Goal: Information Seeking & Learning: Learn about a topic

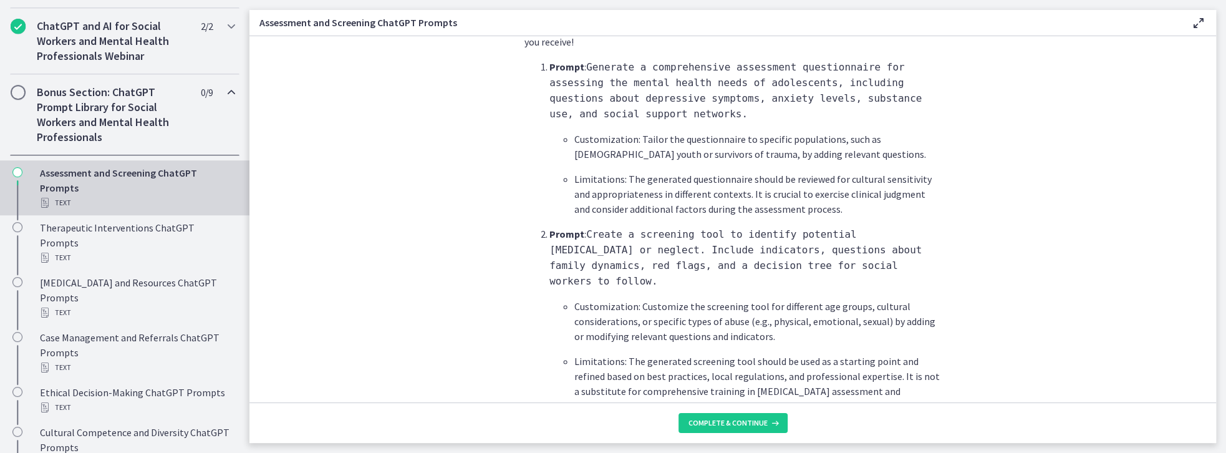
scroll to position [392, 0]
drag, startPoint x: 882, startPoint y: 228, endPoint x: 1111, endPoint y: 290, distance: 237.2
click at [1111, 290] on section "What is this collection of prompts? Prompts that can help social workers gather…" at bounding box center [732, 219] width 967 height 366
drag, startPoint x: 1075, startPoint y: 276, endPoint x: 1063, endPoint y: 271, distance: 13.2
drag, startPoint x: 1063, startPoint y: 271, endPoint x: 1039, endPoint y: 274, distance: 23.9
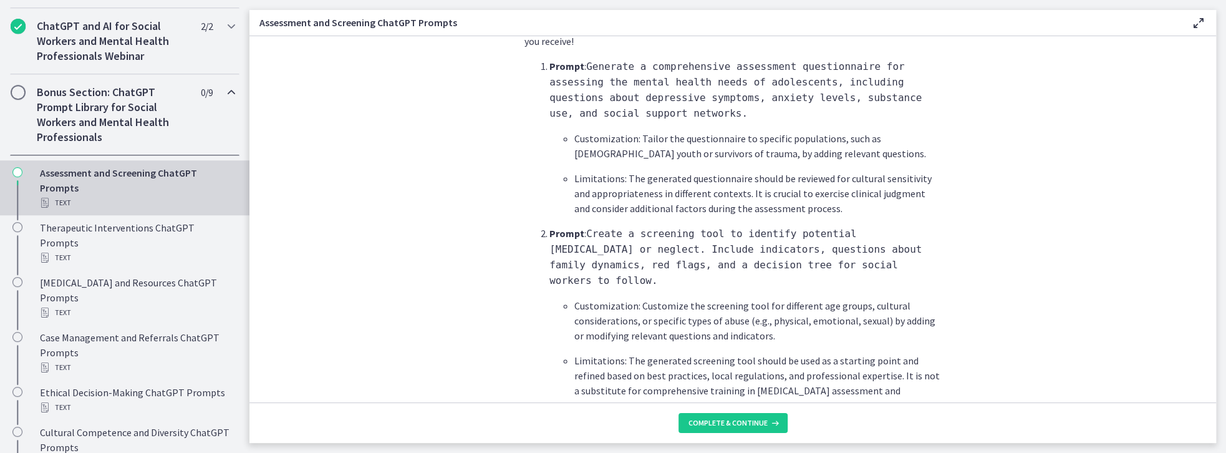
click at [1039, 274] on section "What is this collection of prompts? Prompts that can help social workers gather…" at bounding box center [732, 219] width 967 height 366
drag, startPoint x: 1038, startPoint y: 274, endPoint x: 996, endPoint y: 271, distance: 41.9
click at [996, 271] on section "What is this collection of prompts? Prompts that can help social workers gather…" at bounding box center [732, 219] width 967 height 366
drag, startPoint x: 990, startPoint y: 271, endPoint x: 968, endPoint y: 263, distance: 23.3
click at [968, 263] on section "What is this collection of prompts? Prompts that can help social workers gather…" at bounding box center [732, 219] width 967 height 366
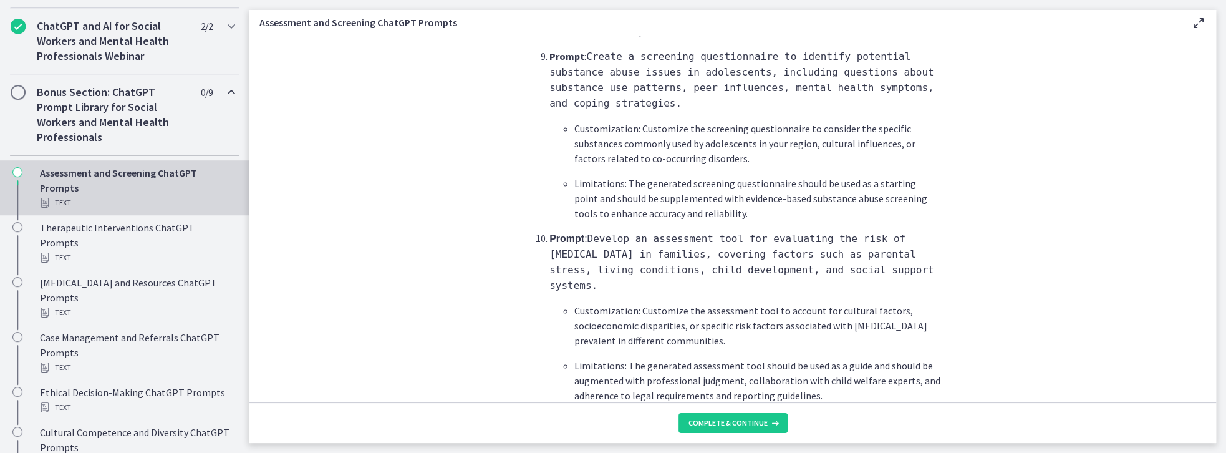
scroll to position [1881, 0]
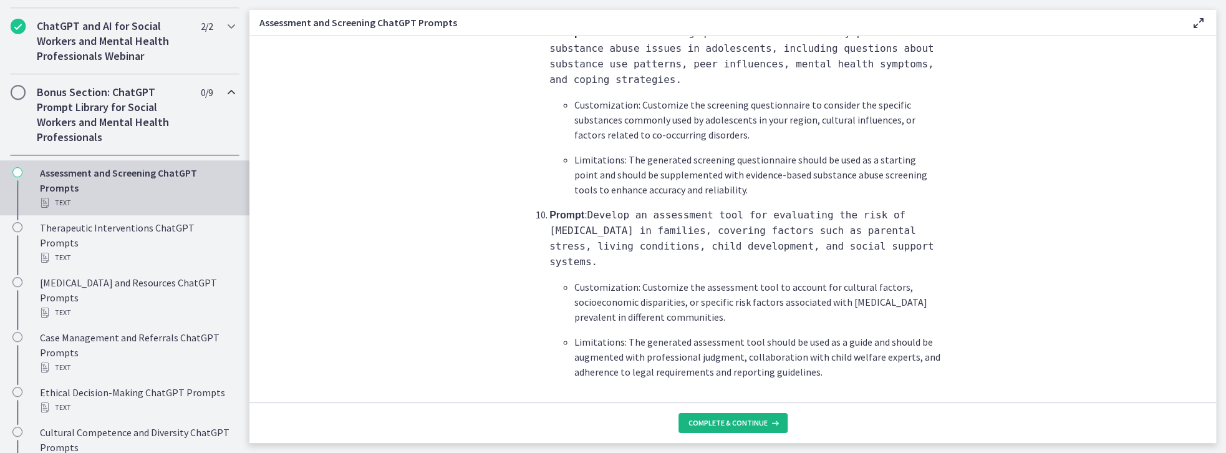
click at [742, 424] on span "Complete & continue" at bounding box center [727, 423] width 79 height 10
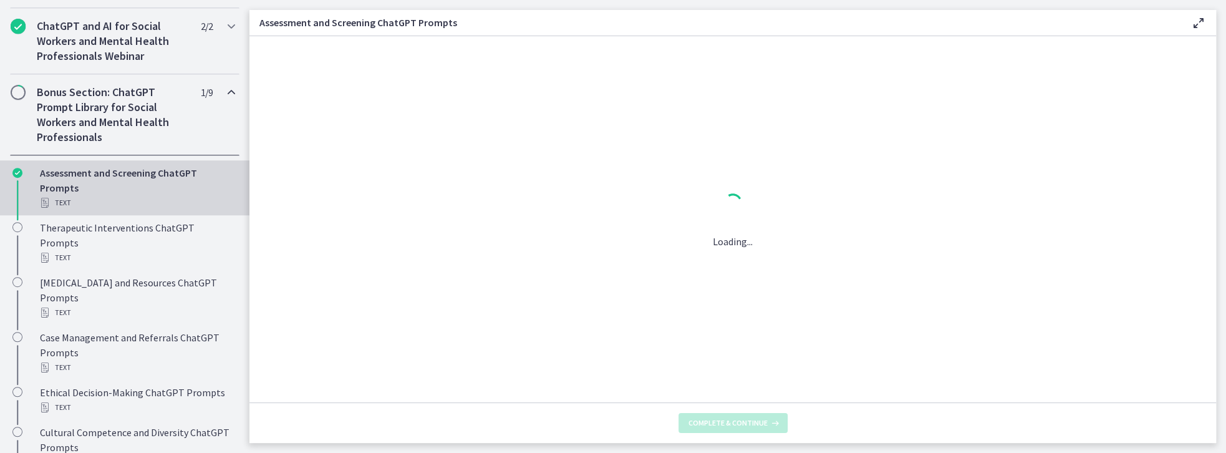
scroll to position [0, 0]
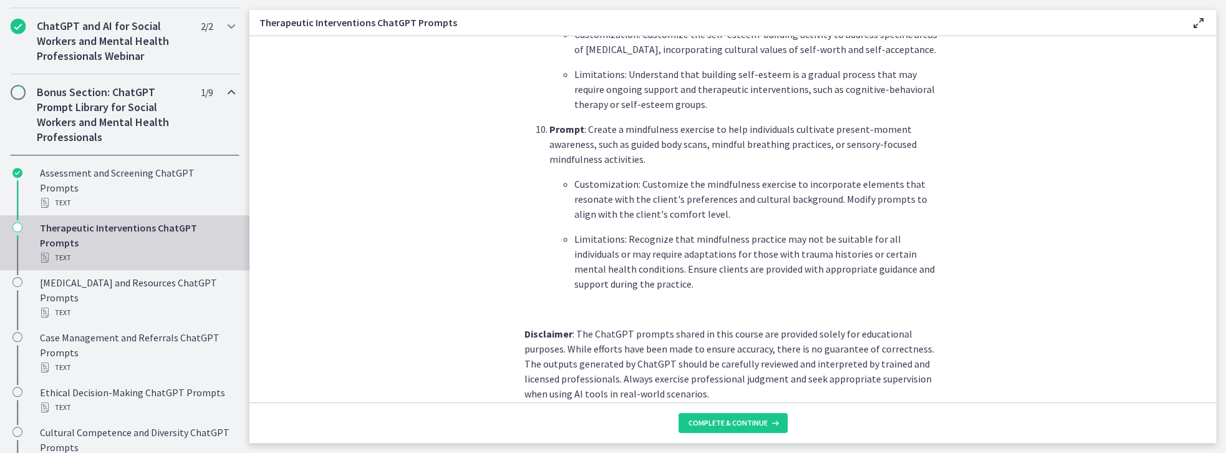
scroll to position [1778, 0]
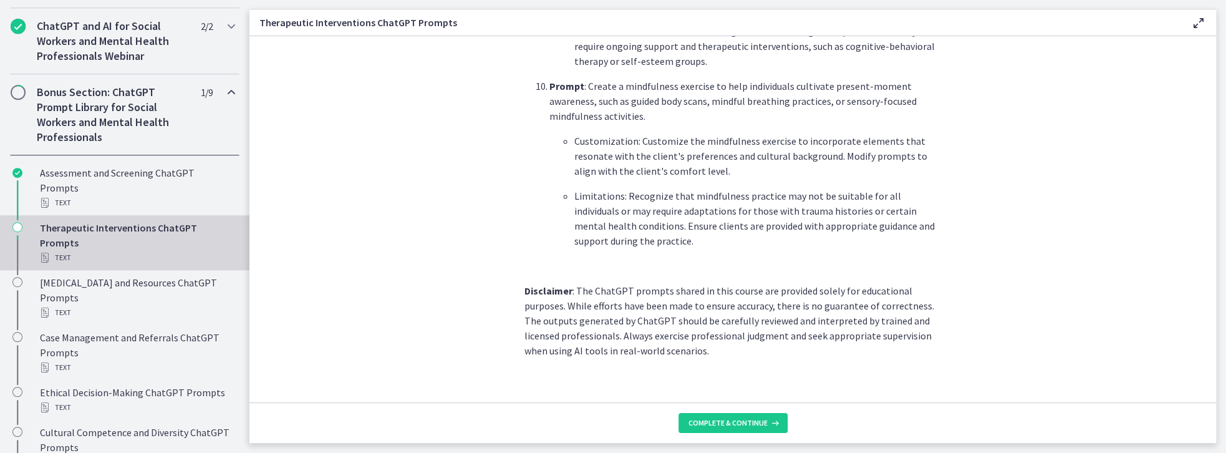
click at [972, 337] on section "What is this collection of prompts? Prompts that can be used to generate therap…" at bounding box center [732, 219] width 967 height 366
click at [740, 419] on span "Complete & continue" at bounding box center [727, 423] width 79 height 10
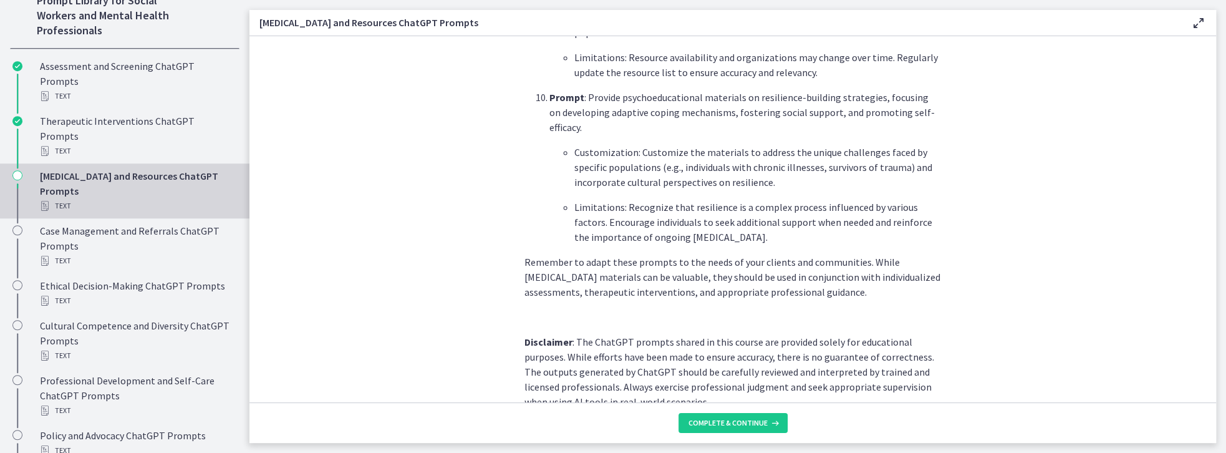
scroll to position [1729, 0]
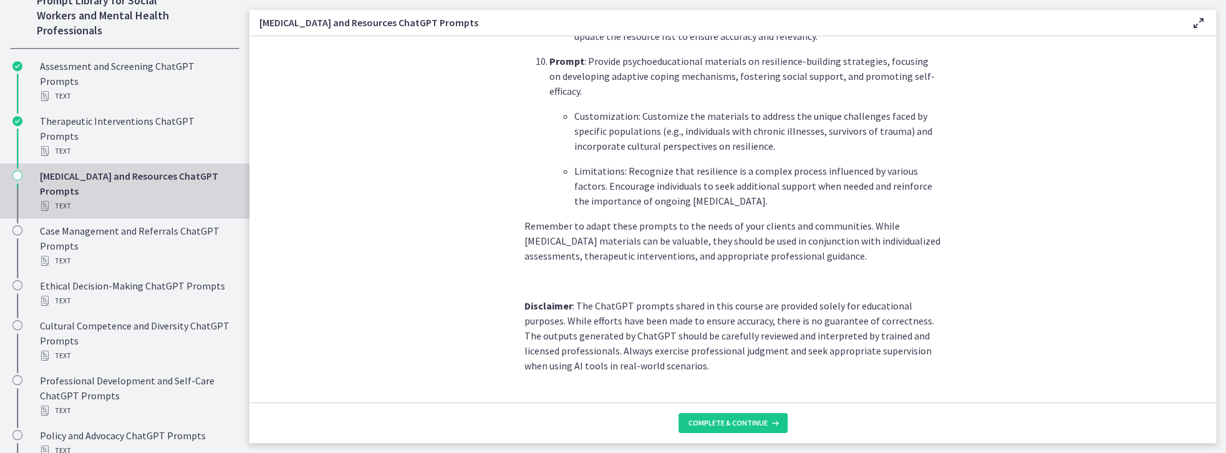
click at [774, 346] on section "What is this collection of prompts? Prompts that can generate psychoeducational…" at bounding box center [732, 219] width 967 height 366
click at [736, 425] on span "Complete & continue" at bounding box center [727, 423] width 79 height 10
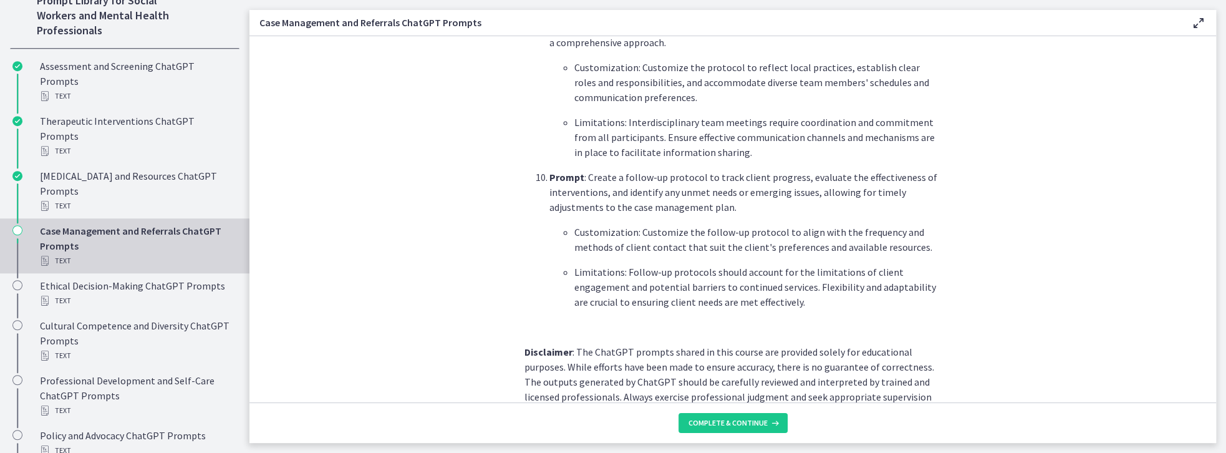
scroll to position [1689, 0]
click at [756, 427] on span "Complete & continue" at bounding box center [727, 423] width 79 height 10
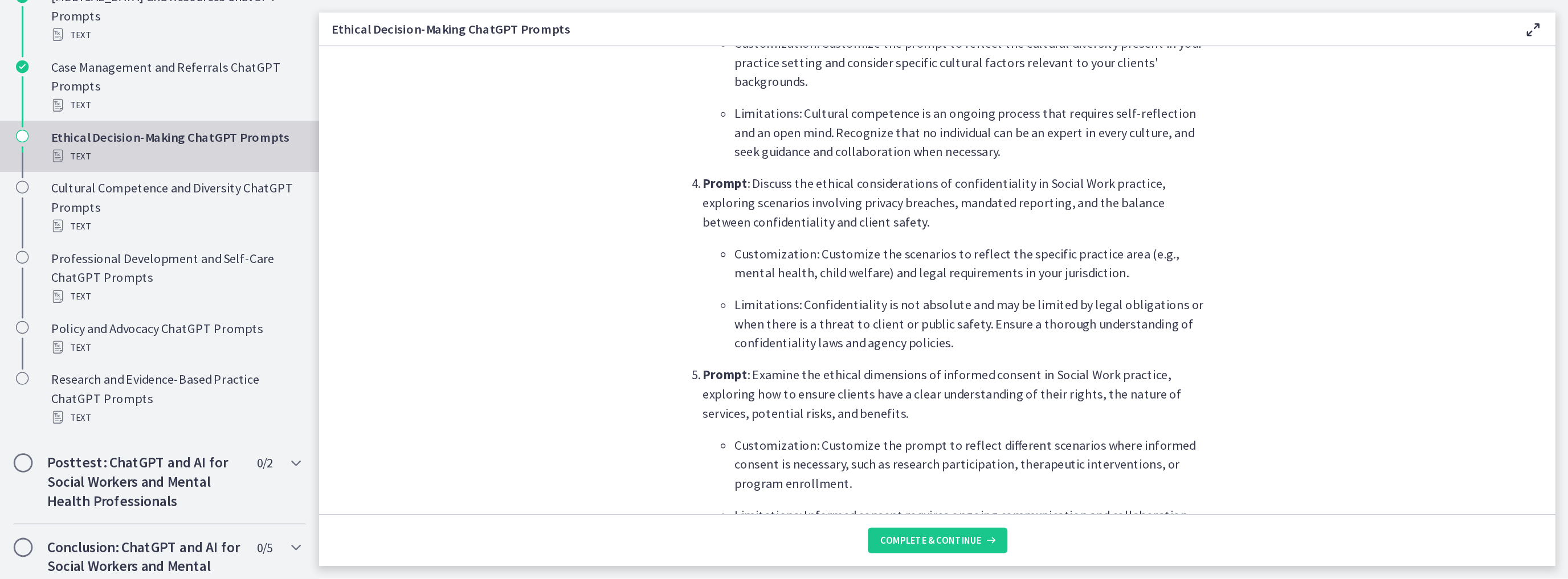
scroll to position [683, 0]
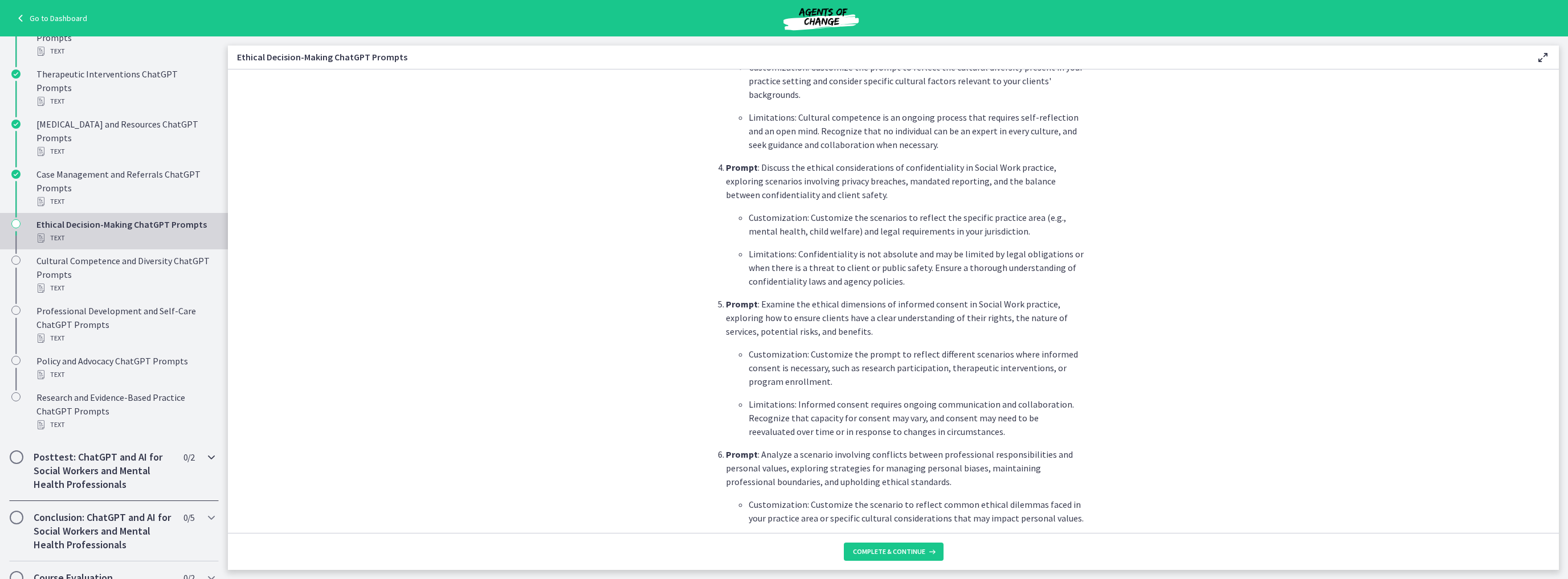
click at [192, 413] on div "Posttest: ChatGPT and AI for Social Workers and Mental Health Professionals 0 /…" at bounding box center [113, 471] width 209 height 60
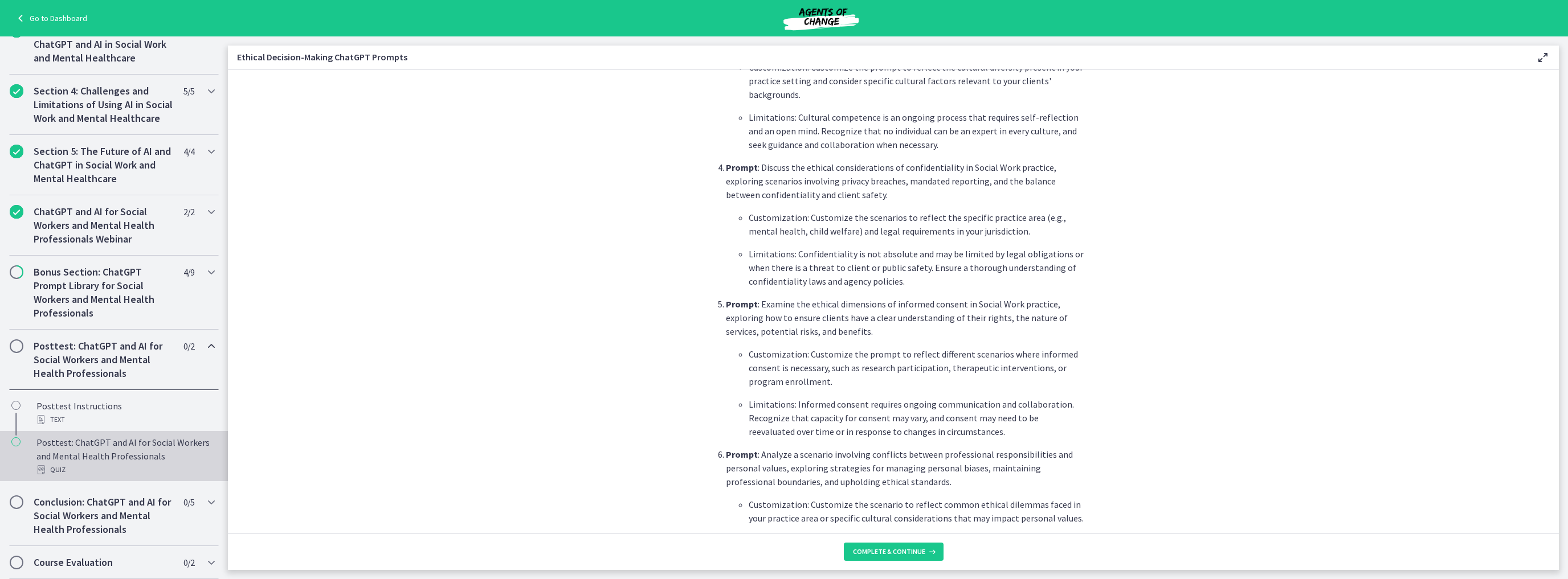
scroll to position [376, 0]
click at [202, 280] on div "Bonus Section: ChatGPT Prompt Library for Social Workers and Mental Health Prof…" at bounding box center [113, 292] width 209 height 74
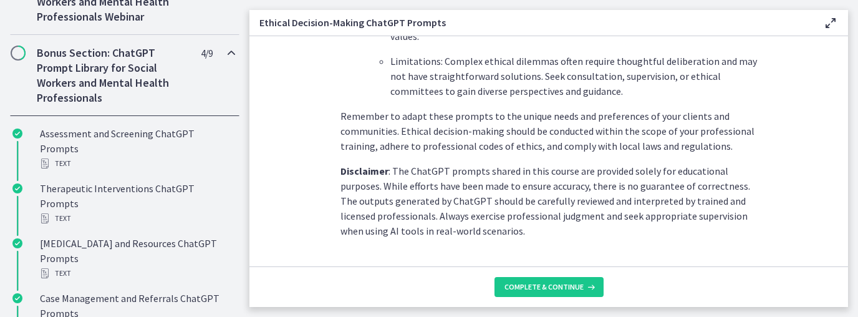
scroll to position [1870, 0]
click at [533, 285] on span "Complete & continue" at bounding box center [543, 287] width 79 height 10
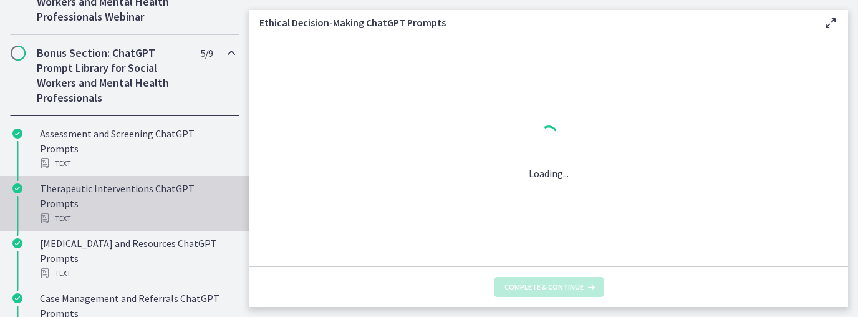
scroll to position [0, 0]
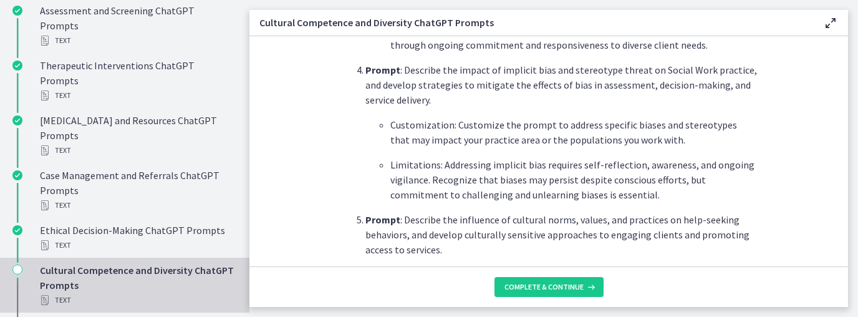
scroll to position [897, 0]
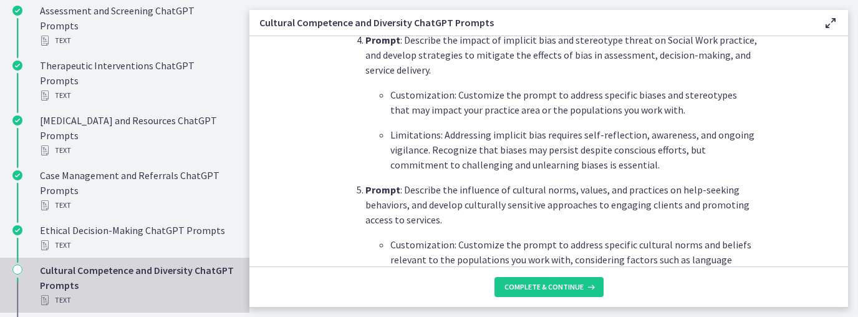
drag, startPoint x: 761, startPoint y: 178, endPoint x: 776, endPoint y: 145, distance: 36.8
click at [776, 145] on section "What is this collection of prompts? Prompts to explore culturally responsive pr…" at bounding box center [548, 151] width 599 height 230
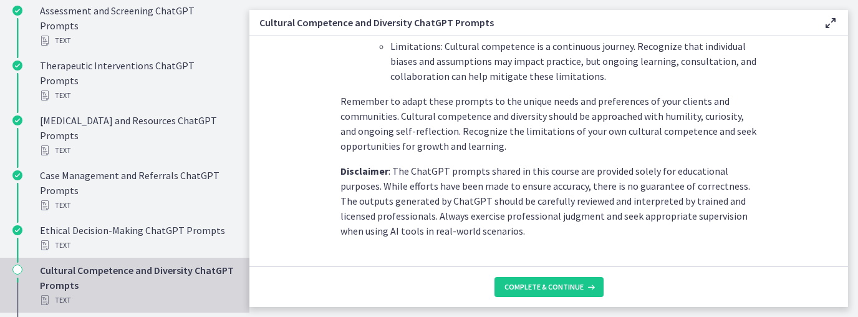
scroll to position [1944, 0]
click at [579, 289] on span "Complete & continue" at bounding box center [543, 287] width 79 height 10
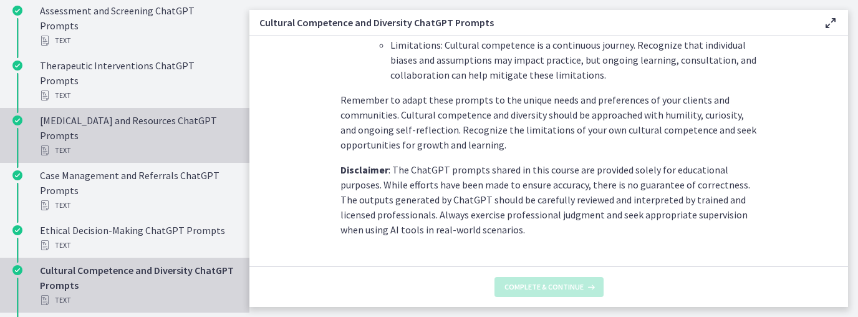
scroll to position [0, 0]
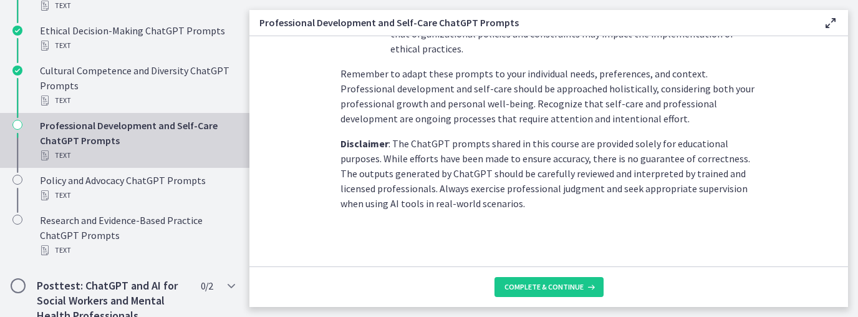
scroll to position [1974, 0]
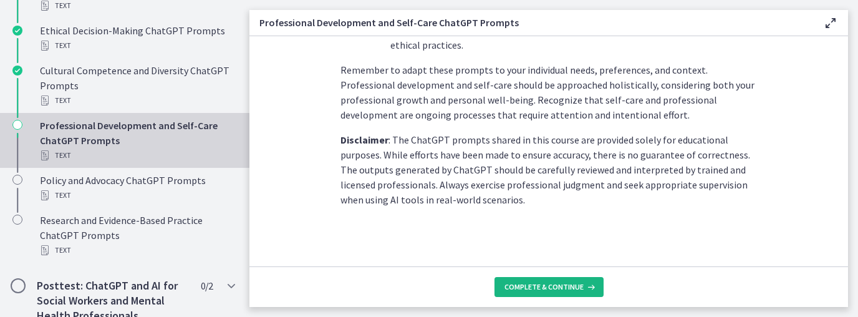
click at [546, 282] on span "Complete & continue" at bounding box center [543, 287] width 79 height 10
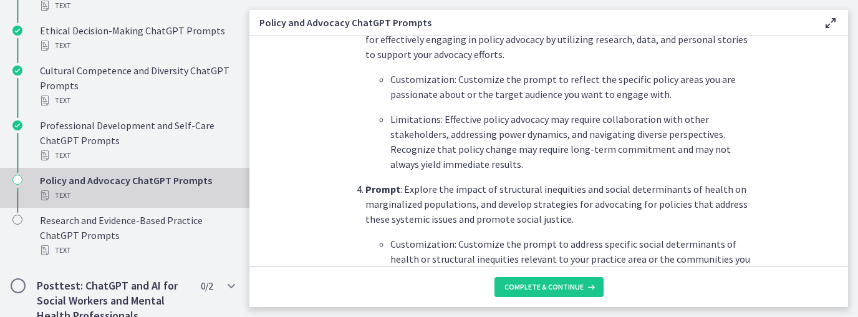
scroll to position [748, 0]
drag, startPoint x: 781, startPoint y: 175, endPoint x: 791, endPoint y: 158, distance: 19.3
click at [791, 158] on section "What is this collection of prompts? Prompts that can generate information and s…" at bounding box center [548, 151] width 599 height 230
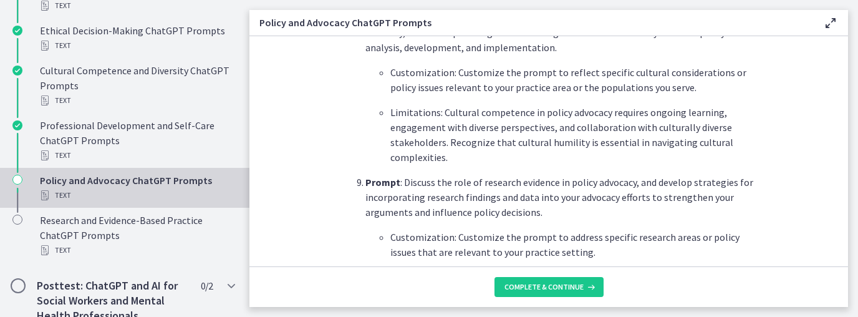
scroll to position [1571, 0]
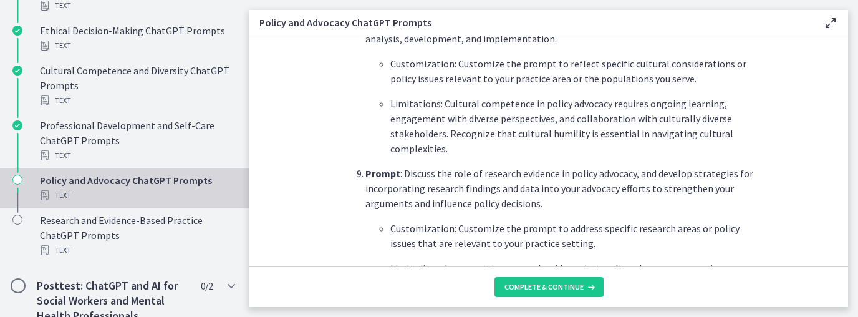
drag, startPoint x: 387, startPoint y: 223, endPoint x: 165, endPoint y: 327, distance: 244.9
click at [327, 206] on section "What is this collection of prompts? Prompts that can generate information and s…" at bounding box center [548, 151] width 599 height 230
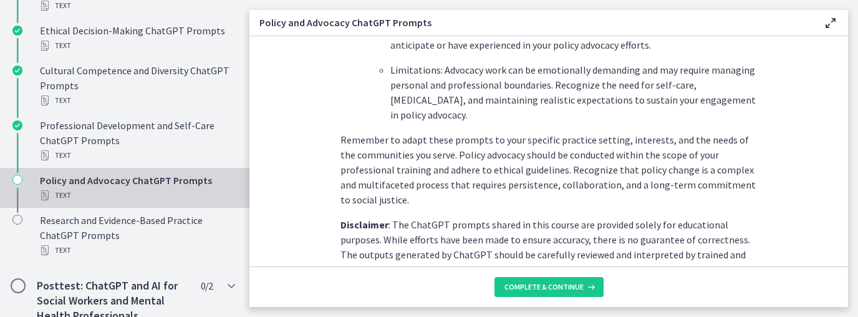
scroll to position [1974, 0]
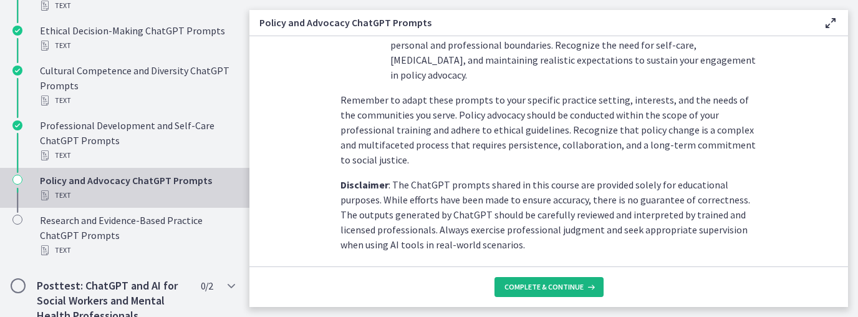
click at [510, 282] on span "Complete & continue" at bounding box center [543, 287] width 79 height 10
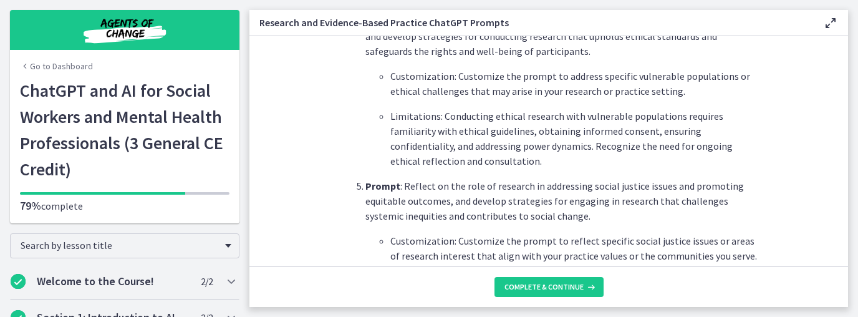
scroll to position [923, 0]
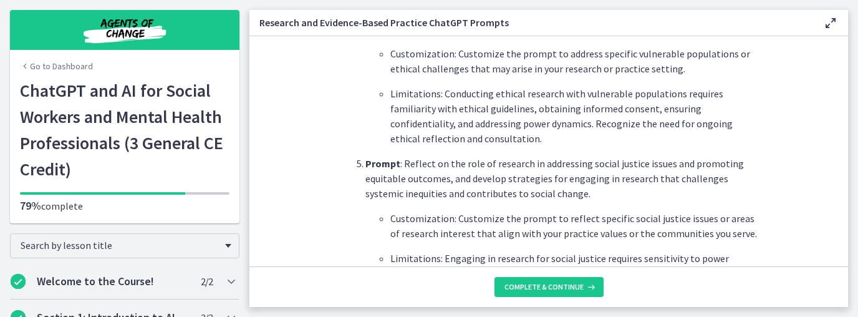
drag, startPoint x: 291, startPoint y: 121, endPoint x: 300, endPoint y: 96, distance: 26.4
click at [300, 96] on section "What is this collection of prompts? Prompts that explore current research findi…" at bounding box center [548, 151] width 599 height 230
drag, startPoint x: 294, startPoint y: 100, endPoint x: 274, endPoint y: 102, distance: 20.0
click at [274, 102] on section "What is this collection of prompts? Prompts that explore current research findi…" at bounding box center [548, 151] width 599 height 230
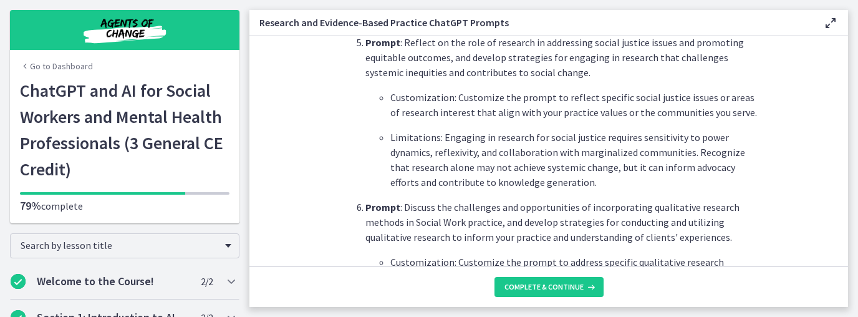
scroll to position [1048, 0]
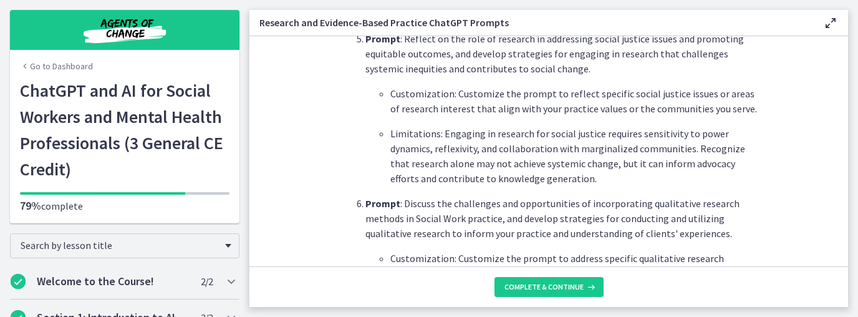
drag, startPoint x: 256, startPoint y: 110, endPoint x: 337, endPoint y: 161, distance: 95.8
click at [337, 161] on section "What is this collection of prompts? Prompts that explore current research findi…" at bounding box center [548, 151] width 599 height 230
drag, startPoint x: 293, startPoint y: 140, endPoint x: 256, endPoint y: 176, distance: 52.0
drag, startPoint x: 256, startPoint y: 176, endPoint x: 344, endPoint y: 214, distance: 96.4
click at [344, 214] on ol "Prompt : Develop a comprehensive plan for conducting a systematic literature re…" at bounding box center [548, 221] width 417 height 1666
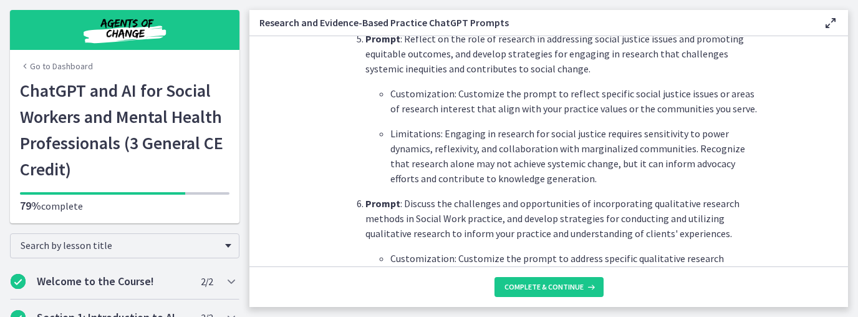
drag, startPoint x: 330, startPoint y: 201, endPoint x: 299, endPoint y: 197, distance: 30.9
click at [299, 197] on section "What is this collection of prompts? Prompts that explore current research findi…" at bounding box center [548, 151] width 599 height 230
drag, startPoint x: 317, startPoint y: 205, endPoint x: 16, endPoint y: 329, distance: 326.1
drag, startPoint x: 16, startPoint y: 329, endPoint x: 311, endPoint y: 176, distance: 332.7
click at [311, 176] on section "What is this collection of prompts? Prompts that explore current research findi…" at bounding box center [548, 151] width 599 height 230
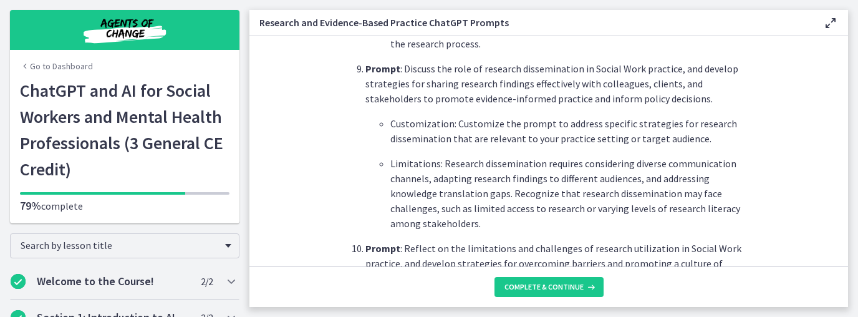
scroll to position [1721, 0]
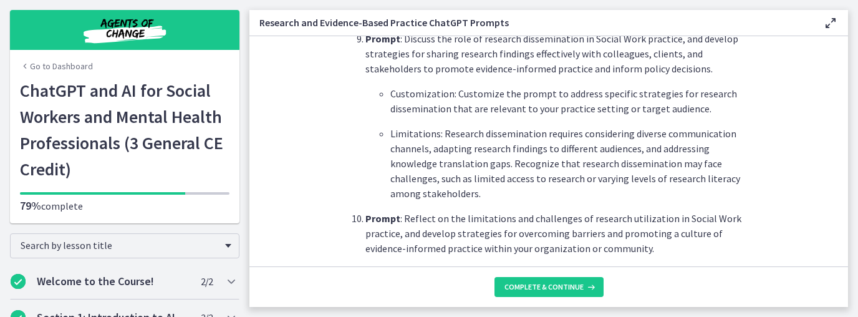
drag, startPoint x: 281, startPoint y: 154, endPoint x: 252, endPoint y: 173, distance: 34.6
drag, startPoint x: 252, startPoint y: 173, endPoint x: 319, endPoint y: 149, distance: 71.0
click at [318, 150] on section "What is this collection of prompts? Prompts that explore current research findi…" at bounding box center [548, 151] width 599 height 230
drag, startPoint x: 312, startPoint y: 215, endPoint x: 291, endPoint y: 225, distance: 23.1
drag, startPoint x: 287, startPoint y: 229, endPoint x: 107, endPoint y: 329, distance: 206.0
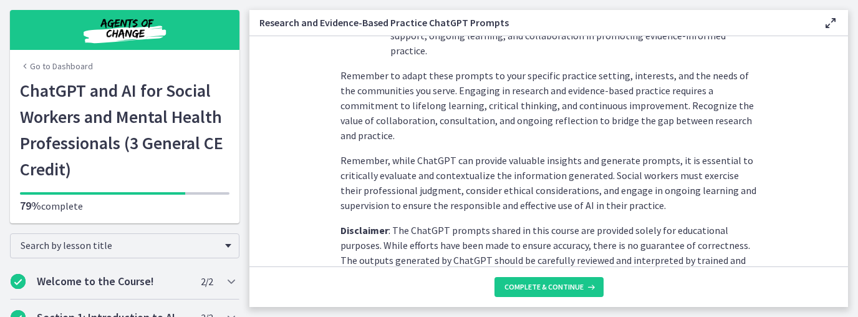
scroll to position [2059, 0]
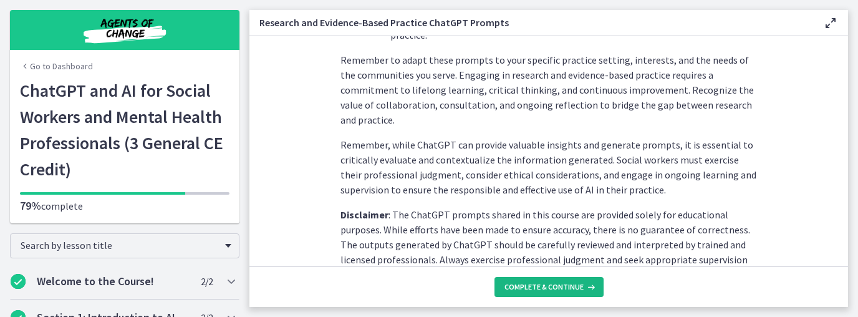
click at [566, 288] on span "Complete & continue" at bounding box center [543, 287] width 79 height 10
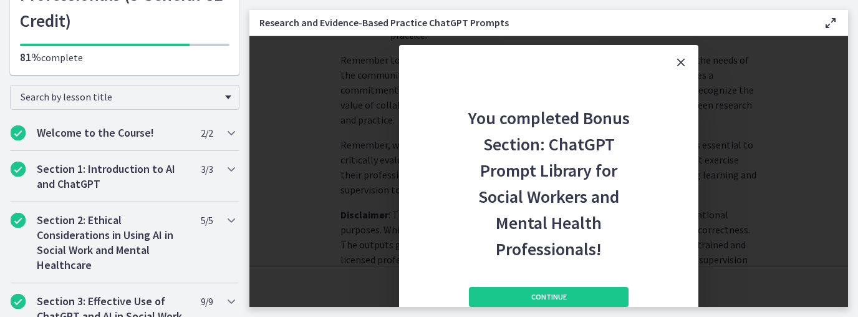
scroll to position [150, 0]
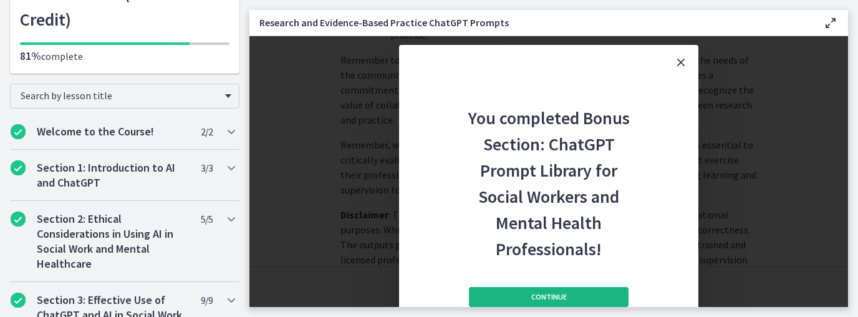
click at [544, 297] on span "Continue" at bounding box center [549, 297] width 36 height 10
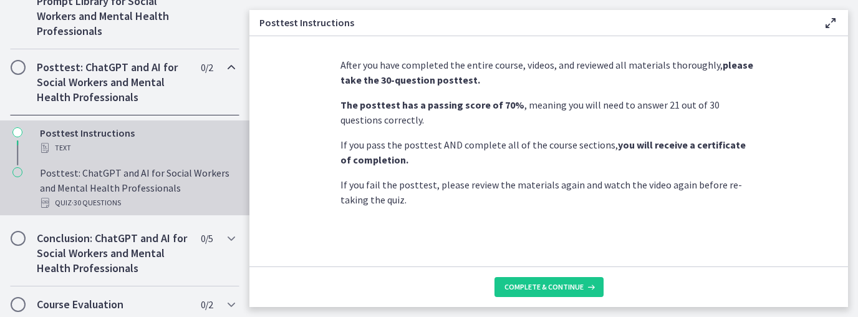
scroll to position [746, 0]
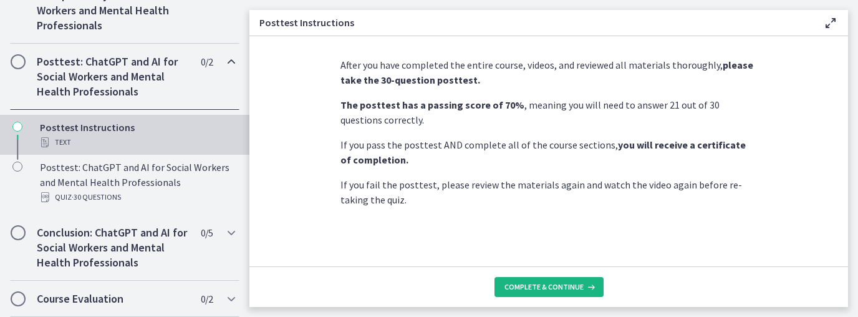
click at [524, 293] on button "Complete & continue" at bounding box center [549, 287] width 109 height 20
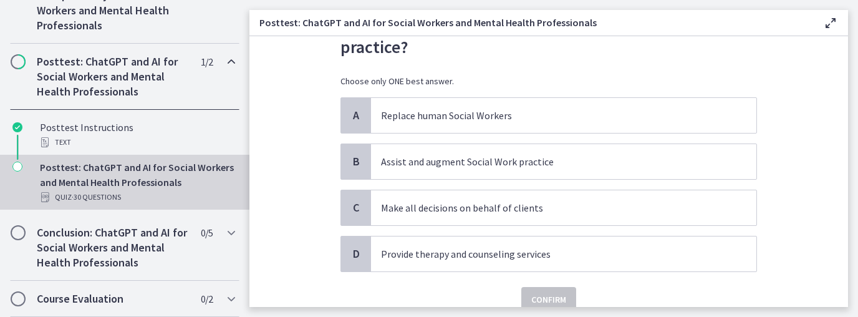
scroll to position [100, 0]
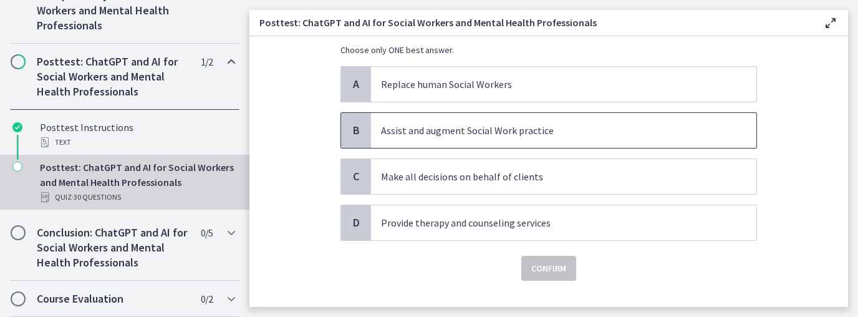
click at [448, 135] on p "Assist and augment Social Work practice" at bounding box center [551, 130] width 340 height 15
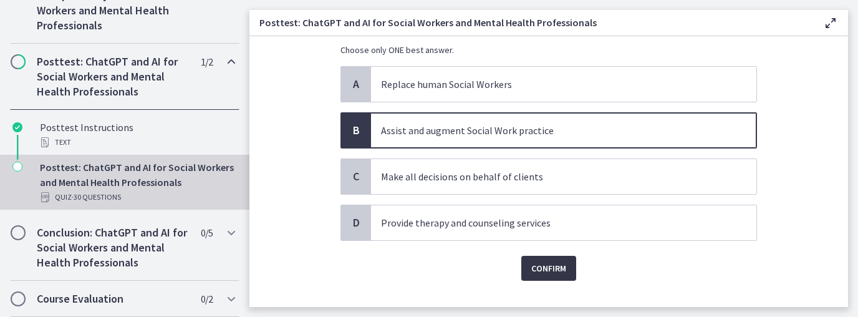
click at [549, 270] on span "Confirm" at bounding box center [548, 268] width 35 height 15
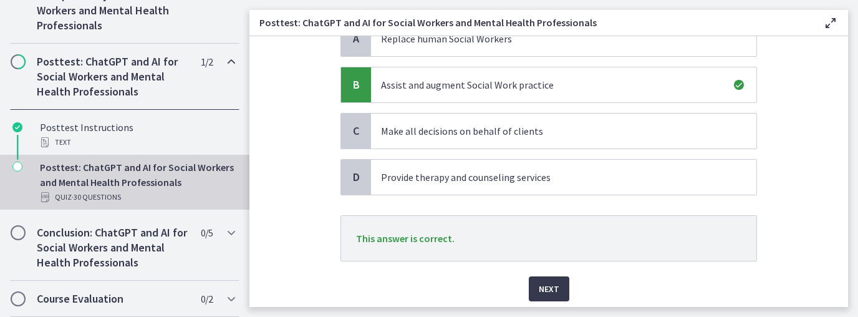
scroll to position [188, 0]
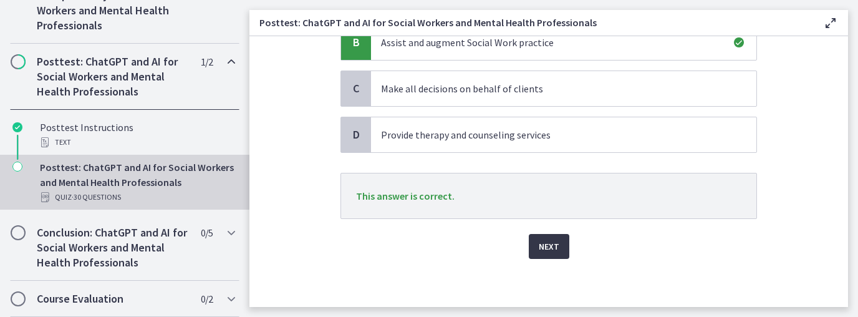
click at [548, 239] on span "Next" at bounding box center [549, 246] width 21 height 15
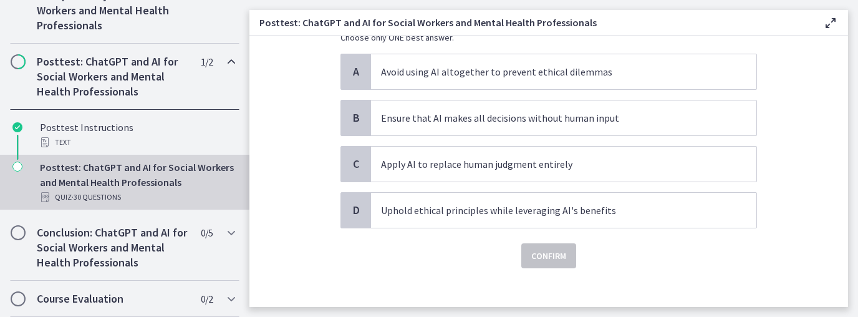
scroll to position [122, 0]
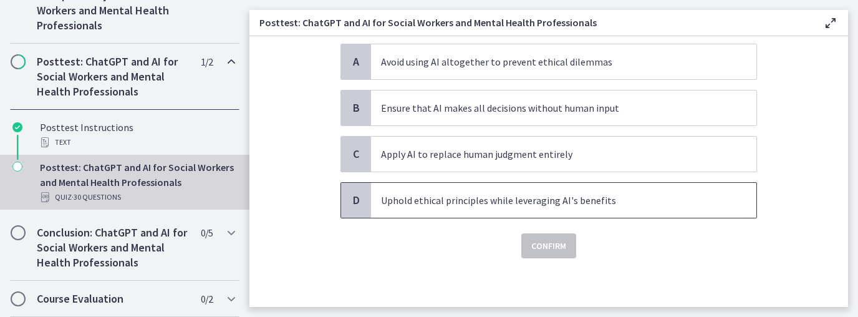
click at [473, 206] on p "Uphold ethical principles while leveraging AI's benefits" at bounding box center [551, 200] width 340 height 15
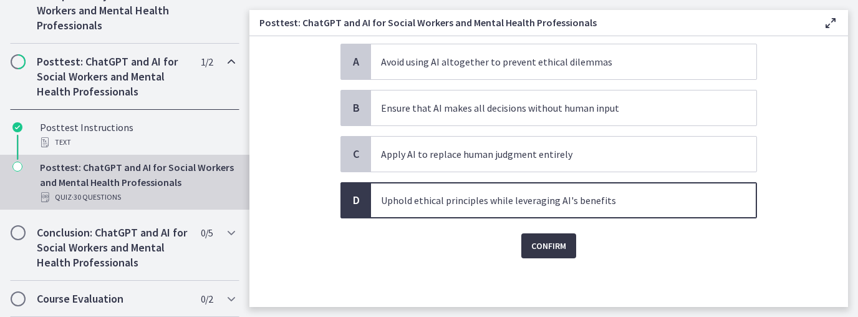
click at [531, 245] on span "Confirm" at bounding box center [548, 245] width 35 height 15
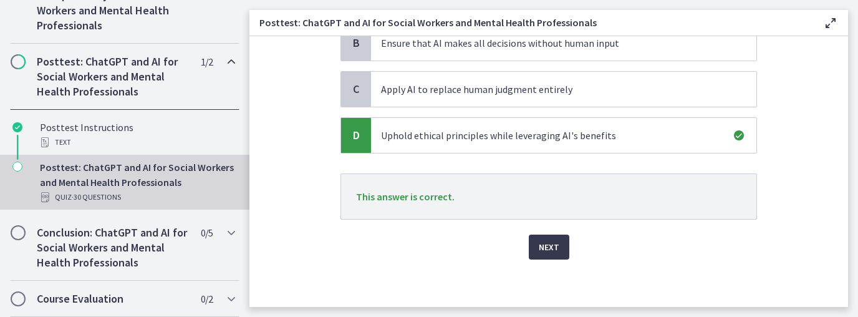
scroll to position [188, 0]
click at [544, 248] on span "Next" at bounding box center [549, 246] width 21 height 15
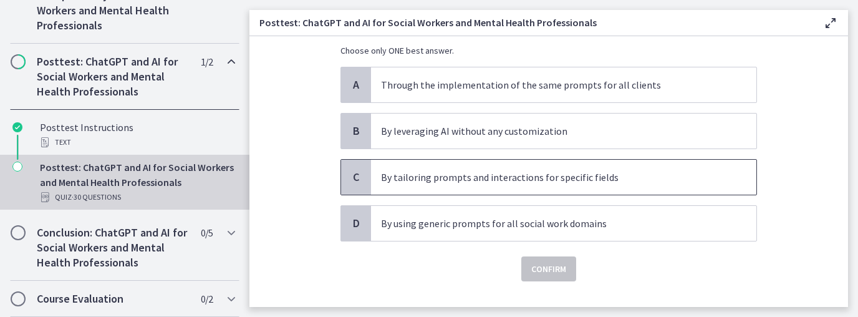
scroll to position [100, 0]
click at [527, 182] on p "By tailoring prompts and interactions for specific fields" at bounding box center [551, 176] width 340 height 15
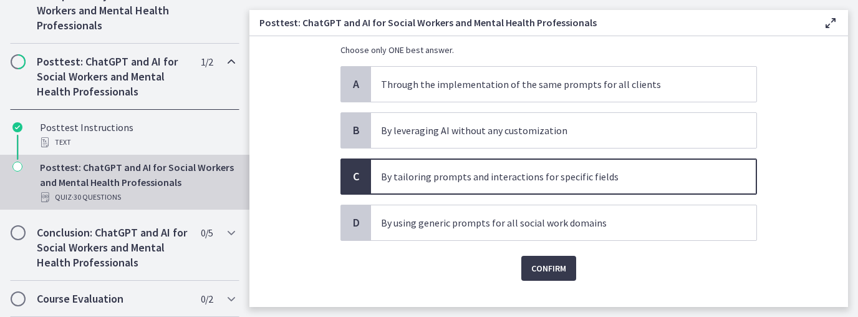
click at [551, 207] on div "Question 3 of 30 How can Social Workers customize ChatGPT to meet the unique ne…" at bounding box center [549, 84] width 437 height 246
click at [547, 268] on span "Confirm" at bounding box center [548, 268] width 35 height 15
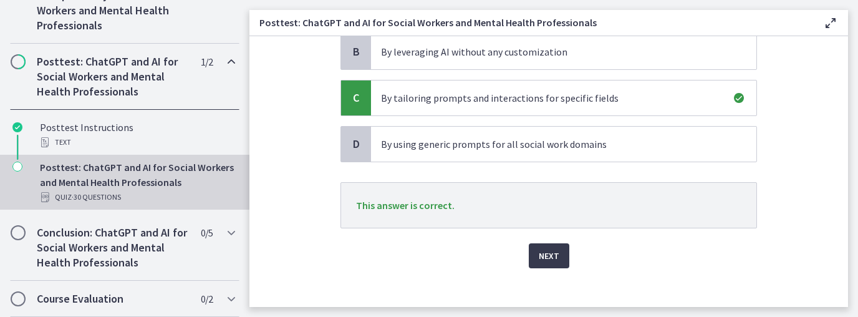
scroll to position [188, 0]
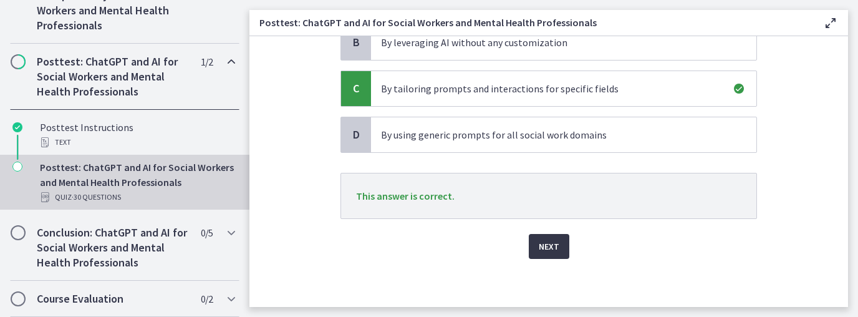
click at [550, 243] on span "Next" at bounding box center [549, 246] width 21 height 15
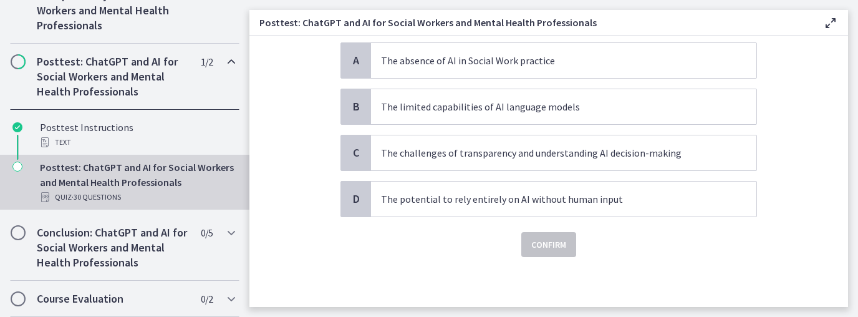
scroll to position [0, 0]
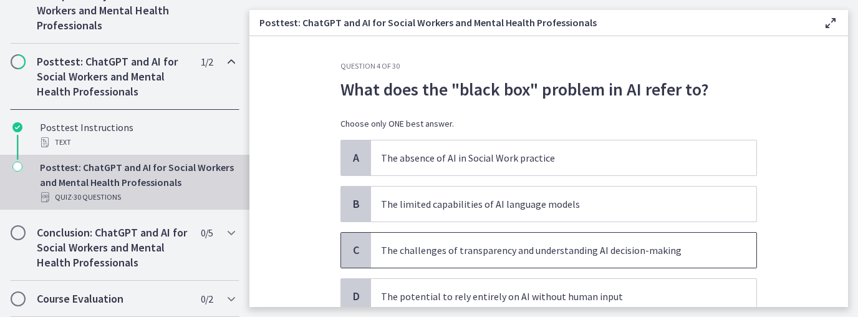
click at [661, 247] on p "The challenges of transparency and understanding AI decision-making" at bounding box center [551, 250] width 340 height 15
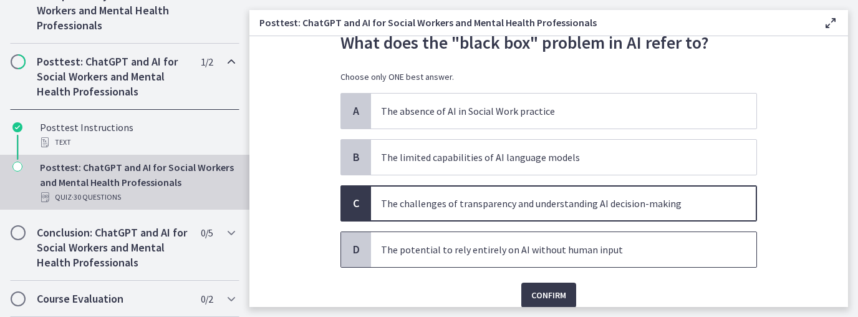
scroll to position [50, 0]
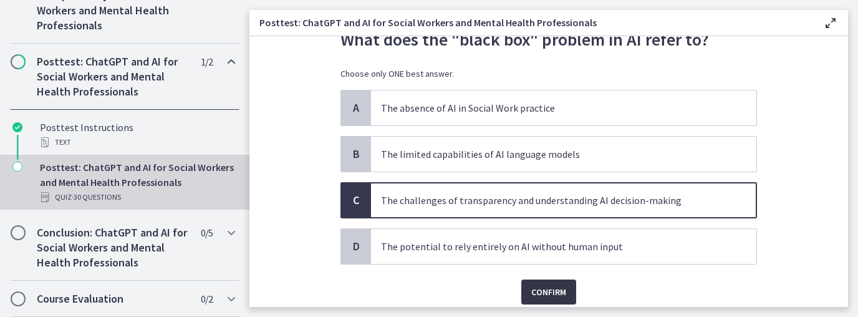
click at [556, 289] on span "Confirm" at bounding box center [548, 291] width 35 height 15
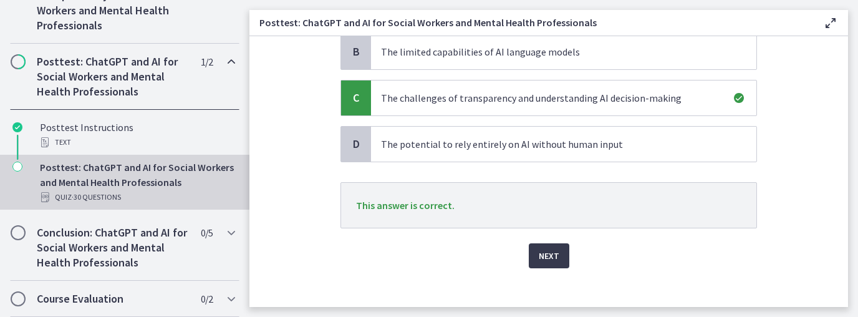
scroll to position [162, 0]
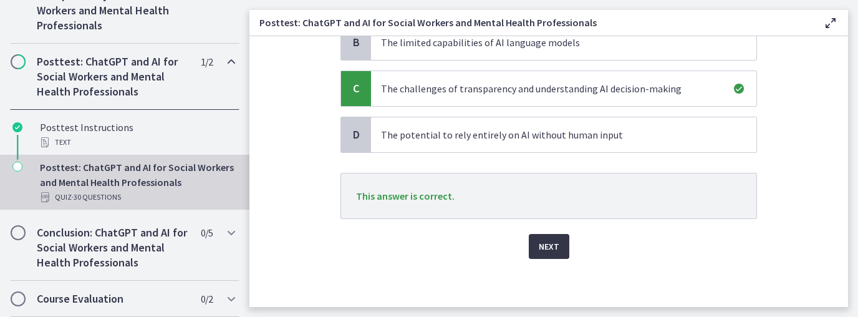
click at [552, 239] on span "Next" at bounding box center [549, 246] width 21 height 15
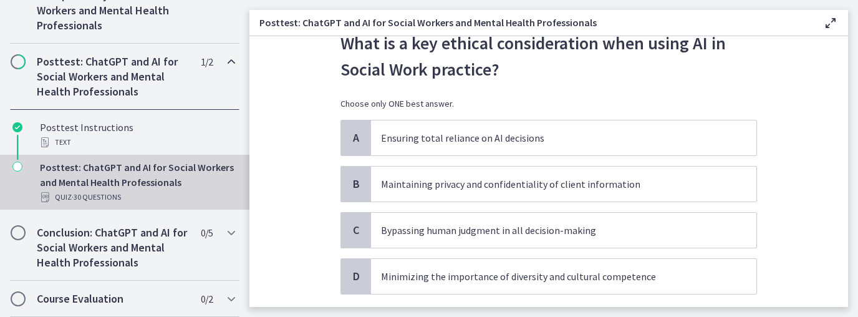
scroll to position [50, 0]
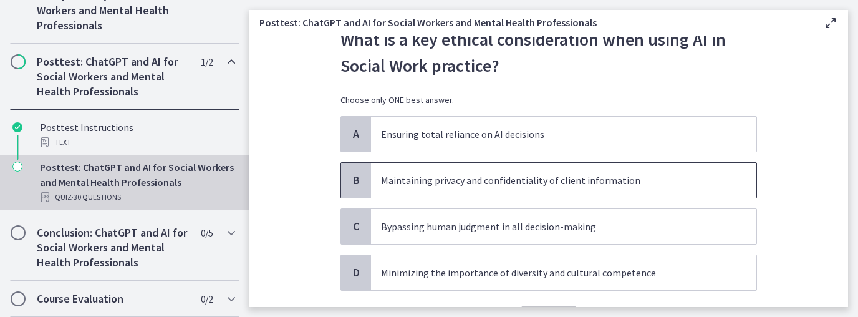
click at [650, 183] on p "Maintaining privacy and confidentiality of client information" at bounding box center [551, 180] width 340 height 15
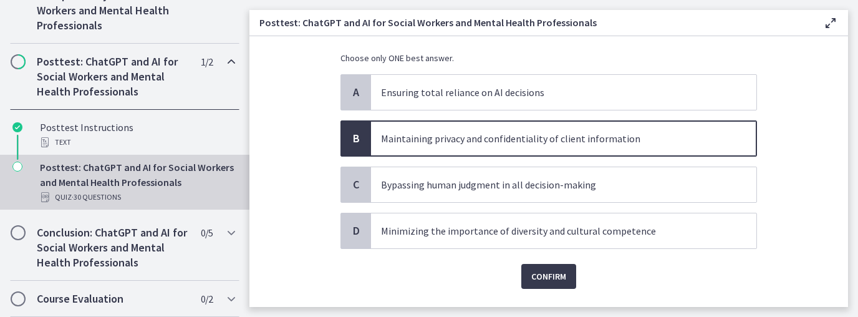
scroll to position [122, 0]
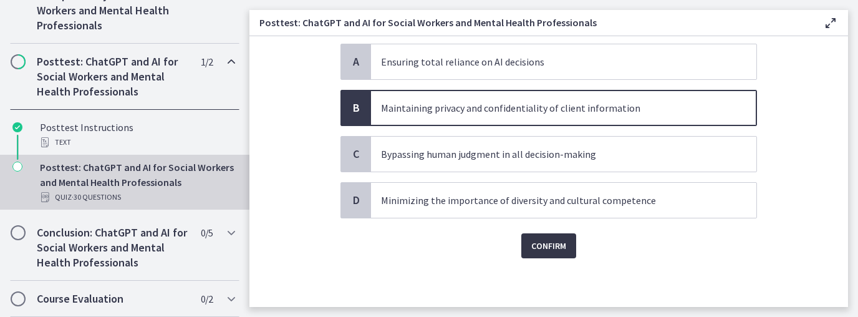
click at [561, 240] on span "Confirm" at bounding box center [548, 245] width 35 height 15
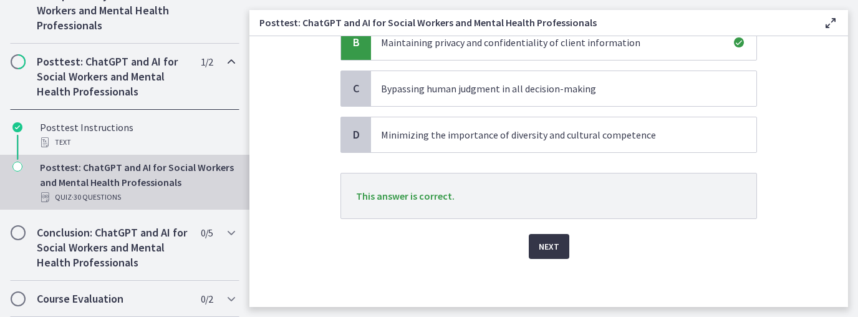
scroll to position [188, 0]
click at [554, 253] on button "Next" at bounding box center [549, 246] width 41 height 25
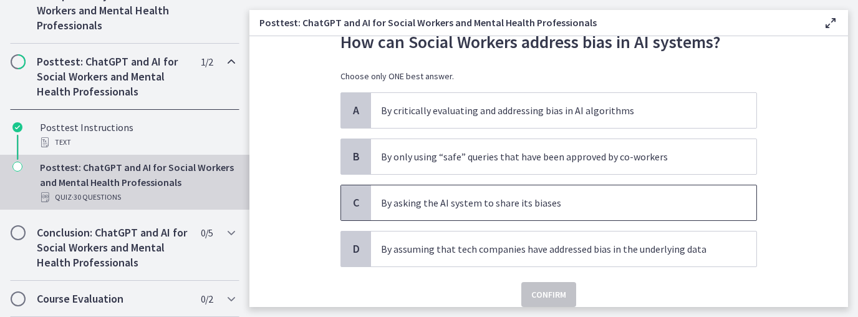
scroll to position [50, 0]
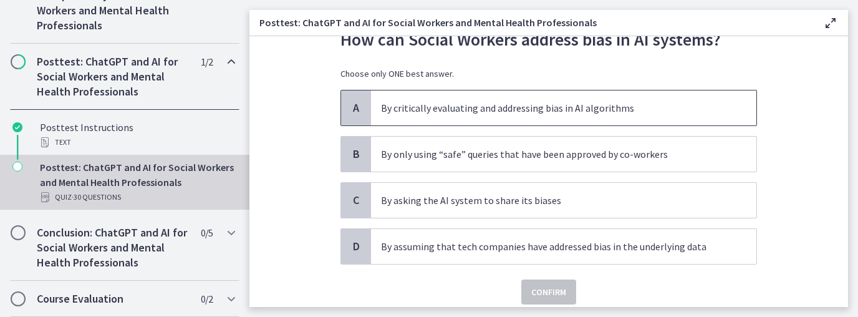
click at [491, 115] on span "By critically evaluating and addressing bias in AI algorithms" at bounding box center [563, 107] width 385 height 35
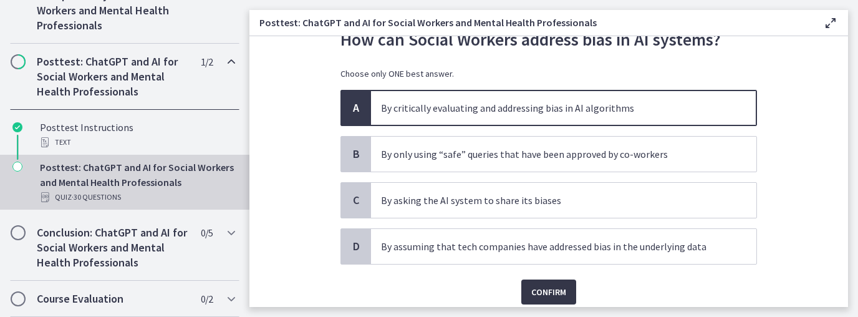
click at [551, 286] on span "Confirm" at bounding box center [548, 291] width 35 height 15
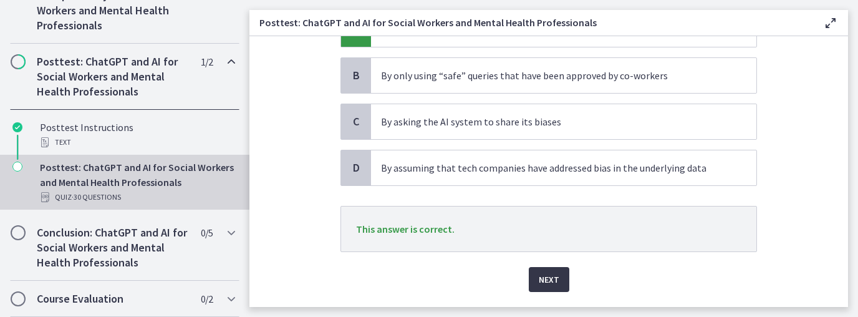
scroll to position [150, 0]
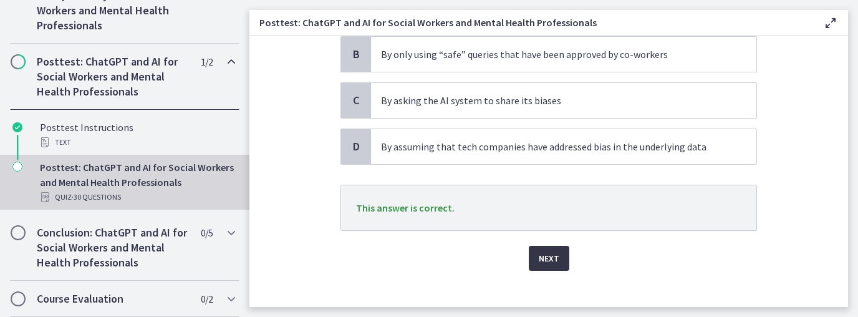
click at [539, 254] on span "Next" at bounding box center [549, 258] width 21 height 15
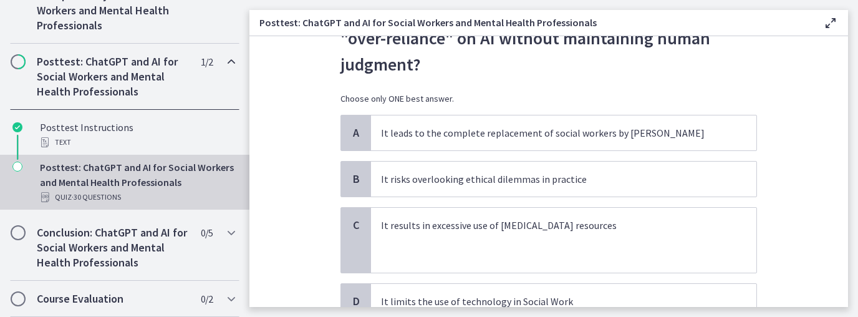
scroll to position [100, 0]
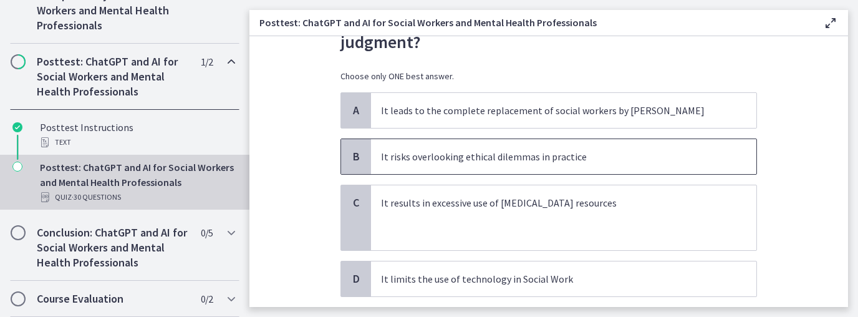
click at [508, 165] on span "It risks overlooking ethical dilemmas in practice" at bounding box center [563, 156] width 385 height 35
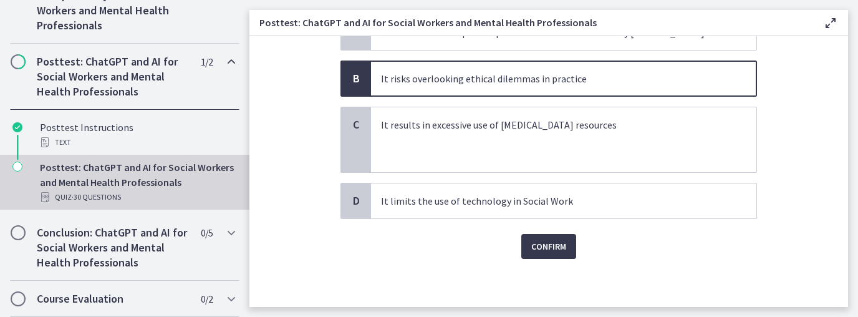
scroll to position [178, 0]
click at [539, 244] on span "Confirm" at bounding box center [548, 245] width 35 height 15
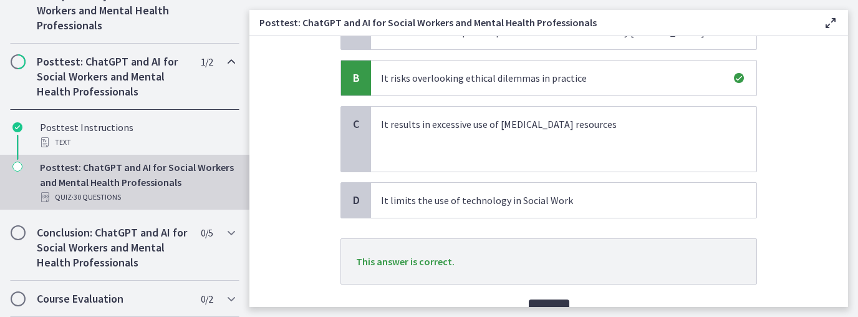
click at [547, 304] on span "Next" at bounding box center [549, 311] width 21 height 15
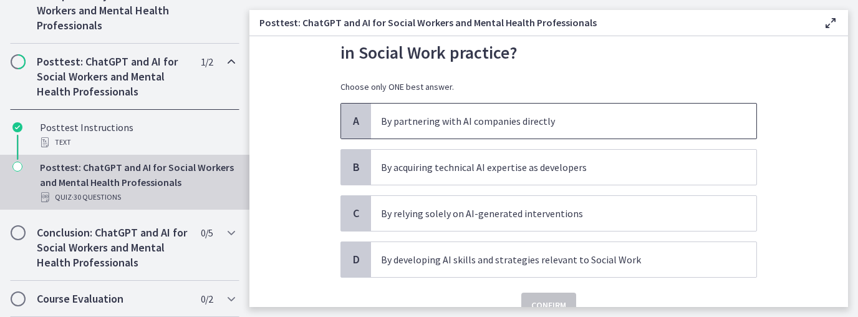
scroll to position [75, 0]
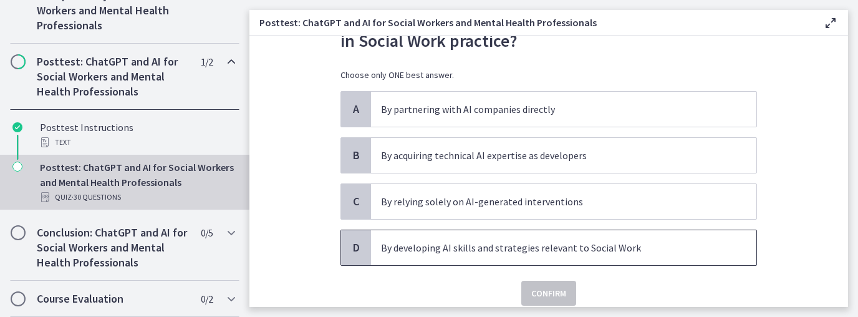
click at [552, 249] on p "By developing AI skills and strategies relevant to Social Work" at bounding box center [551, 247] width 340 height 15
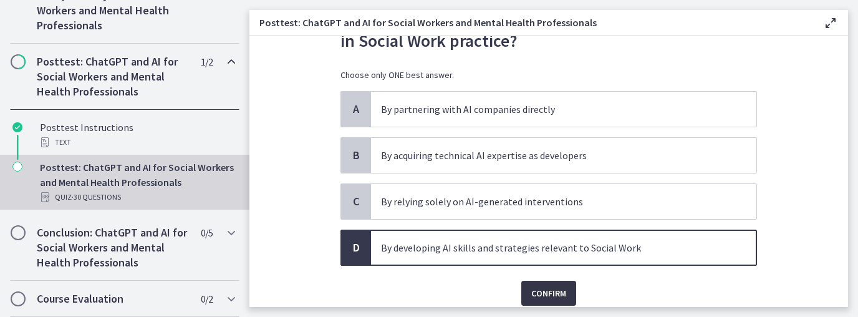
click at [554, 297] on span "Confirm" at bounding box center [548, 293] width 35 height 15
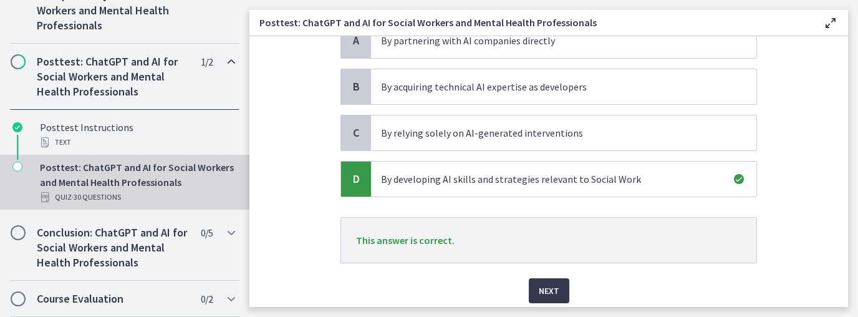
scroll to position [175, 0]
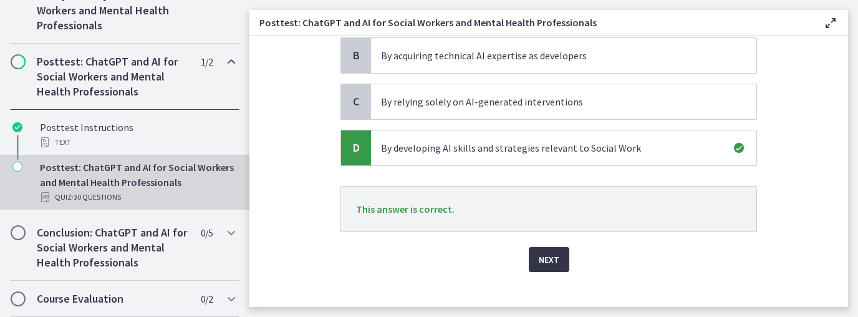
click at [548, 268] on button "Next" at bounding box center [549, 259] width 41 height 25
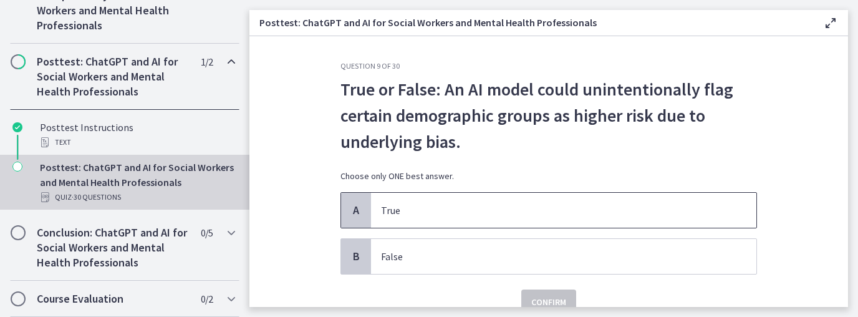
click at [400, 217] on p "True" at bounding box center [551, 210] width 340 height 15
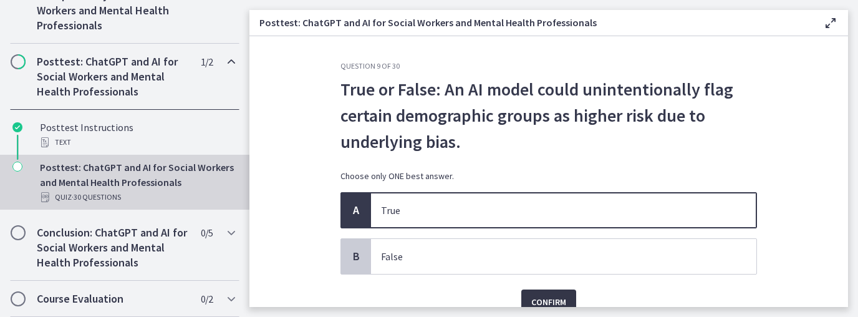
click at [549, 298] on span "Confirm" at bounding box center [548, 301] width 35 height 15
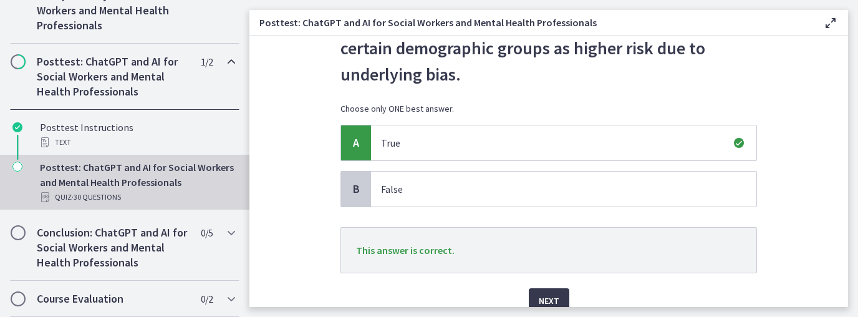
scroll to position [122, 0]
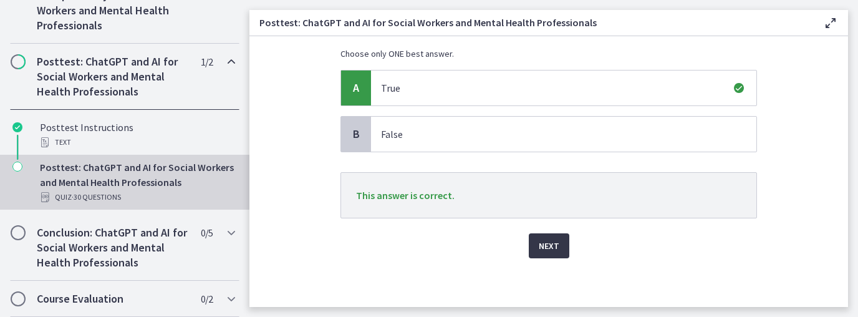
click at [555, 247] on span "Next" at bounding box center [549, 245] width 21 height 15
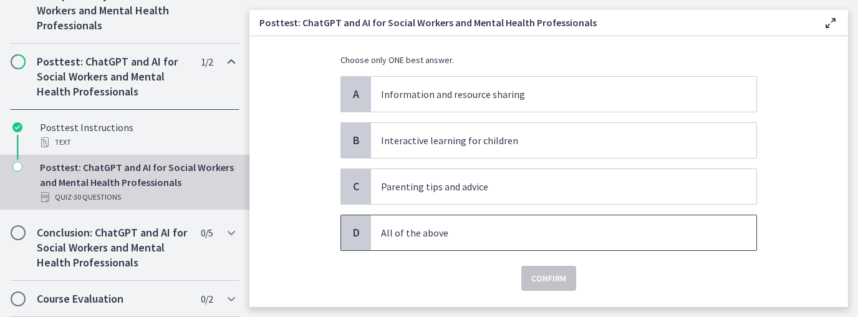
scroll to position [100, 0]
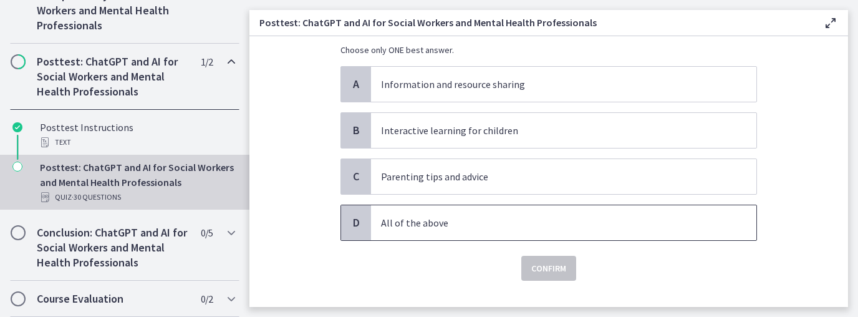
click at [427, 233] on span "All of the above" at bounding box center [563, 222] width 385 height 35
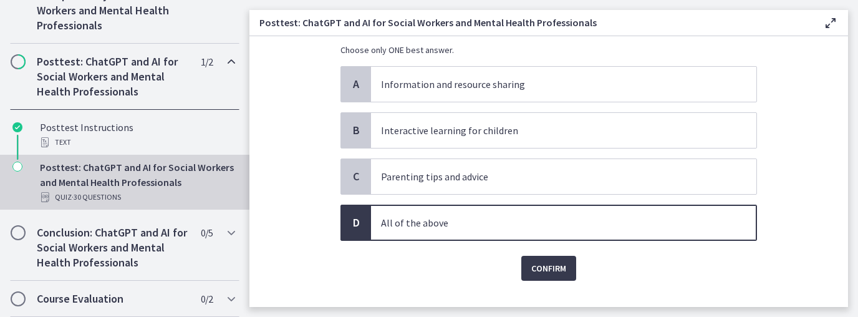
click at [537, 207] on div "Question 10 of 30 What are the potential uses of ChatGPT with Children and Fami…" at bounding box center [549, 84] width 437 height 246
click at [539, 277] on button "Confirm" at bounding box center [548, 268] width 55 height 25
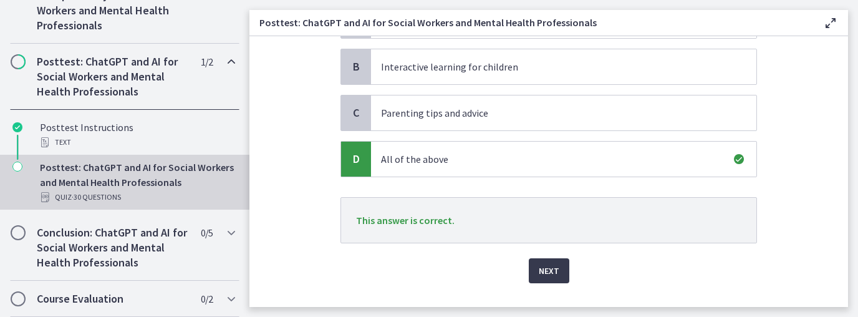
scroll to position [188, 0]
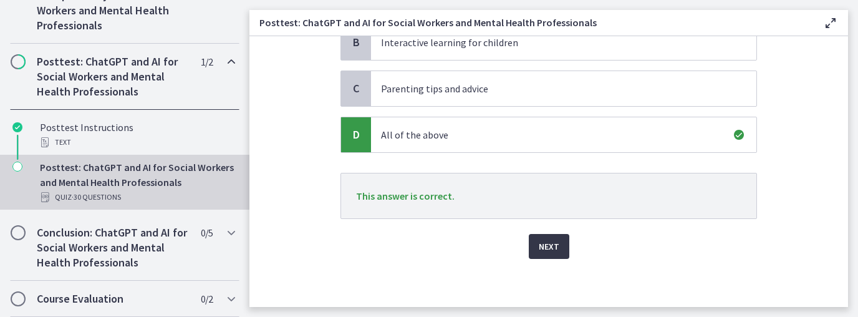
click at [550, 249] on span "Next" at bounding box center [549, 246] width 21 height 15
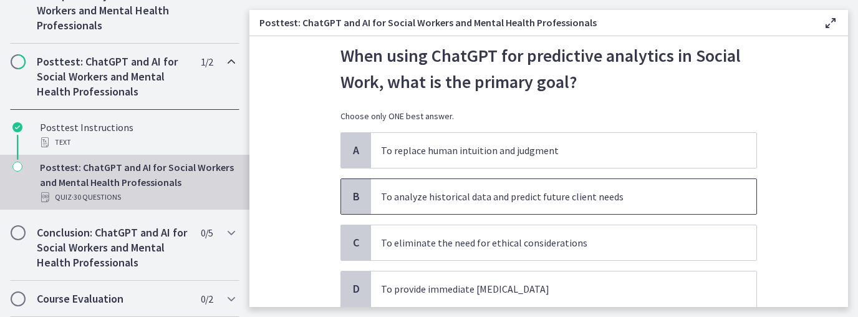
scroll to position [75, 0]
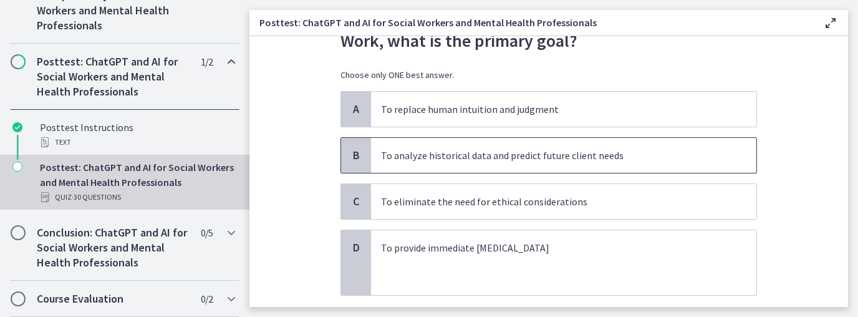
click at [592, 148] on p "To analyze historical data and predict future client needs" at bounding box center [551, 155] width 340 height 15
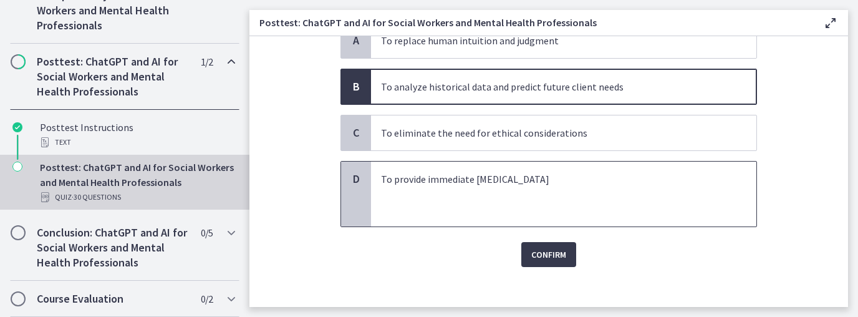
scroll to position [152, 0]
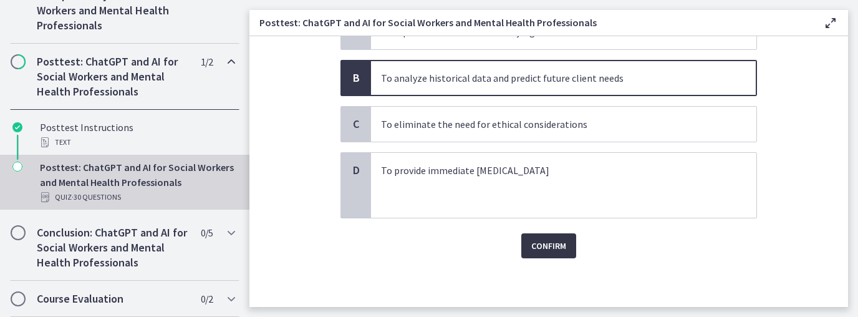
click at [538, 241] on span "Confirm" at bounding box center [548, 245] width 35 height 15
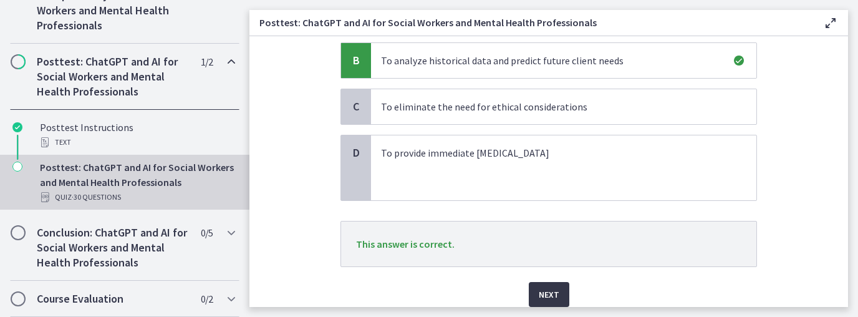
scroll to position [218, 0]
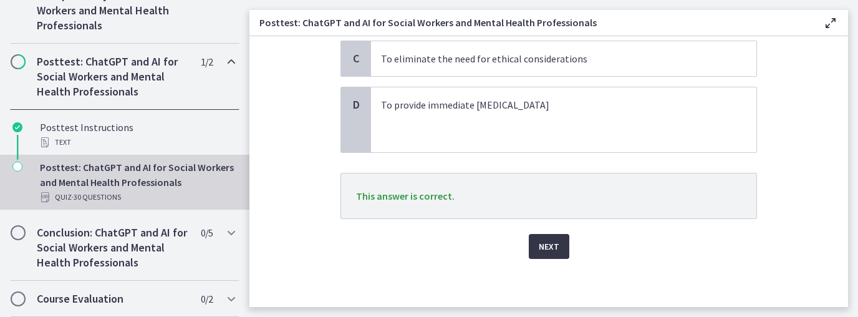
click at [544, 246] on span "Next" at bounding box center [549, 246] width 21 height 15
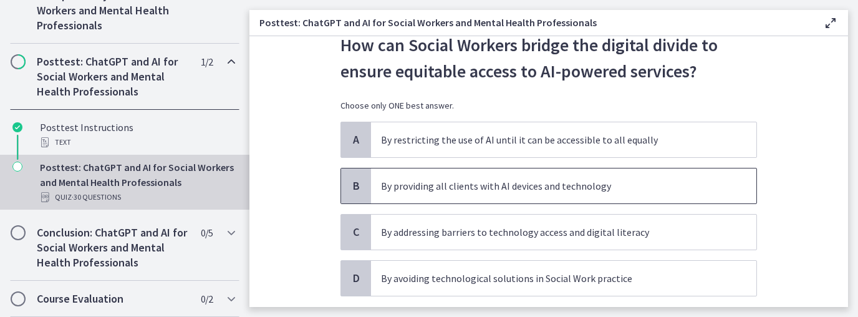
scroll to position [75, 0]
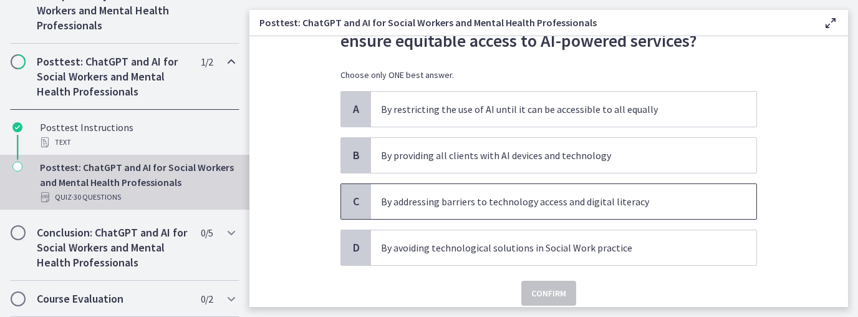
click at [534, 206] on p "By addressing barriers to technology access and digital literacy" at bounding box center [551, 201] width 340 height 15
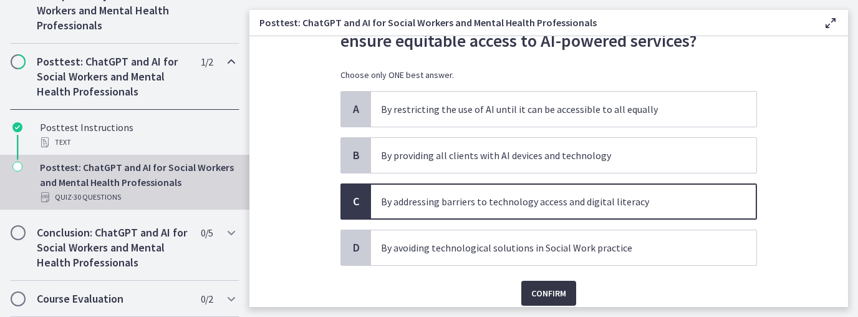
click at [534, 287] on span "Confirm" at bounding box center [548, 293] width 35 height 15
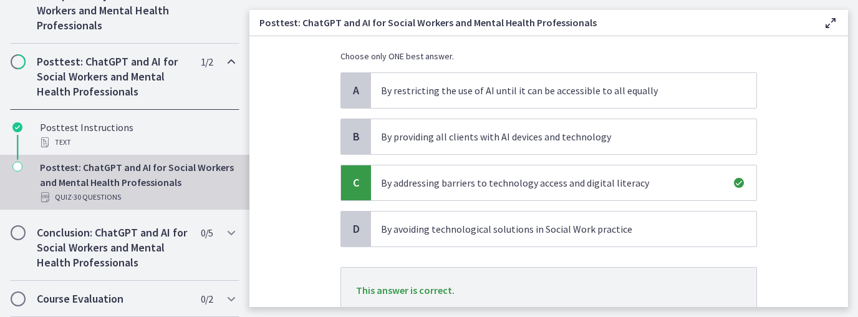
scroll to position [175, 0]
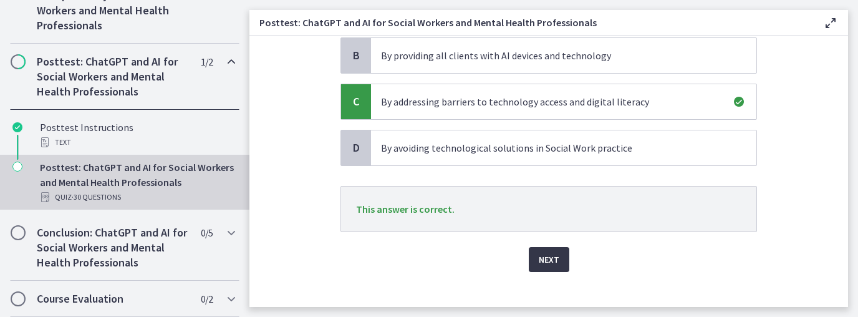
click at [544, 258] on span "Next" at bounding box center [549, 259] width 21 height 15
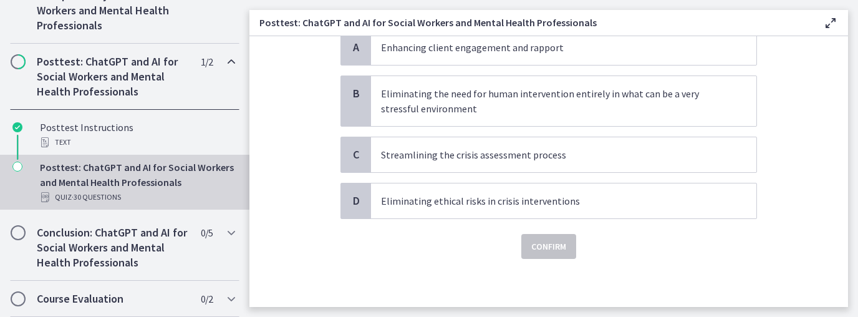
scroll to position [137, 0]
click at [473, 163] on span "Streamlining the crisis assessment process" at bounding box center [563, 154] width 385 height 35
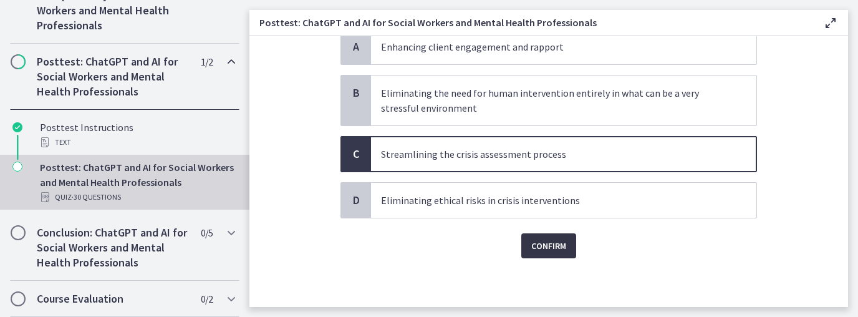
click at [535, 244] on span "Confirm" at bounding box center [548, 245] width 35 height 15
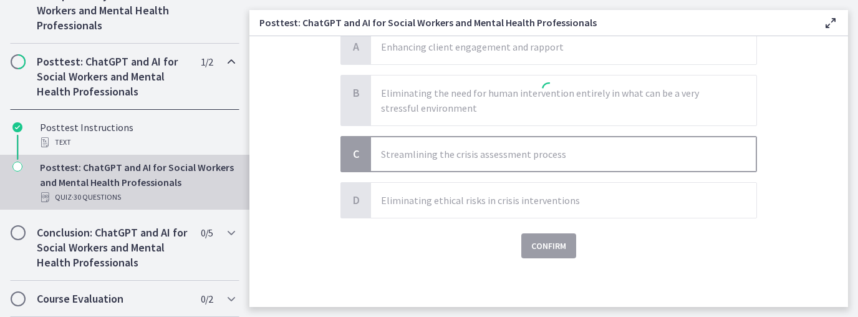
click at [543, 246] on div at bounding box center [548, 91] width 417 height 334
click at [527, 235] on div at bounding box center [548, 91] width 417 height 334
click at [549, 253] on div at bounding box center [548, 91] width 417 height 334
click at [110, 243] on h2 "Conclusion: ChatGPT and AI for Social Workers and Mental Health Professionals" at bounding box center [113, 247] width 152 height 45
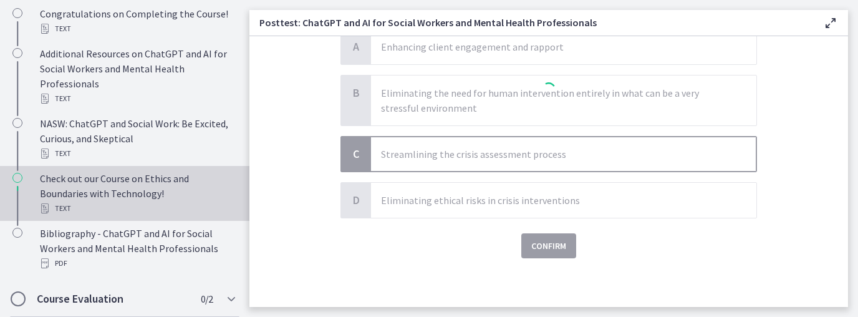
scroll to position [925, 0]
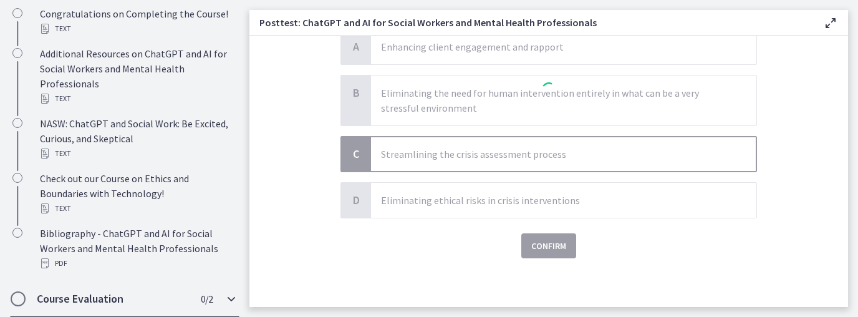
click at [119, 297] on h2 "Course Evaluation" at bounding box center [113, 298] width 152 height 15
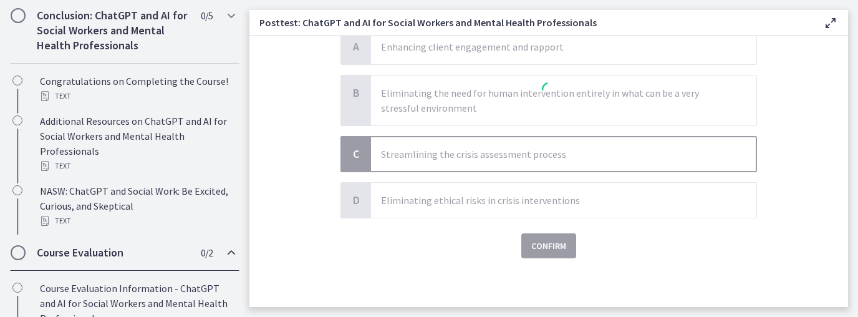
scroll to position [761, 0]
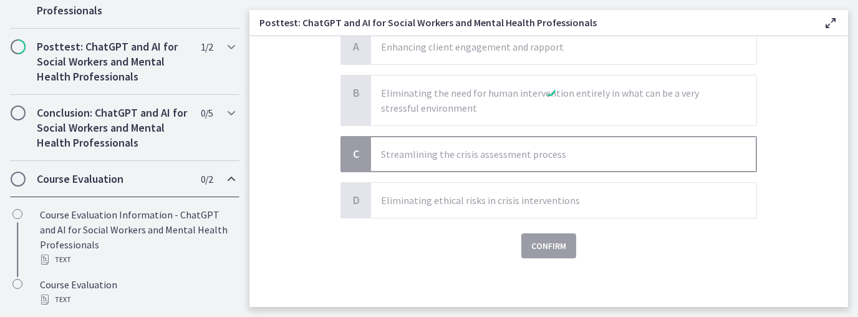
click at [471, 139] on div at bounding box center [548, 91] width 417 height 334
click at [829, 26] on icon at bounding box center [830, 23] width 15 height 15
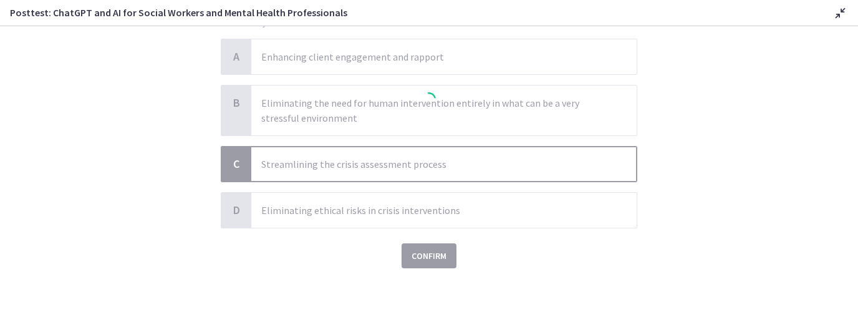
scroll to position [117, 0]
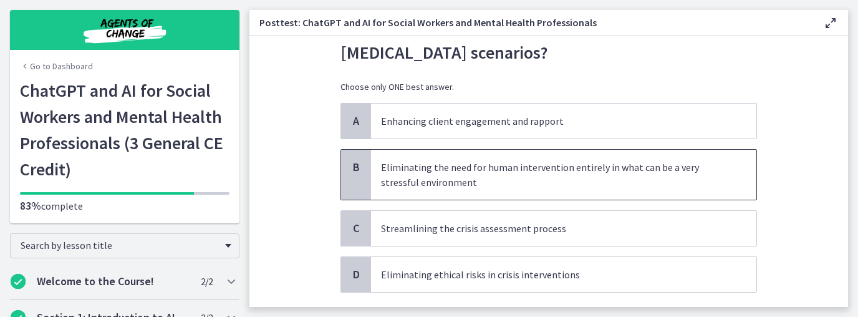
scroll to position [62, 0]
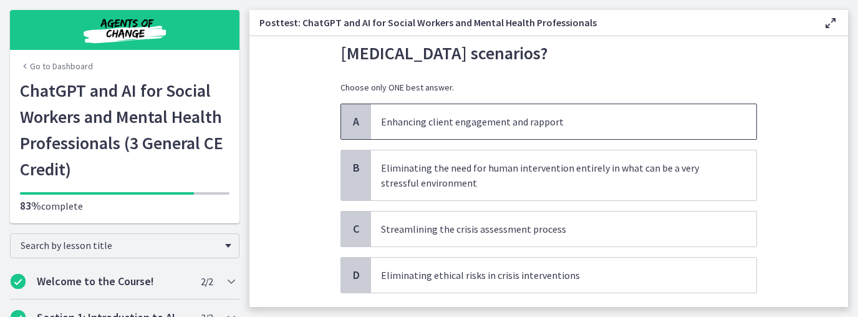
click at [471, 123] on p "Enhancing client engagement and rapport" at bounding box center [551, 121] width 340 height 15
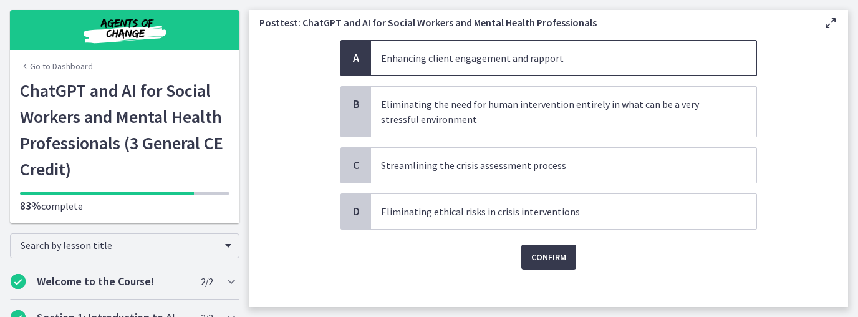
scroll to position [137, 0]
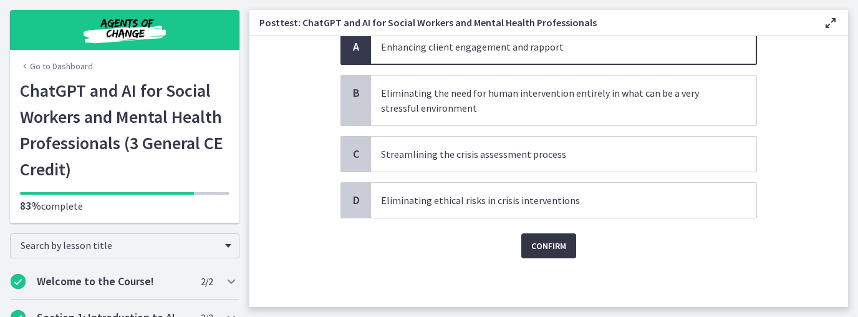
click at [545, 247] on span "Confirm" at bounding box center [548, 245] width 35 height 15
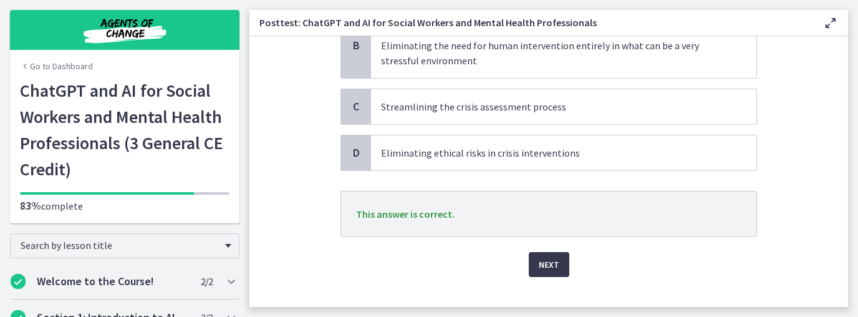
scroll to position [203, 0]
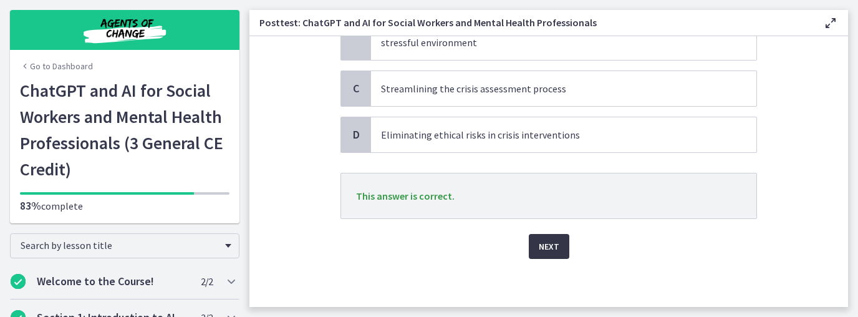
click at [529, 245] on button "Next" at bounding box center [549, 246] width 41 height 25
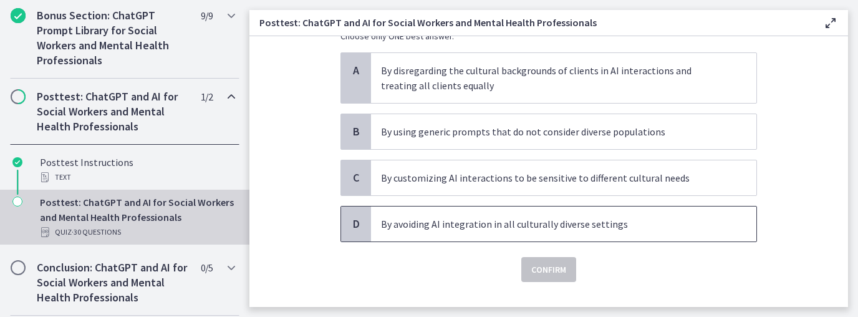
scroll to position [137, 0]
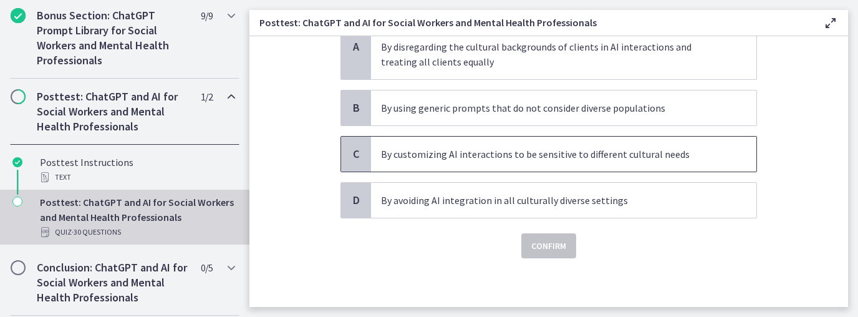
click at [577, 152] on p "By customizing AI interactions to be sensitive to different cultural needs" at bounding box center [551, 154] width 340 height 15
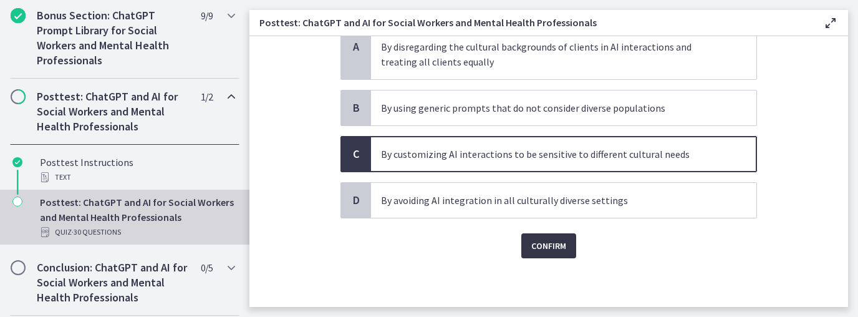
click at [542, 240] on span "Confirm" at bounding box center [548, 245] width 35 height 15
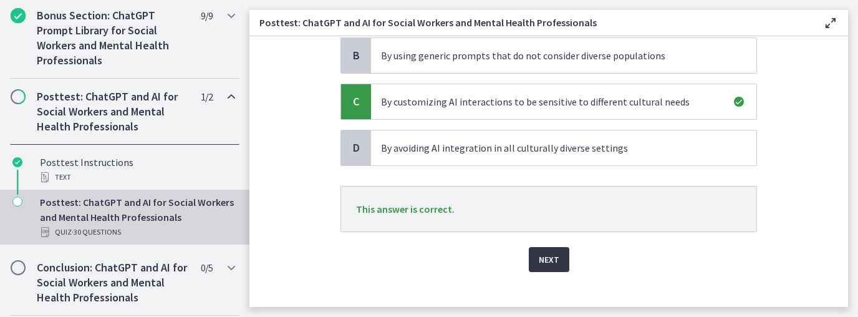
scroll to position [203, 0]
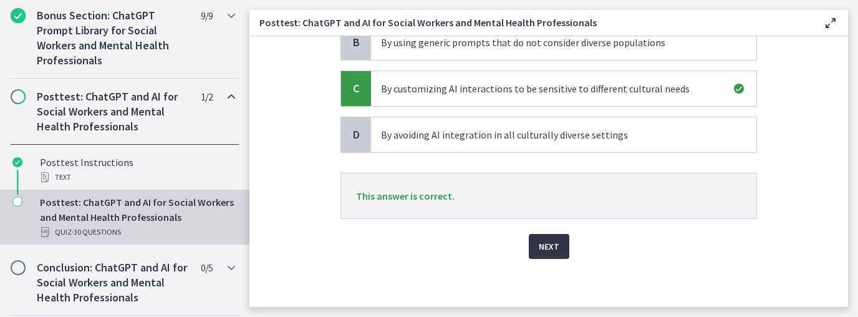
click at [548, 248] on span "Next" at bounding box center [549, 246] width 21 height 15
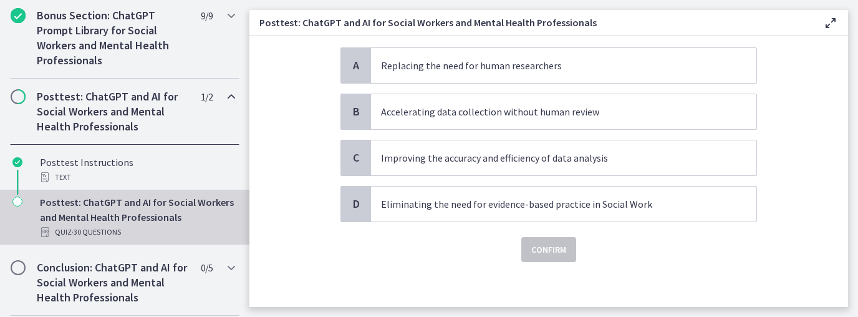
scroll to position [122, 0]
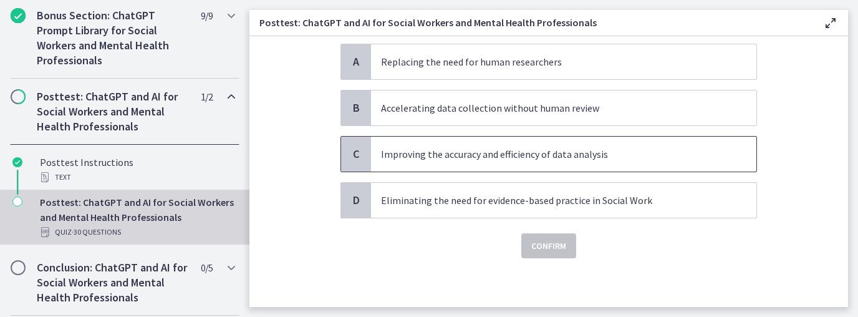
click at [478, 157] on p "Improving the accuracy and efficiency of data analysis" at bounding box center [551, 154] width 340 height 15
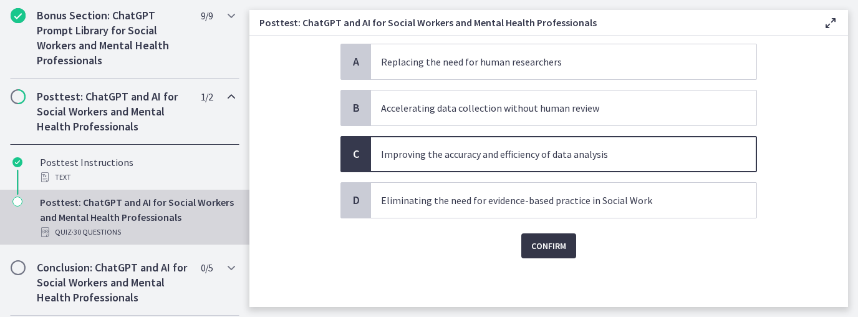
click at [547, 249] on span "Confirm" at bounding box center [548, 245] width 35 height 15
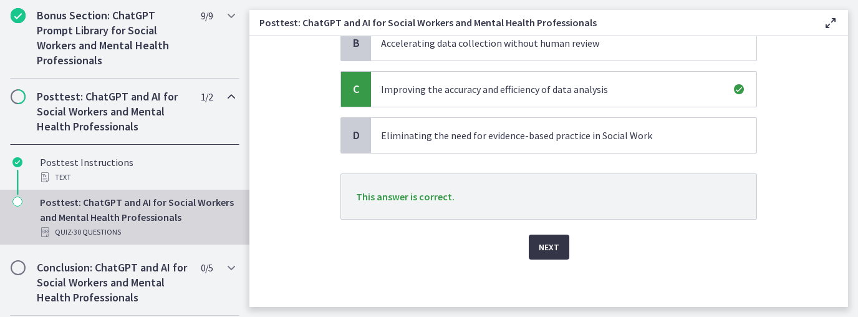
scroll to position [188, 0]
click at [549, 251] on span "Next" at bounding box center [549, 246] width 21 height 15
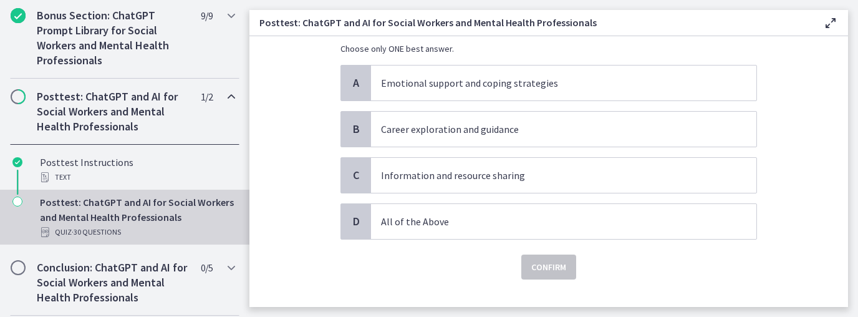
scroll to position [122, 0]
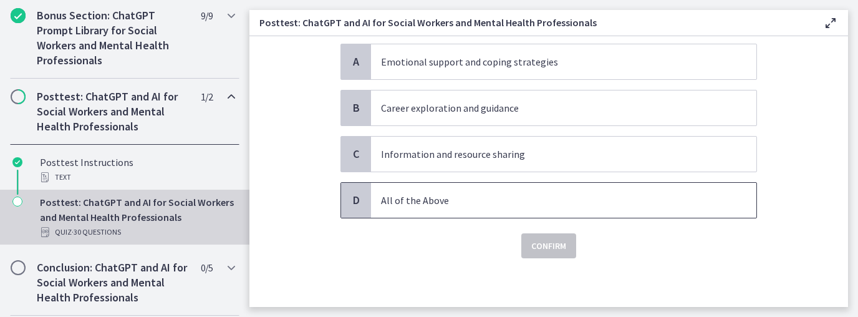
click at [408, 195] on p "All of the Above" at bounding box center [551, 200] width 340 height 15
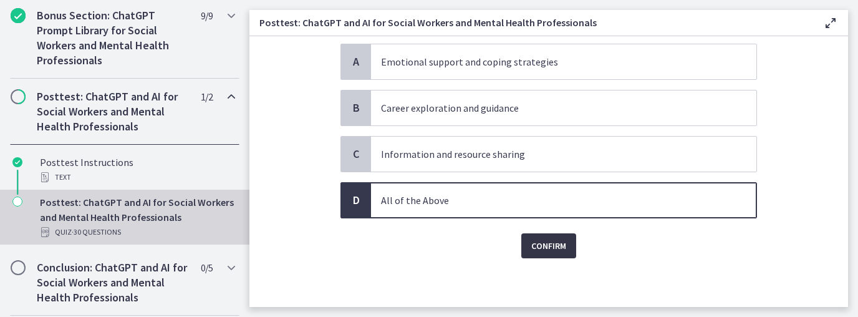
click at [537, 242] on span "Confirm" at bounding box center [548, 245] width 35 height 15
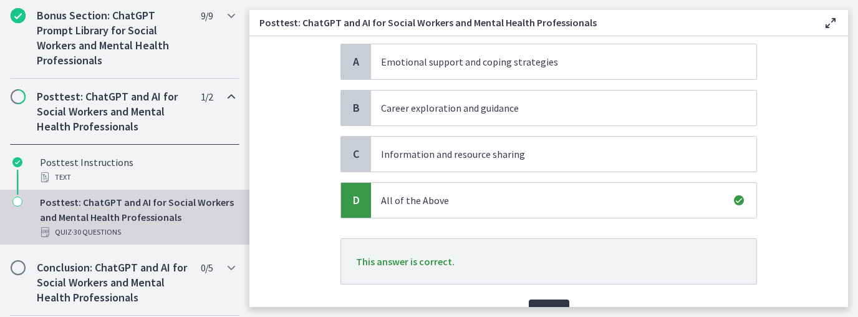
click at [540, 299] on button "Next" at bounding box center [549, 311] width 41 height 25
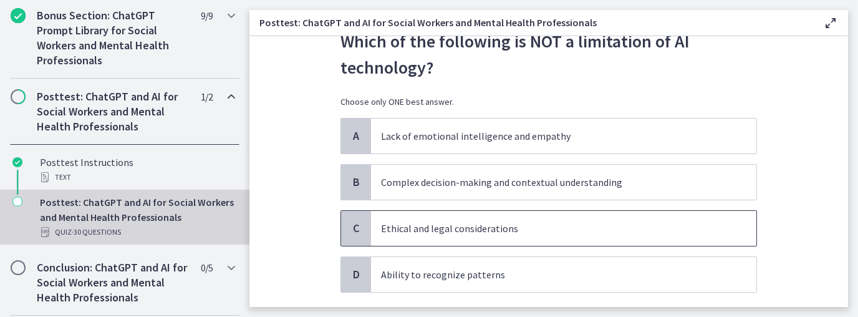
scroll to position [50, 0]
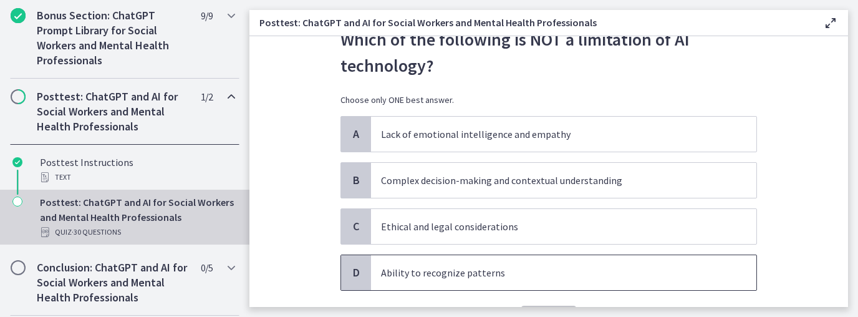
click at [426, 271] on p "Ability to recognize patterns" at bounding box center [551, 272] width 340 height 15
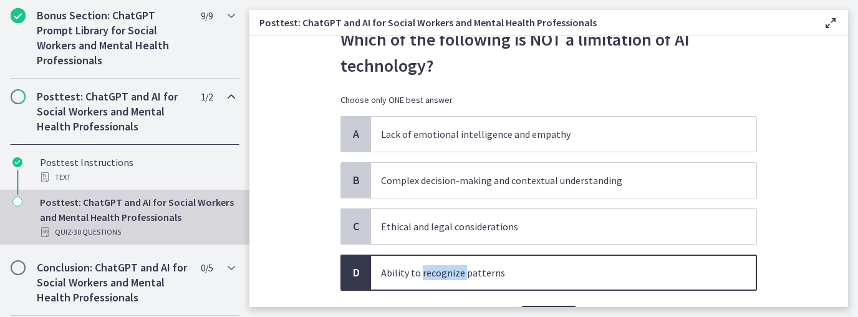
click at [426, 271] on p "Ability to recognize patterns" at bounding box center [551, 272] width 340 height 15
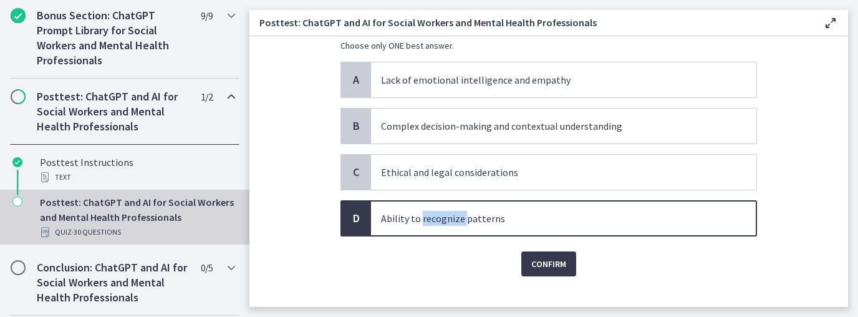
scroll to position [122, 0]
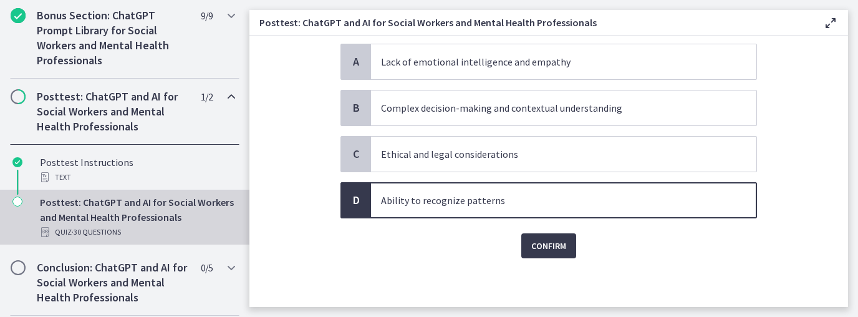
click at [446, 254] on div "Confirm" at bounding box center [548, 238] width 417 height 40
click at [543, 246] on span "Confirm" at bounding box center [548, 245] width 35 height 15
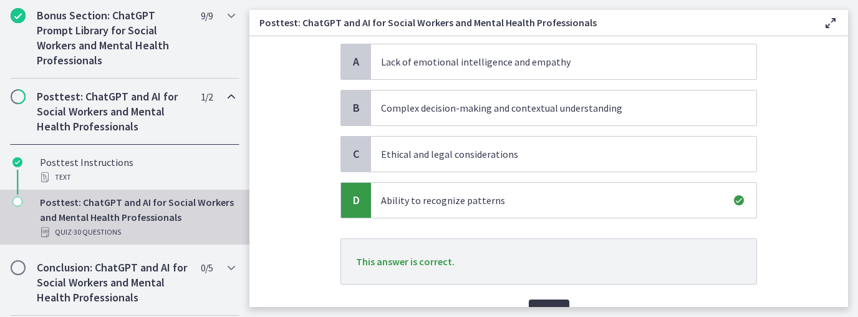
click at [558, 303] on button "Next" at bounding box center [549, 311] width 41 height 25
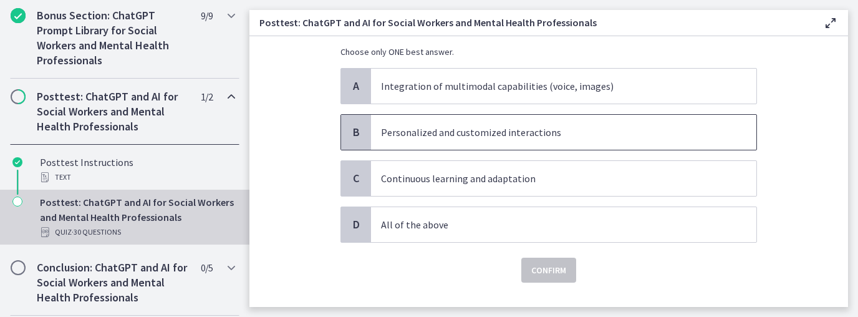
scroll to position [71, 0]
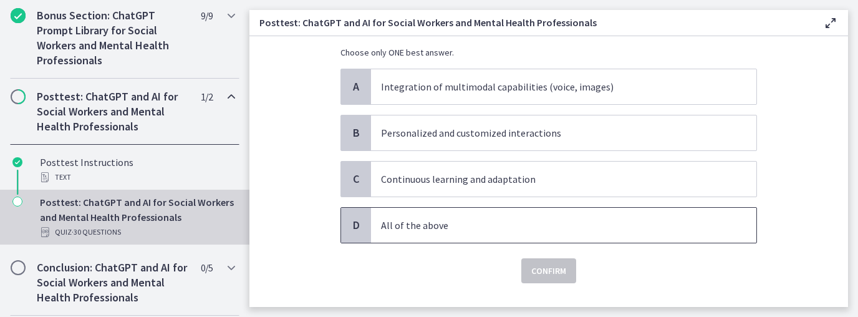
click at [442, 231] on p "All of the above" at bounding box center [551, 225] width 340 height 15
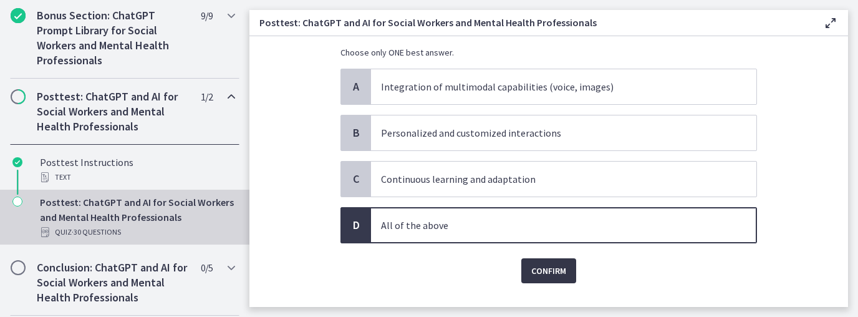
click at [535, 278] on button "Confirm" at bounding box center [548, 270] width 55 height 25
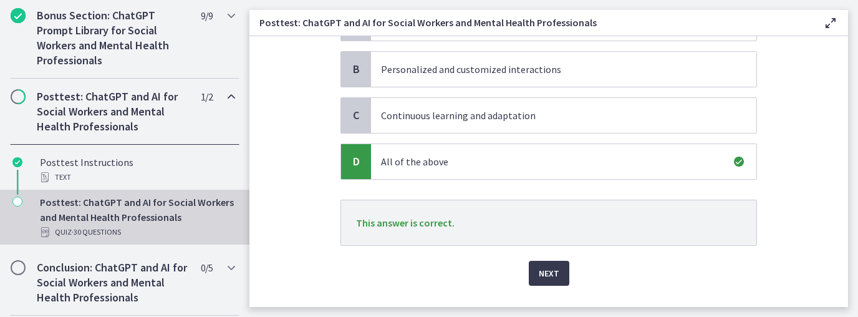
scroll to position [162, 0]
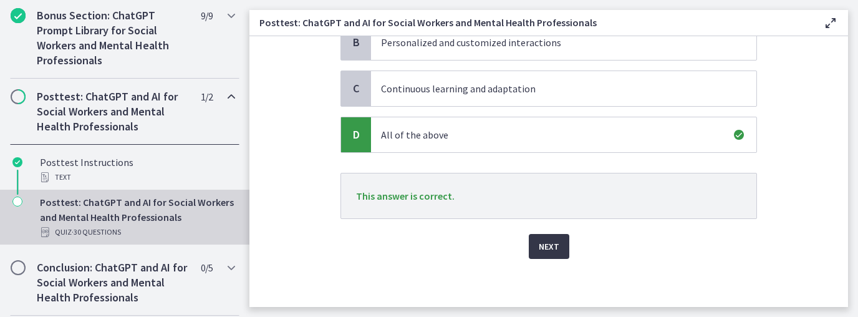
click at [547, 246] on span "Next" at bounding box center [549, 246] width 21 height 15
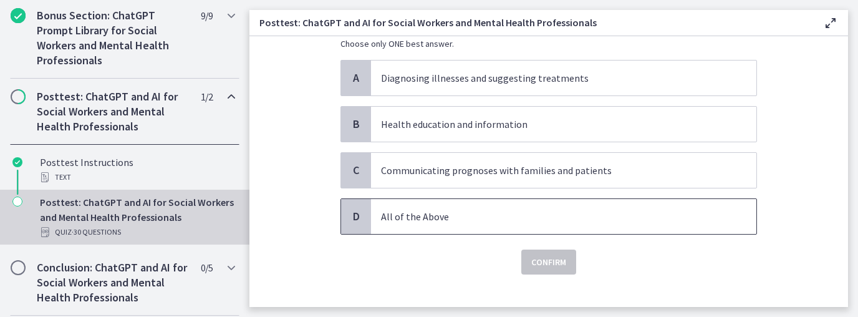
scroll to position [122, 0]
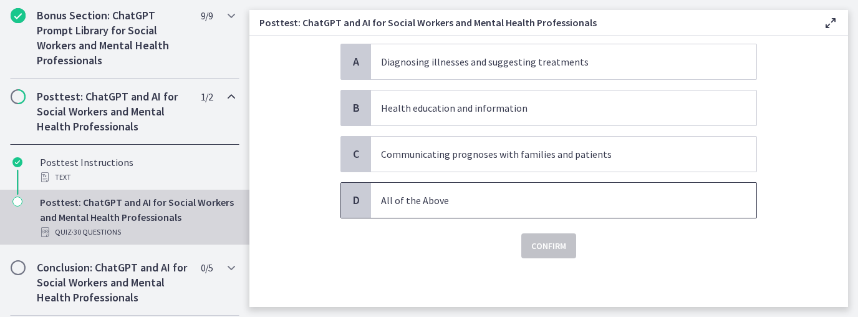
click at [403, 201] on p "All of the Above" at bounding box center [551, 200] width 340 height 15
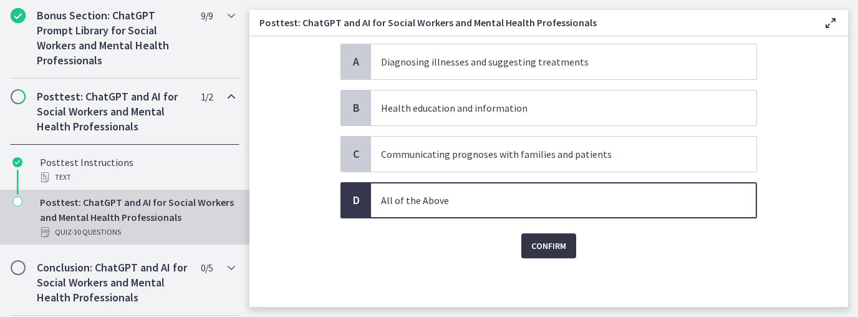
click at [559, 246] on span "Confirm" at bounding box center [548, 245] width 35 height 15
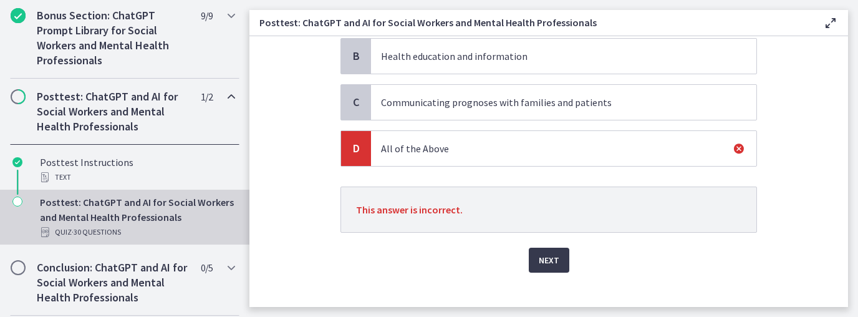
scroll to position [188, 0]
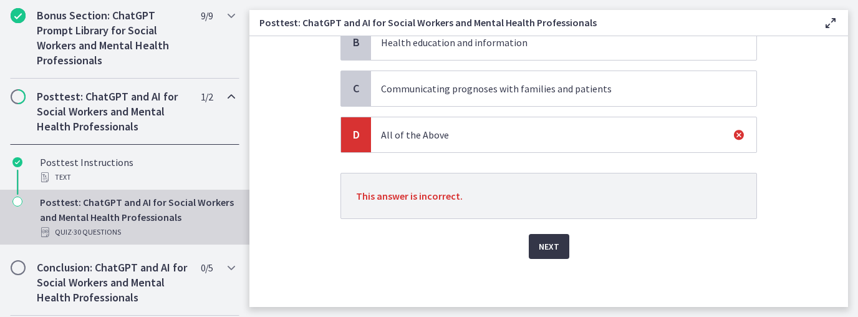
click at [543, 251] on span "Next" at bounding box center [549, 246] width 21 height 15
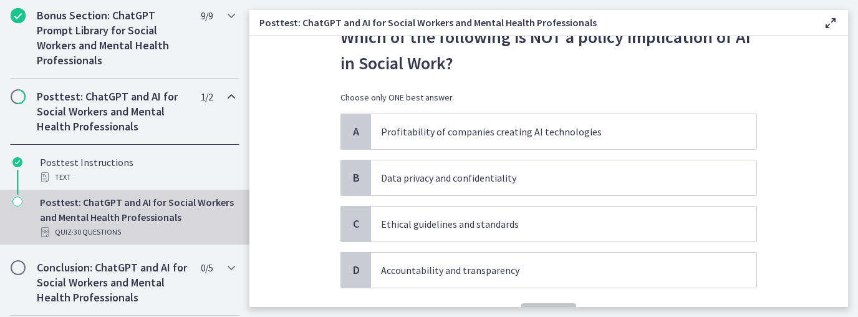
scroll to position [72, 0]
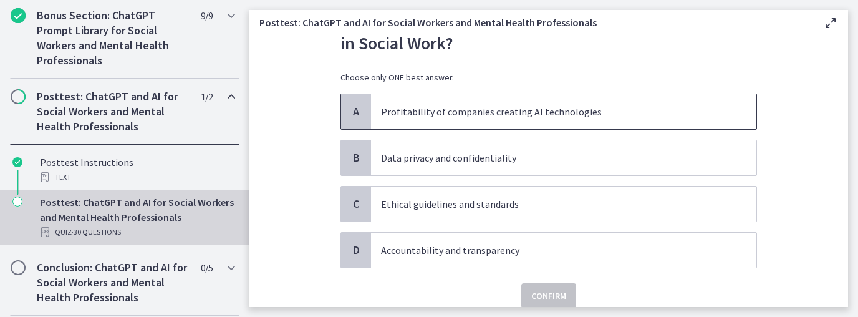
click at [478, 111] on p "Profitability of companies creating AI technologies" at bounding box center [551, 111] width 340 height 15
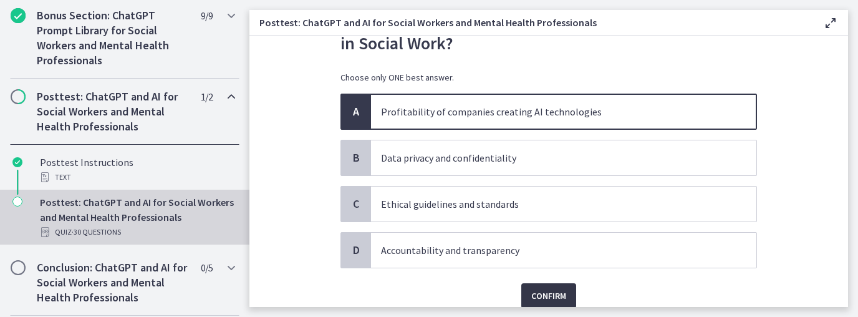
click at [548, 298] on span "Confirm" at bounding box center [548, 295] width 35 height 15
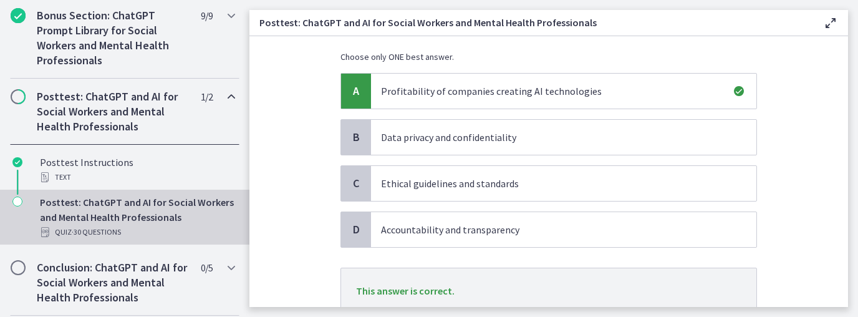
scroll to position [188, 0]
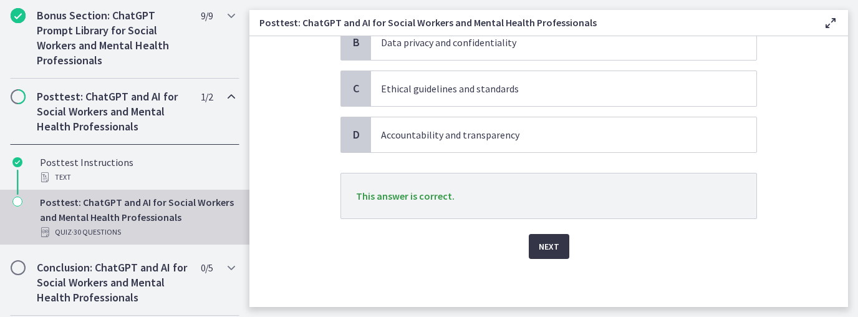
click at [546, 250] on span "Next" at bounding box center [549, 246] width 21 height 15
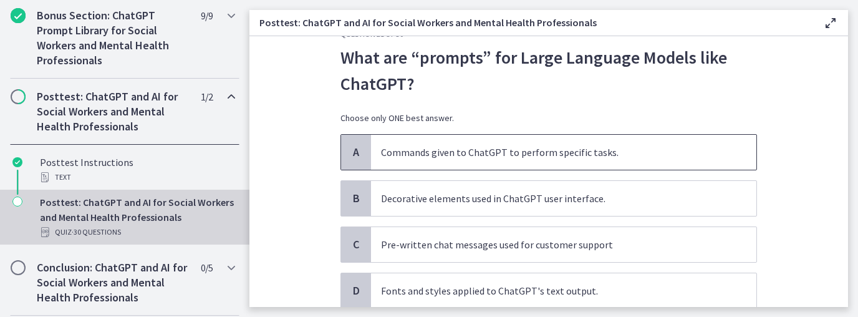
scroll to position [22, 0]
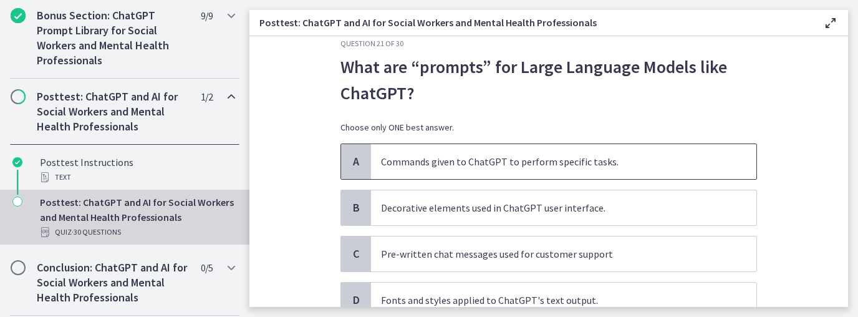
click at [523, 163] on p "Commands given to ChatGPT to perform specific tasks." at bounding box center [551, 161] width 340 height 15
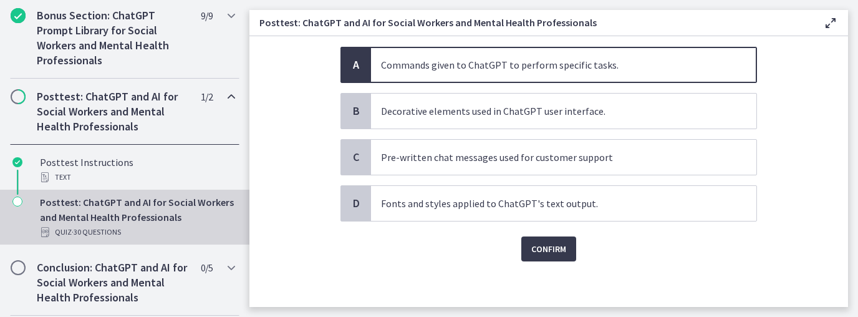
scroll to position [122, 0]
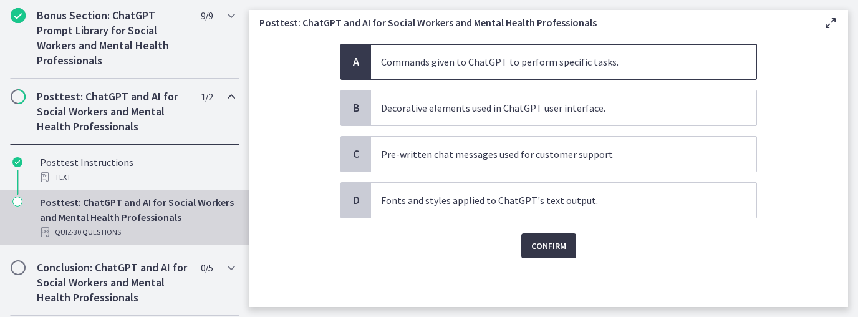
click at [531, 237] on button "Confirm" at bounding box center [548, 245] width 55 height 25
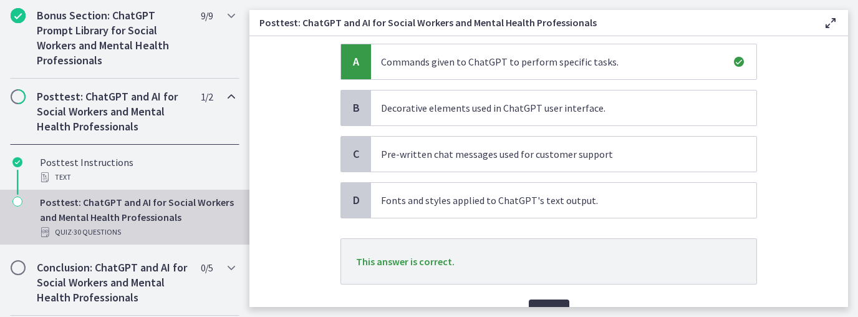
click at [550, 302] on button "Next" at bounding box center [549, 311] width 41 height 25
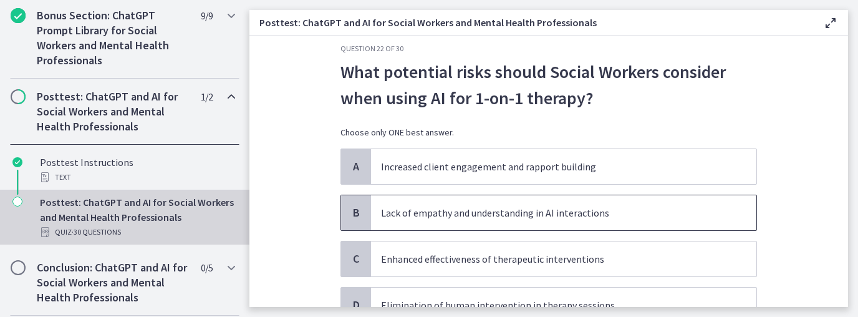
scroll to position [0, 0]
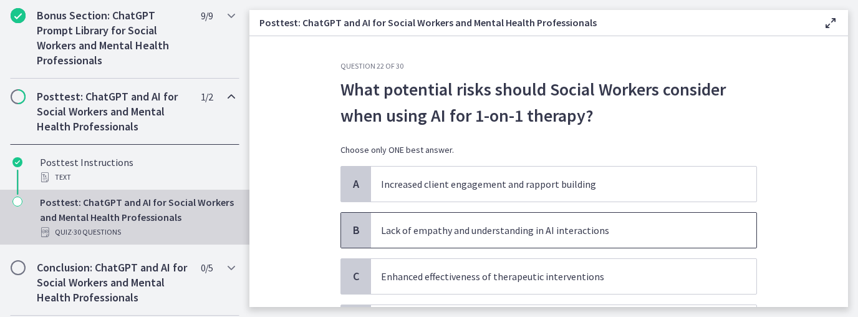
click at [509, 230] on p "Lack of empathy and understanding in AI interactions" at bounding box center [551, 230] width 340 height 15
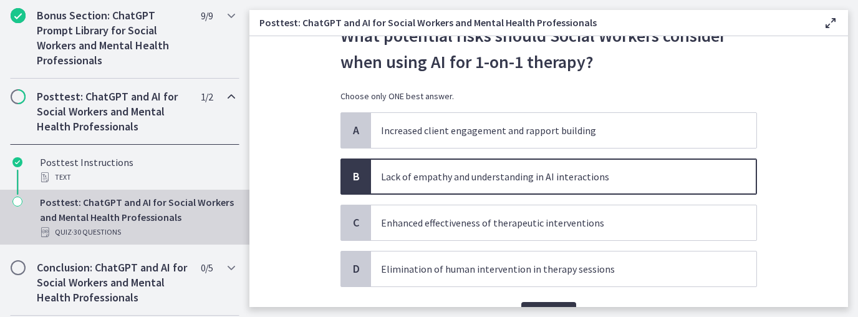
scroll to position [122, 0]
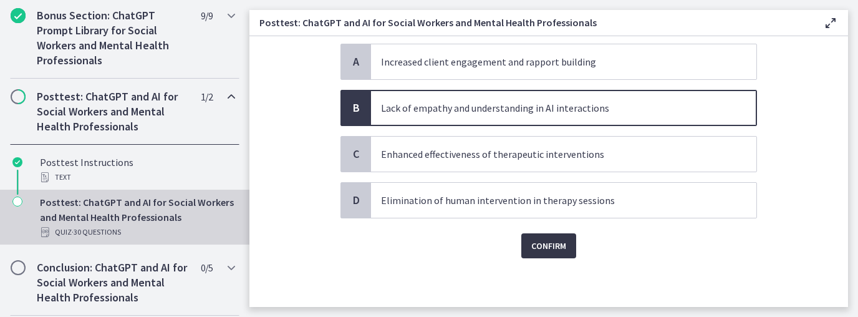
click at [540, 239] on span "Confirm" at bounding box center [548, 245] width 35 height 15
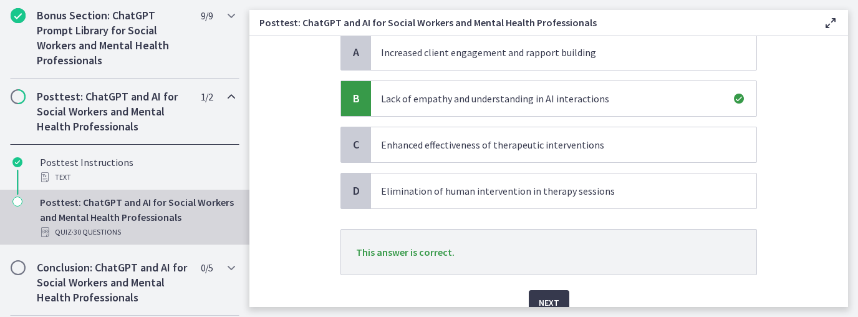
scroll to position [188, 0]
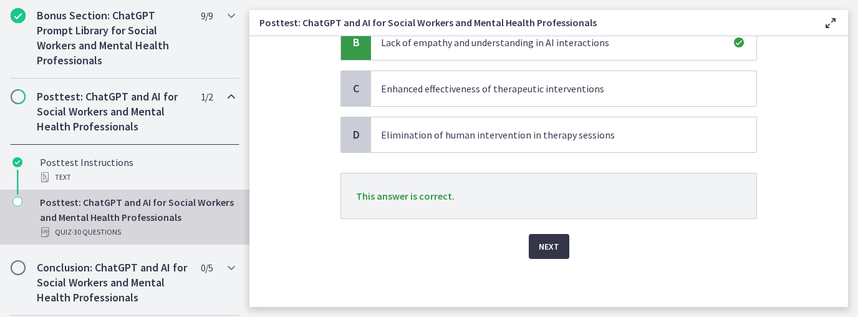
click at [551, 249] on span "Next" at bounding box center [549, 246] width 21 height 15
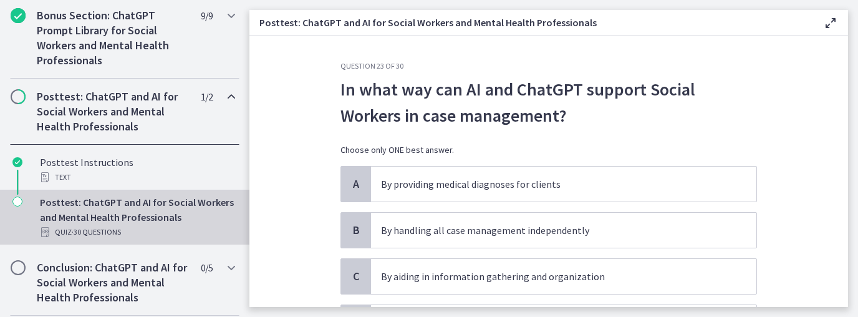
drag, startPoint x: 494, startPoint y: 145, endPoint x: 479, endPoint y: 150, distance: 15.8
drag, startPoint x: 479, startPoint y: 150, endPoint x: 306, endPoint y: 125, distance: 175.1
click at [306, 125] on section "Question 23 of 30 In what way can AI and ChatGPT support Social Workers in case…" at bounding box center [548, 171] width 599 height 271
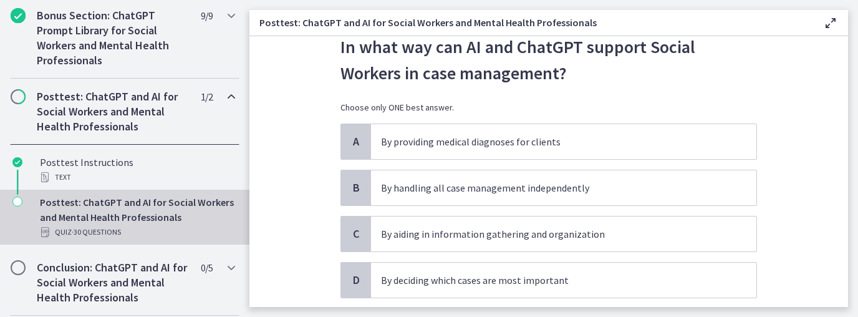
scroll to position [50, 0]
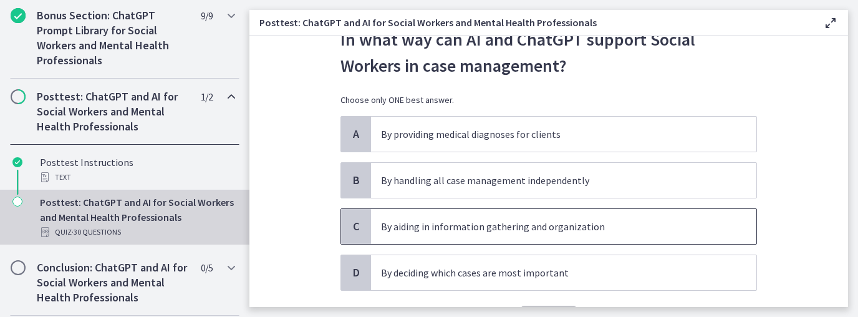
click at [453, 231] on p "By aiding in information gathering and organization" at bounding box center [551, 226] width 340 height 15
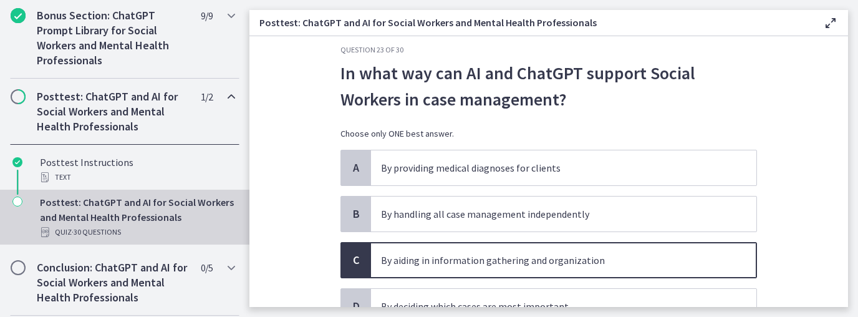
scroll to position [122, 0]
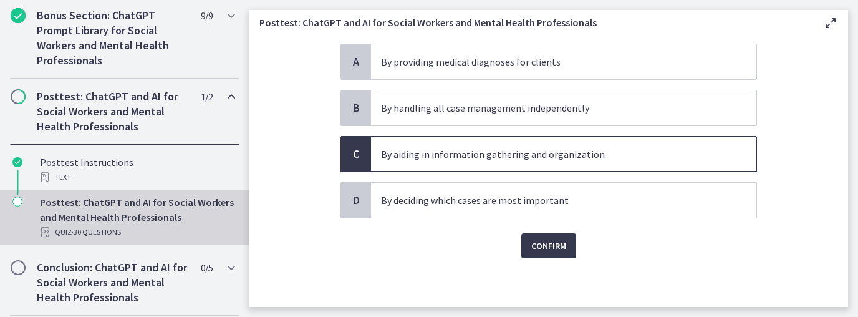
click at [301, 177] on section "Question 23 of 30 In what way can AI and ChatGPT support Social Workers in case…" at bounding box center [548, 171] width 599 height 271
click at [548, 246] on span "Confirm" at bounding box center [548, 245] width 35 height 15
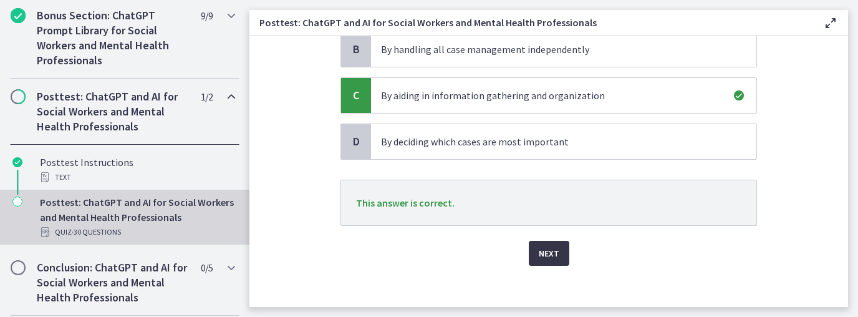
scroll to position [188, 0]
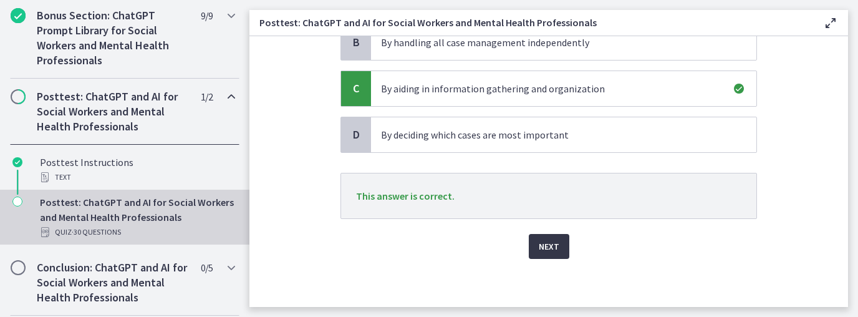
click at [543, 246] on span "Next" at bounding box center [549, 246] width 21 height 15
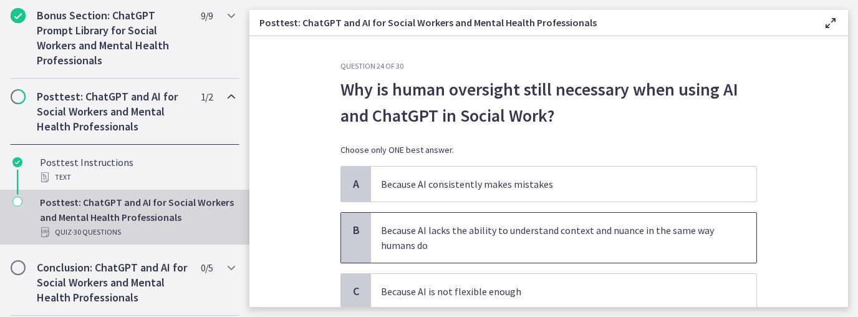
drag, startPoint x: 600, startPoint y: 227, endPoint x: 600, endPoint y: 234, distance: 7.5
click at [600, 234] on p "Because AI lacks the ability to understand context and nuance in the same way h…" at bounding box center [551, 238] width 340 height 30
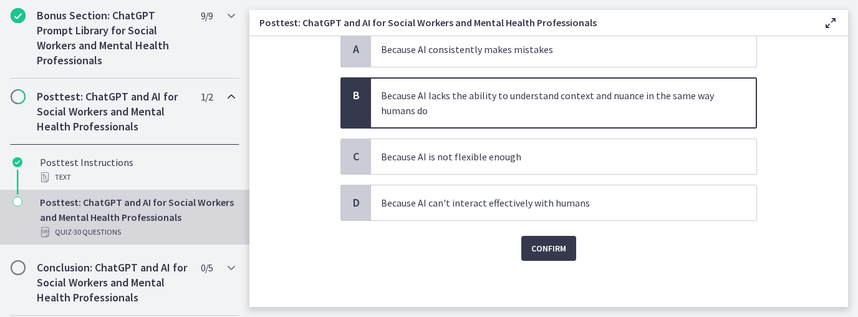
scroll to position [137, 0]
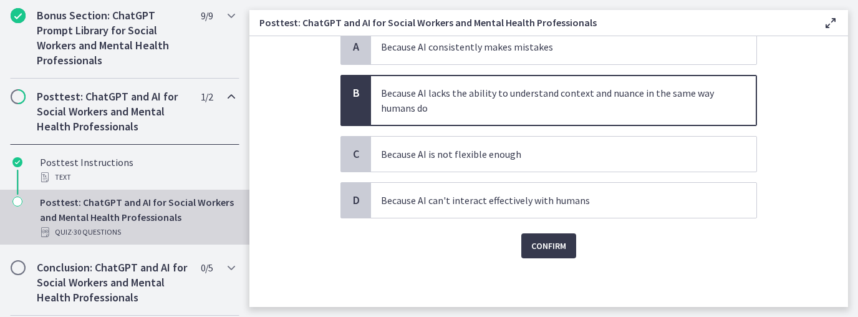
click at [481, 236] on div "Confirm" at bounding box center [548, 238] width 417 height 40
click at [529, 246] on button "Confirm" at bounding box center [548, 245] width 55 height 25
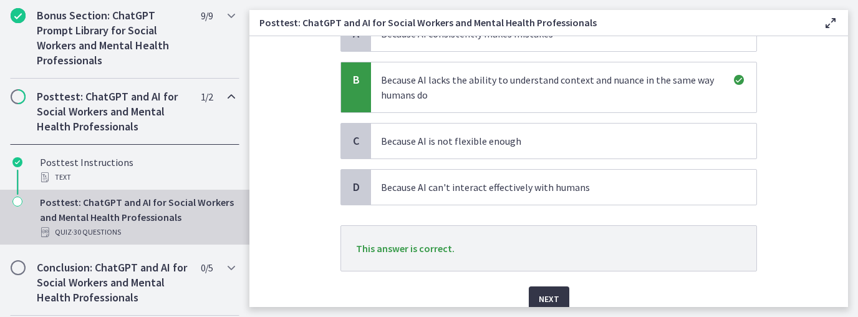
scroll to position [203, 0]
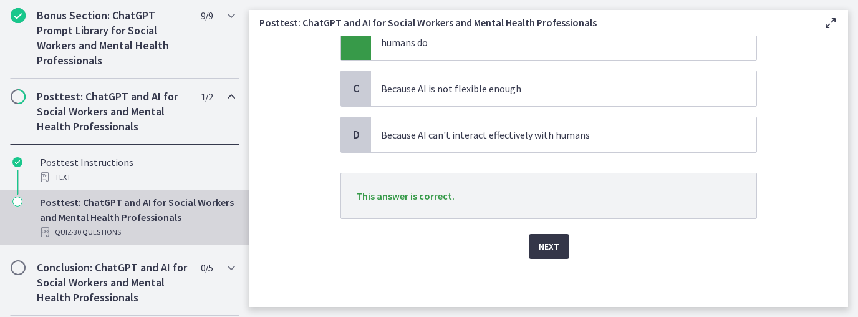
click at [541, 243] on span "Next" at bounding box center [549, 246] width 21 height 15
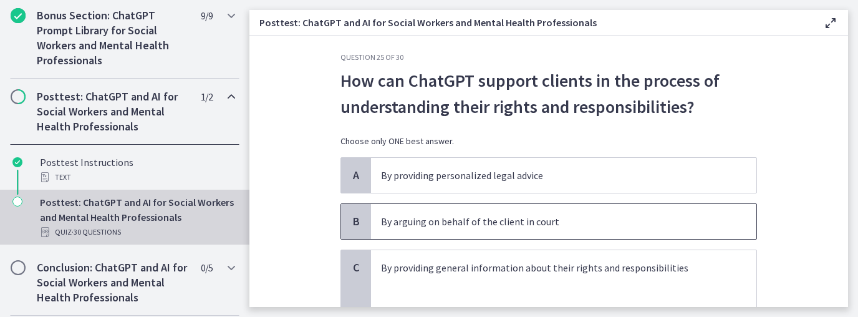
scroll to position [75, 0]
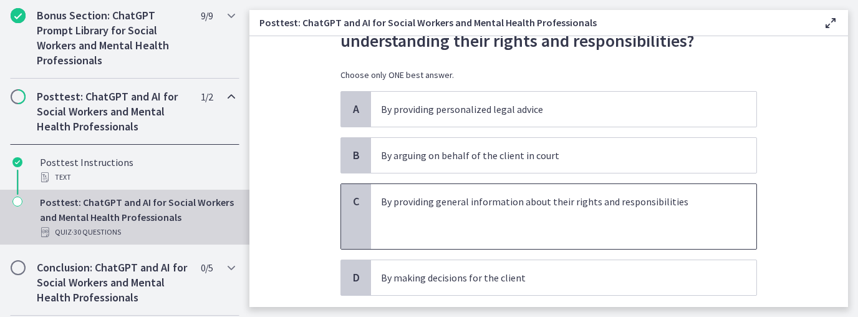
click at [535, 208] on p "By providing general information about their rights and responsibilities" at bounding box center [551, 201] width 340 height 15
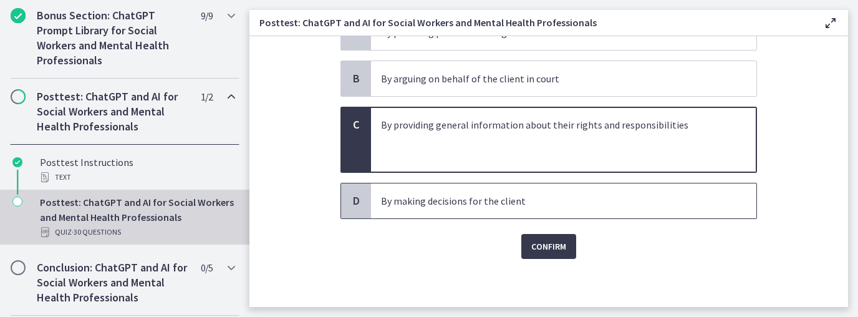
scroll to position [152, 0]
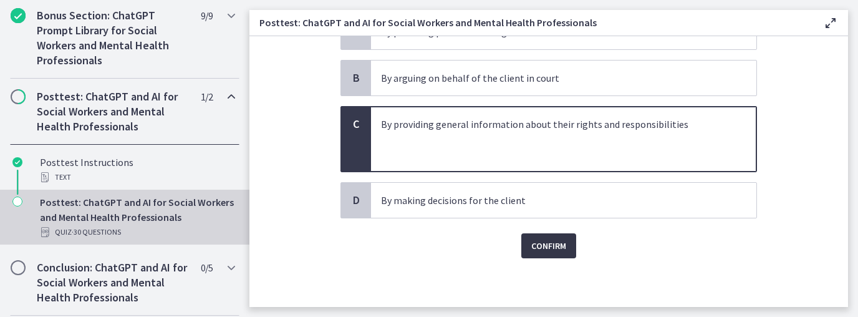
click at [543, 243] on span "Confirm" at bounding box center [548, 245] width 35 height 15
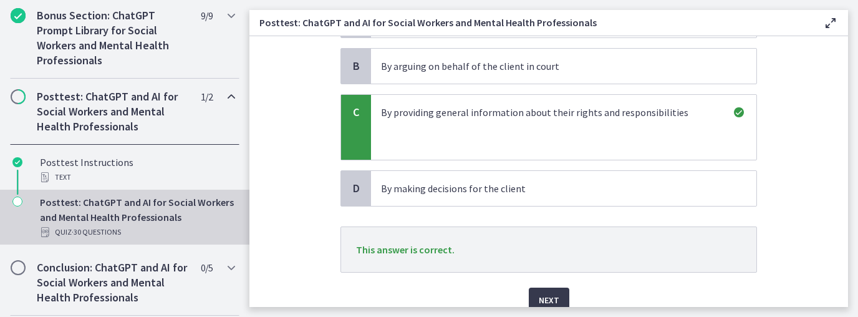
scroll to position [218, 0]
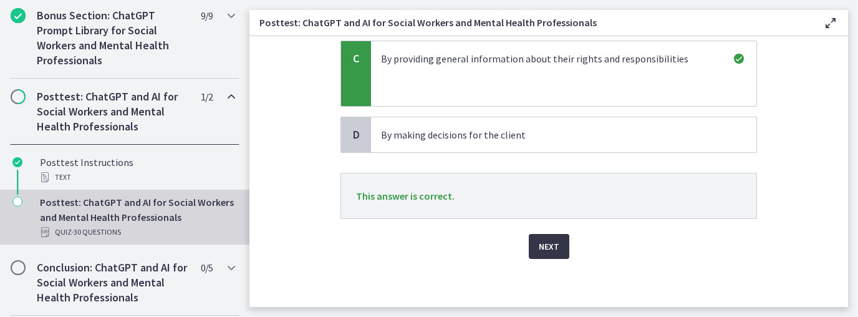
click at [557, 250] on button "Next" at bounding box center [549, 246] width 41 height 25
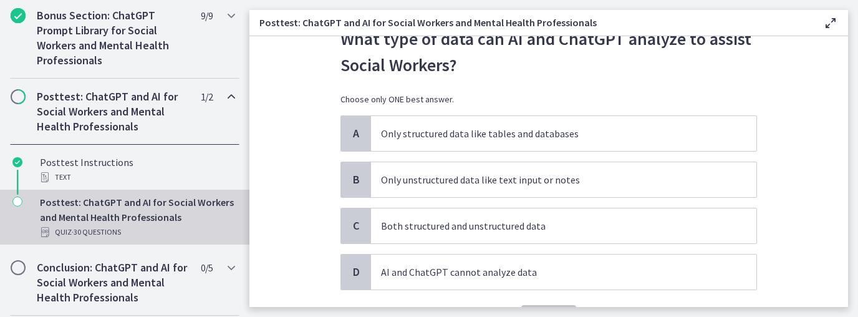
scroll to position [75, 0]
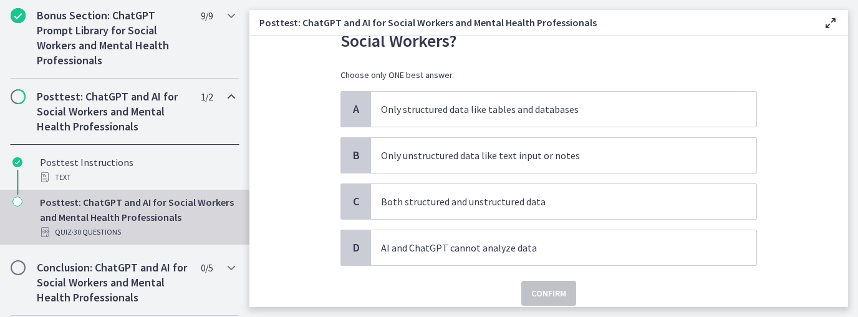
drag, startPoint x: 424, startPoint y: 220, endPoint x: 279, endPoint y: 143, distance: 164.3
click at [279, 143] on section "Question 26 of 30 What type of data can AI and ChatGPT analyze to assist Social…" at bounding box center [548, 171] width 599 height 271
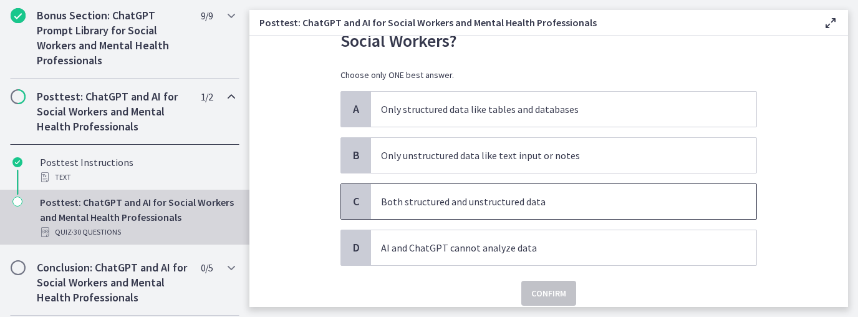
click at [413, 196] on p "Both structured and unstructured data" at bounding box center [551, 201] width 340 height 15
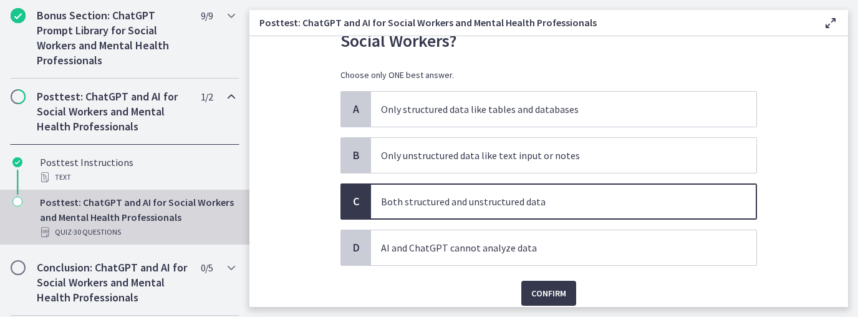
click at [294, 186] on section "Question 26 of 30 What type of data can AI and ChatGPT analyze to assist Social…" at bounding box center [548, 171] width 599 height 271
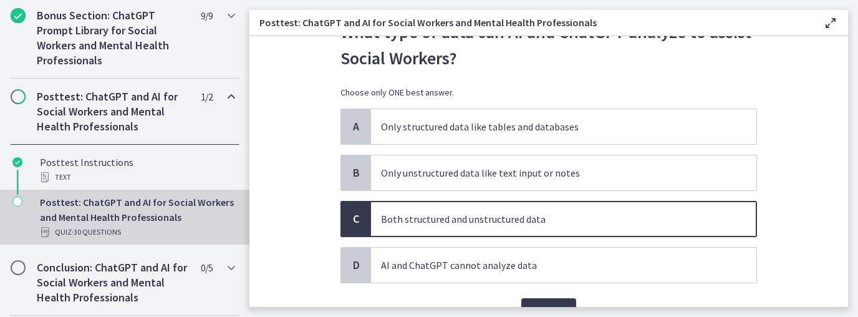
scroll to position [122, 0]
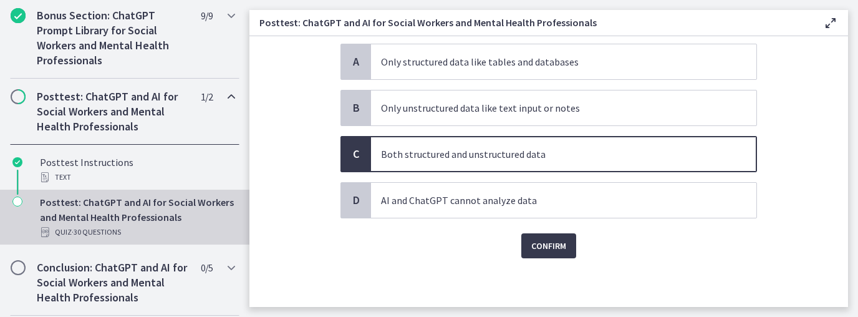
click at [504, 251] on div "Confirm" at bounding box center [548, 238] width 417 height 40
click at [524, 246] on button "Confirm" at bounding box center [548, 245] width 55 height 25
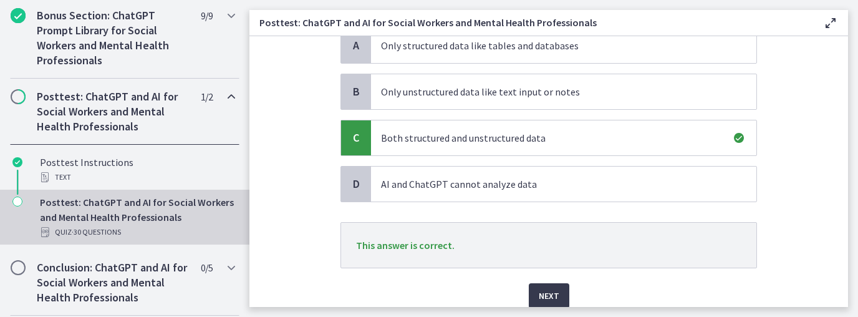
scroll to position [188, 0]
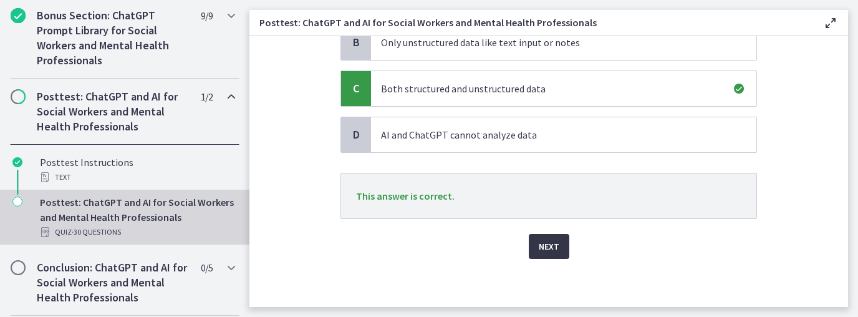
click at [541, 253] on button "Next" at bounding box center [549, 246] width 41 height 25
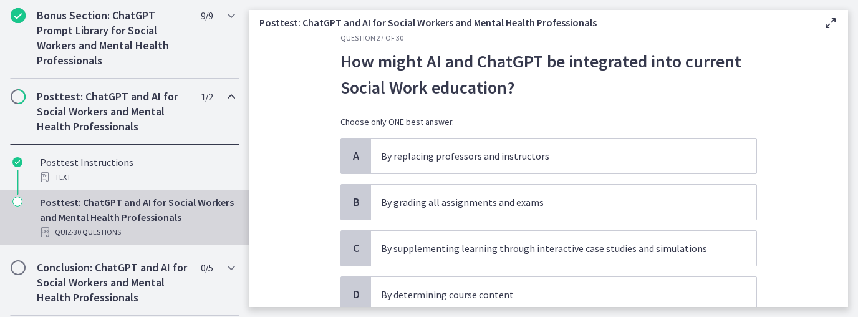
scroll to position [122, 0]
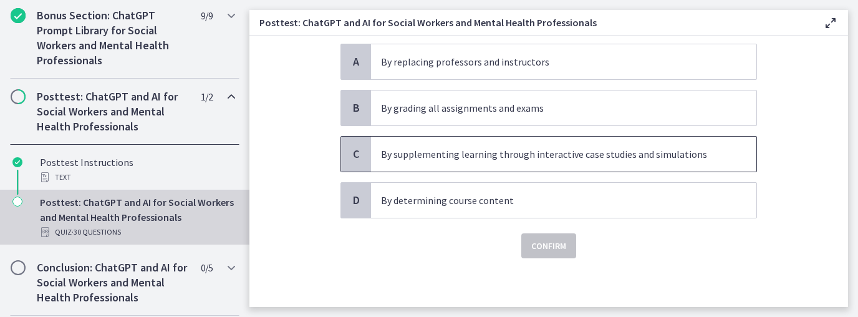
click at [473, 162] on span "By supplementing learning through interactive case studies and simulations" at bounding box center [563, 154] width 385 height 35
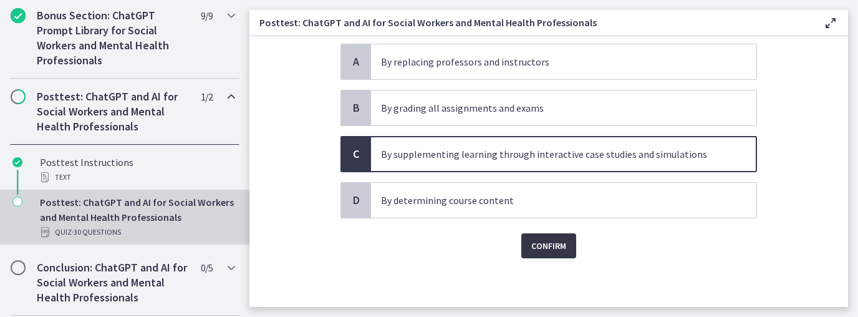
click at [531, 241] on span "Confirm" at bounding box center [548, 245] width 35 height 15
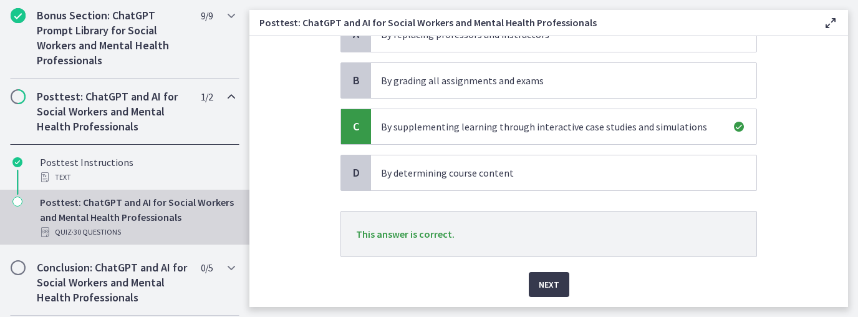
scroll to position [188, 0]
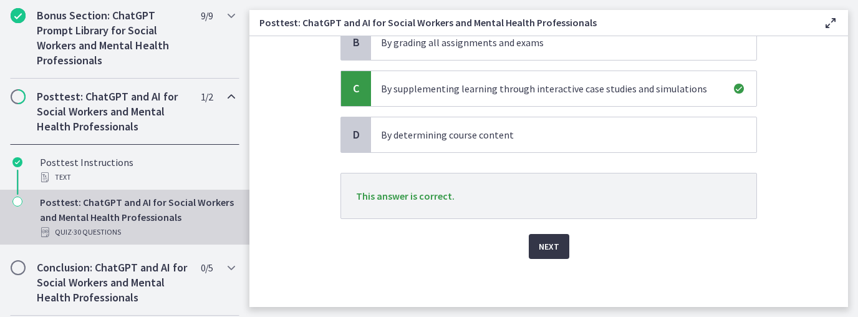
click at [561, 242] on button "Next" at bounding box center [549, 246] width 41 height 25
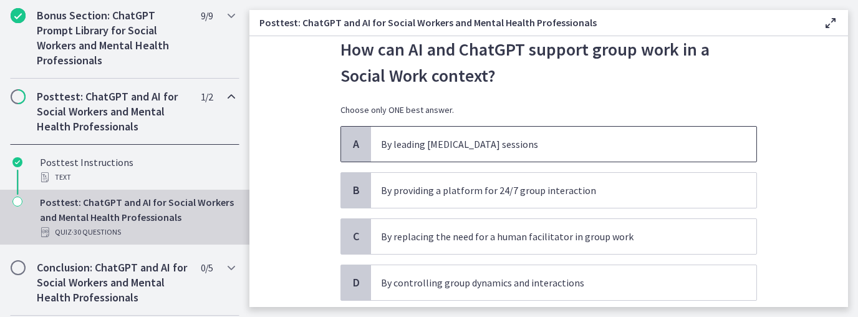
scroll to position [50, 0]
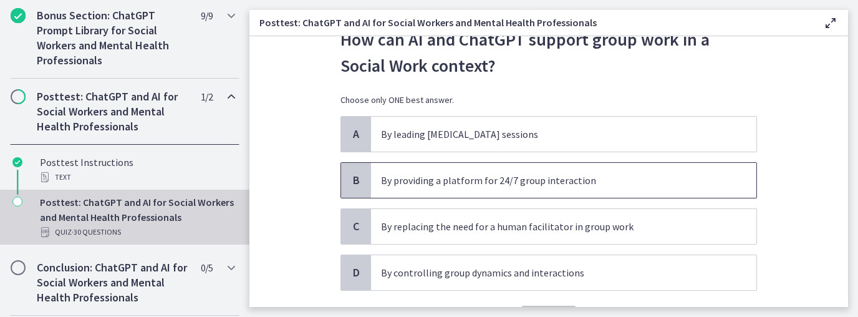
click at [459, 186] on p "By providing a platform for 24/7 group interaction" at bounding box center [551, 180] width 340 height 15
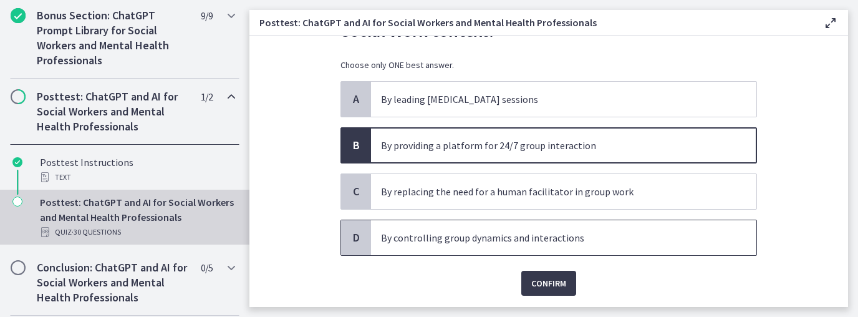
scroll to position [100, 0]
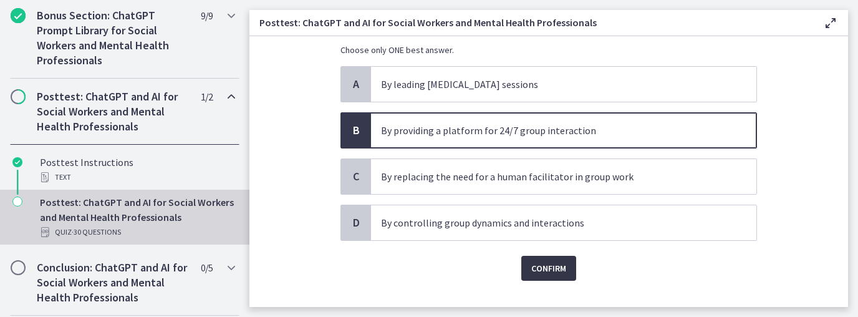
click at [533, 266] on span "Confirm" at bounding box center [548, 268] width 35 height 15
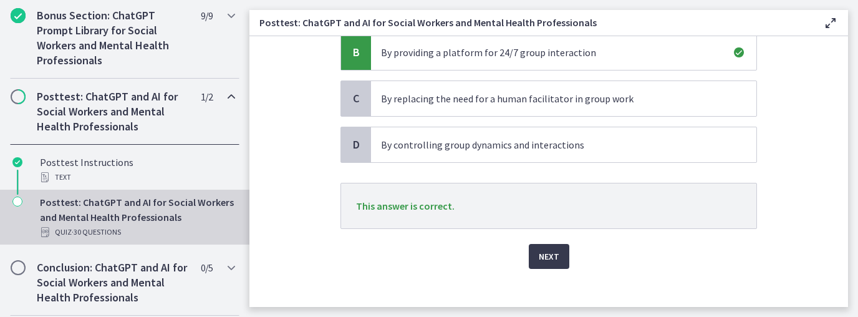
scroll to position [188, 0]
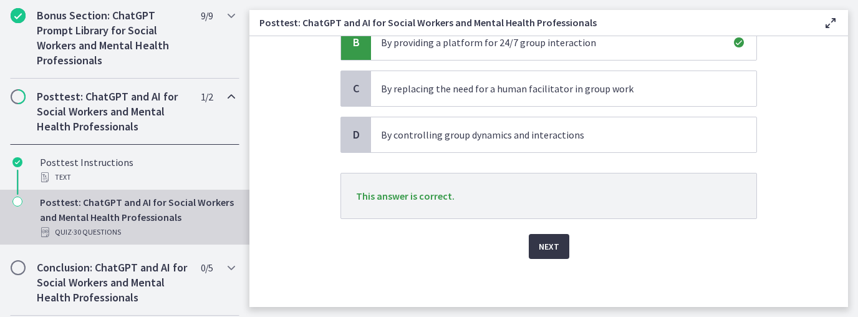
click at [533, 253] on button "Next" at bounding box center [549, 246] width 41 height 25
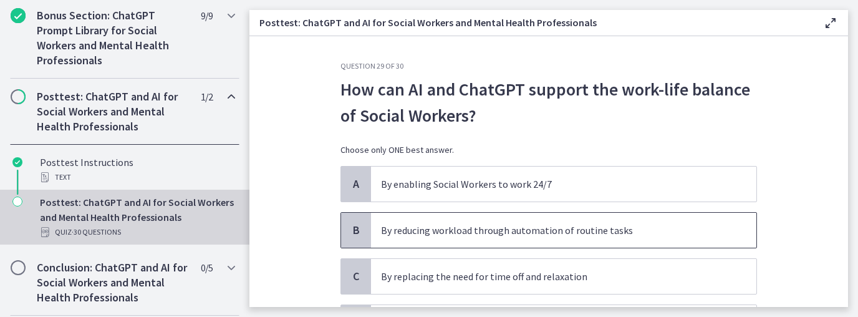
click at [504, 240] on span "By reducing workload through automation of routine tasks" at bounding box center [563, 230] width 385 height 35
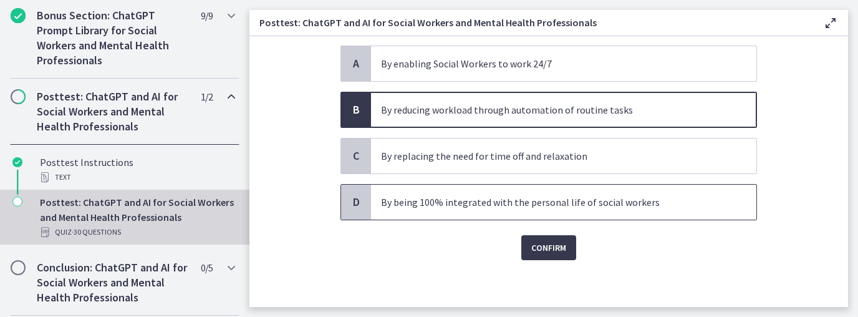
scroll to position [122, 0]
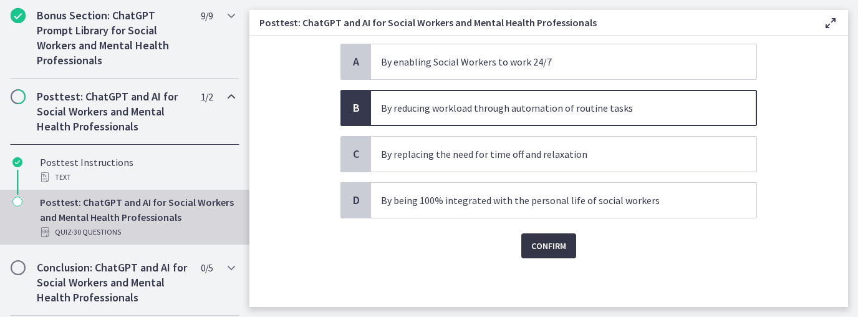
click at [544, 255] on button "Confirm" at bounding box center [548, 245] width 55 height 25
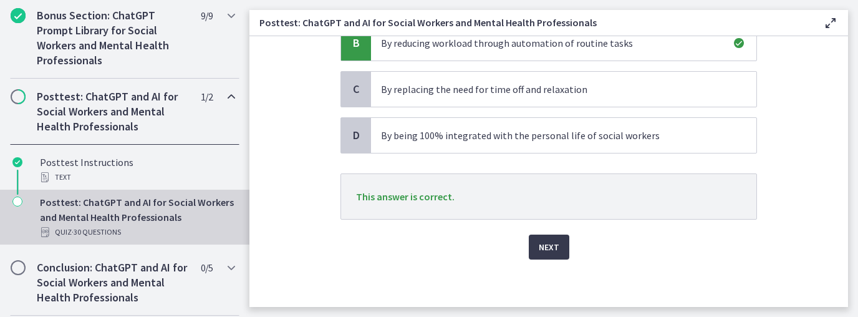
scroll to position [188, 0]
click at [540, 256] on button "Next" at bounding box center [549, 246] width 41 height 25
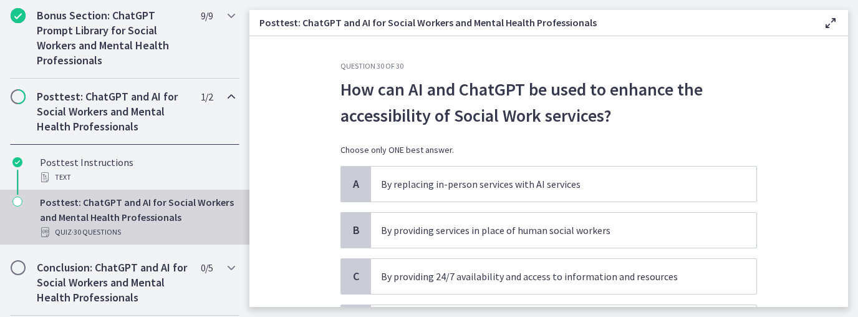
click at [723, 113] on p "How can AI and ChatGPT be used to enhance the accessibility of Social Work serv…" at bounding box center [548, 102] width 417 height 52
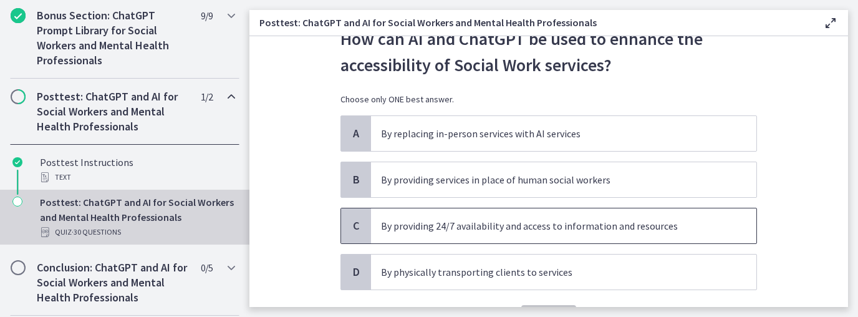
scroll to position [100, 0]
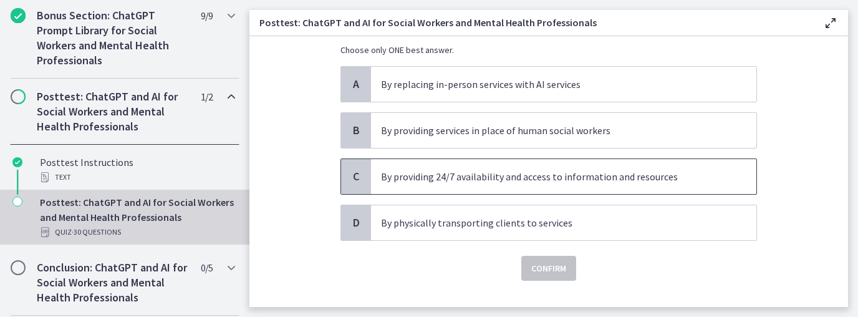
click at [554, 173] on p "By providing 24/7 availability and access to information and resources" at bounding box center [551, 176] width 340 height 15
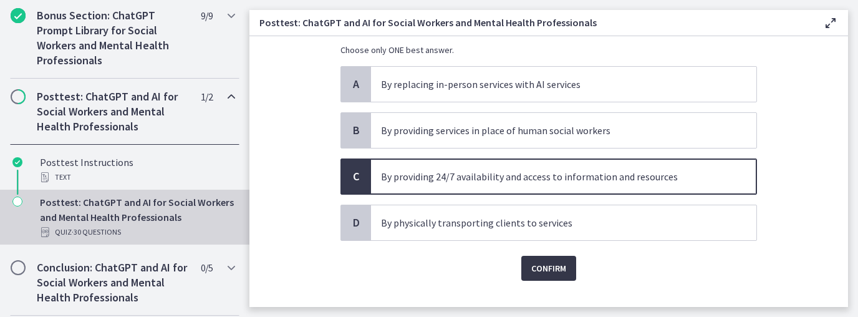
click at [534, 273] on span "Confirm" at bounding box center [548, 268] width 35 height 15
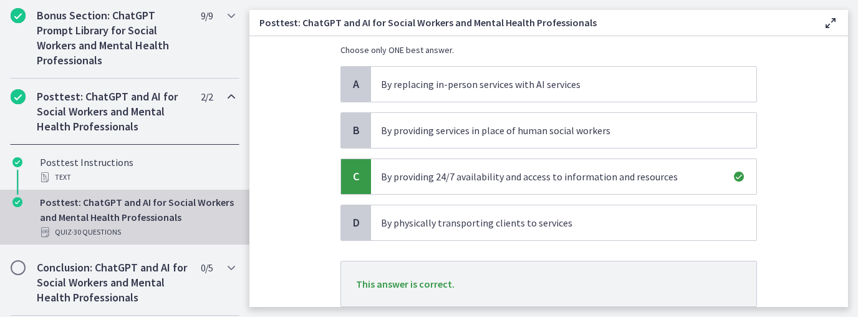
scroll to position [188, 0]
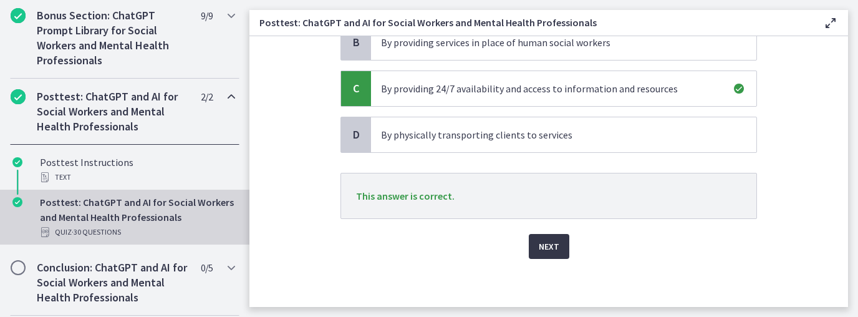
click at [554, 239] on span "Next" at bounding box center [549, 246] width 21 height 15
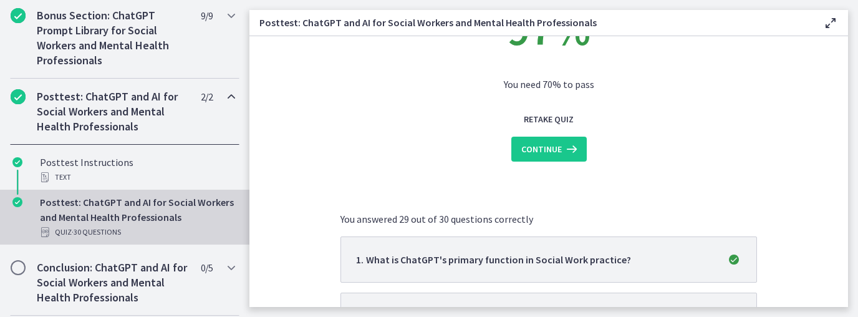
scroll to position [125, 0]
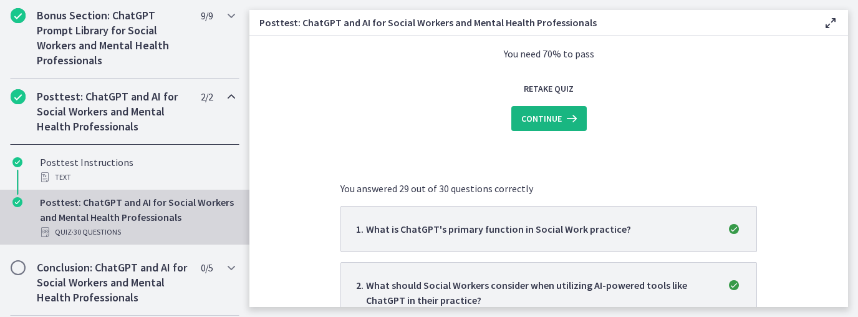
click at [544, 123] on span "Continue" at bounding box center [541, 118] width 41 height 15
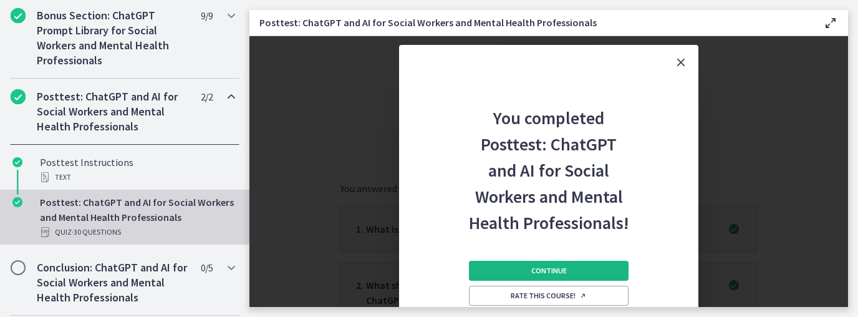
click at [553, 276] on button "Continue" at bounding box center [549, 271] width 160 height 20
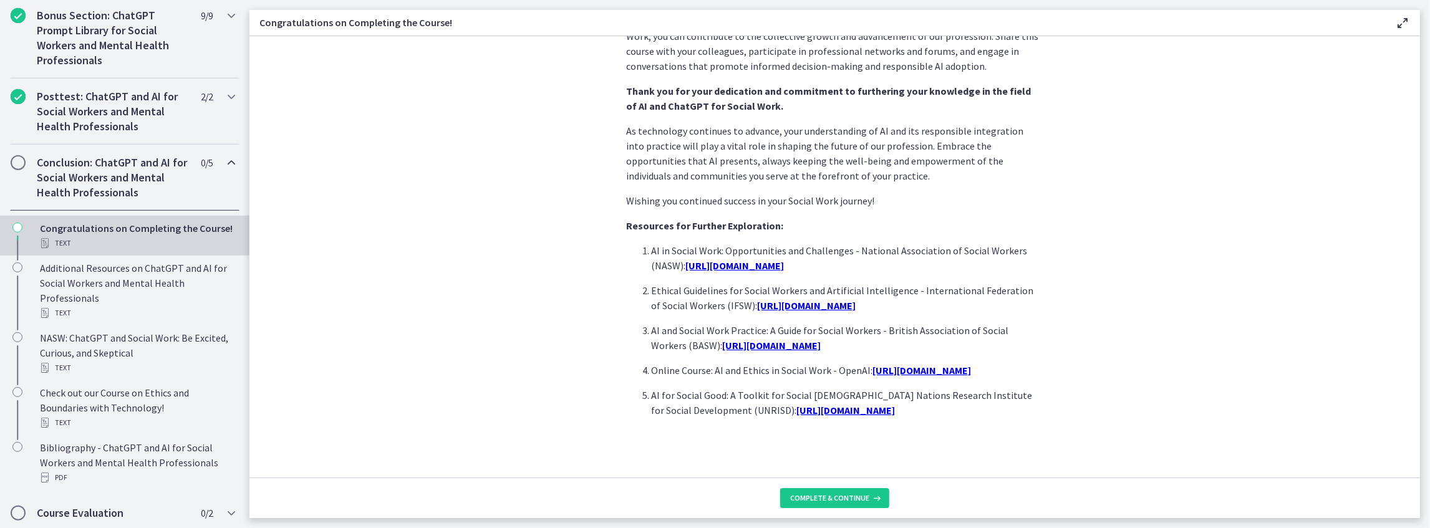
scroll to position [1013, 0]
click at [813, 316] on span "Complete & continue" at bounding box center [829, 498] width 79 height 10
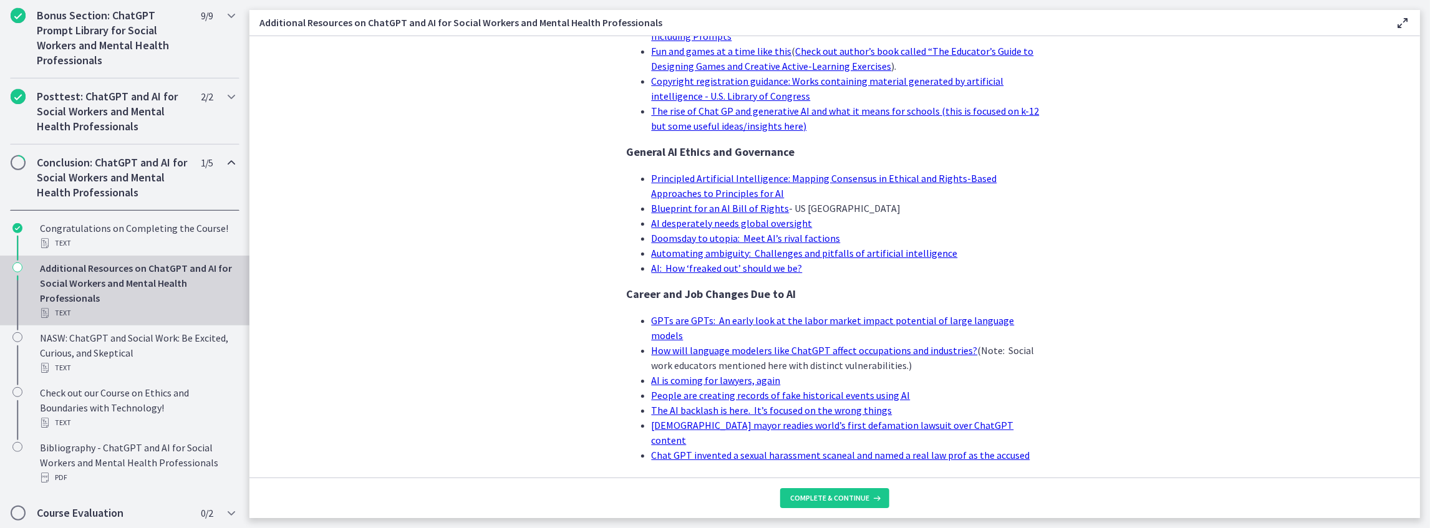
scroll to position [1152, 0]
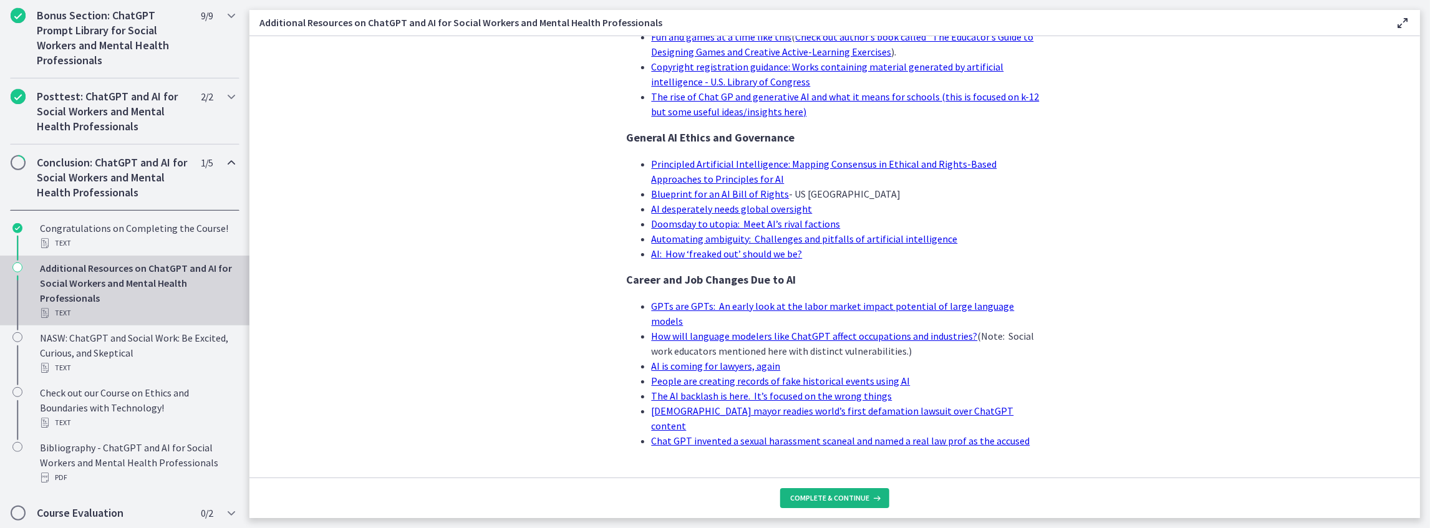
click at [803, 316] on span "Complete & continue" at bounding box center [829, 498] width 79 height 10
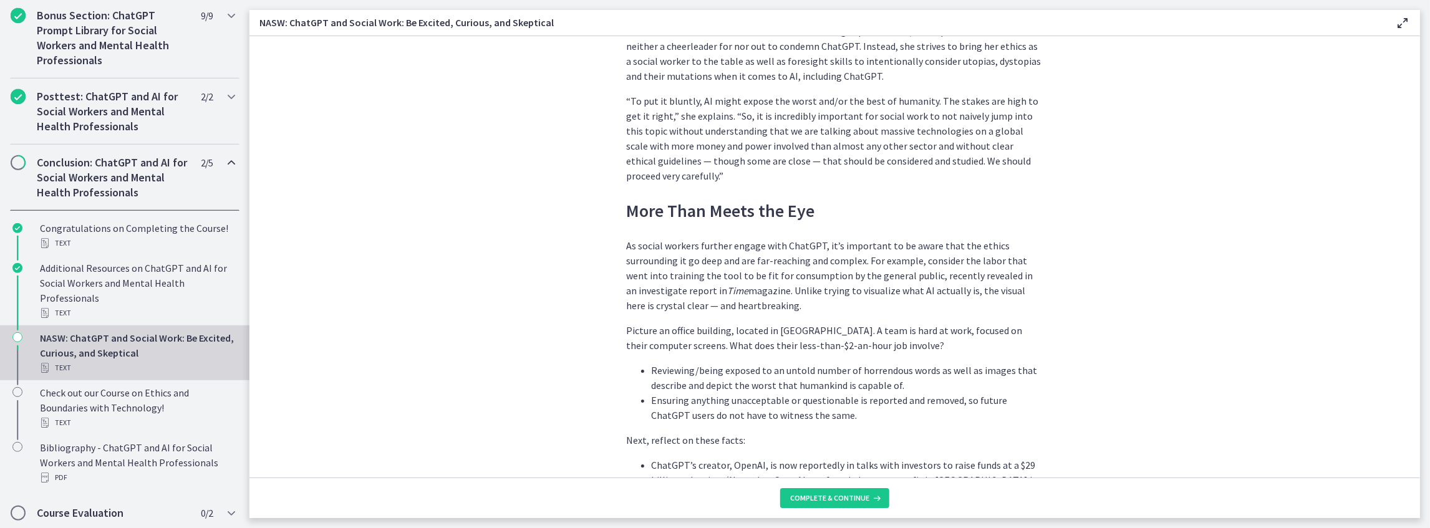
scroll to position [1538, 0]
drag, startPoint x: 409, startPoint y: 434, endPoint x: 145, endPoint y: 548, distance: 287.7
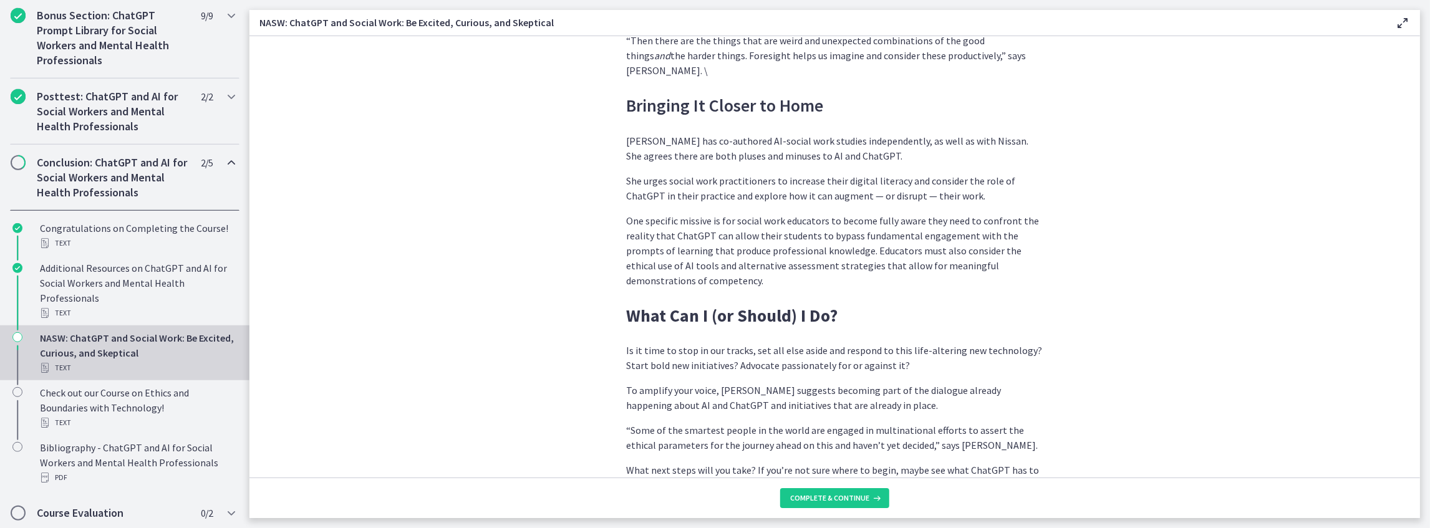
scroll to position [3453, 0]
click at [857, 316] on span "Complete & continue" at bounding box center [829, 498] width 79 height 10
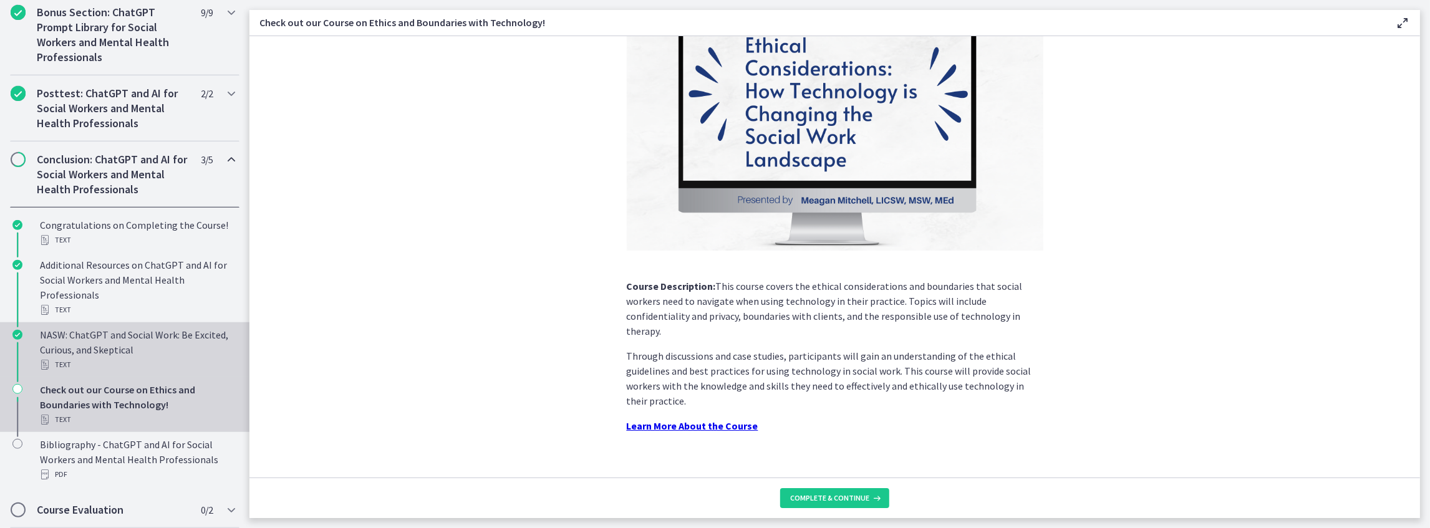
scroll to position [712, 0]
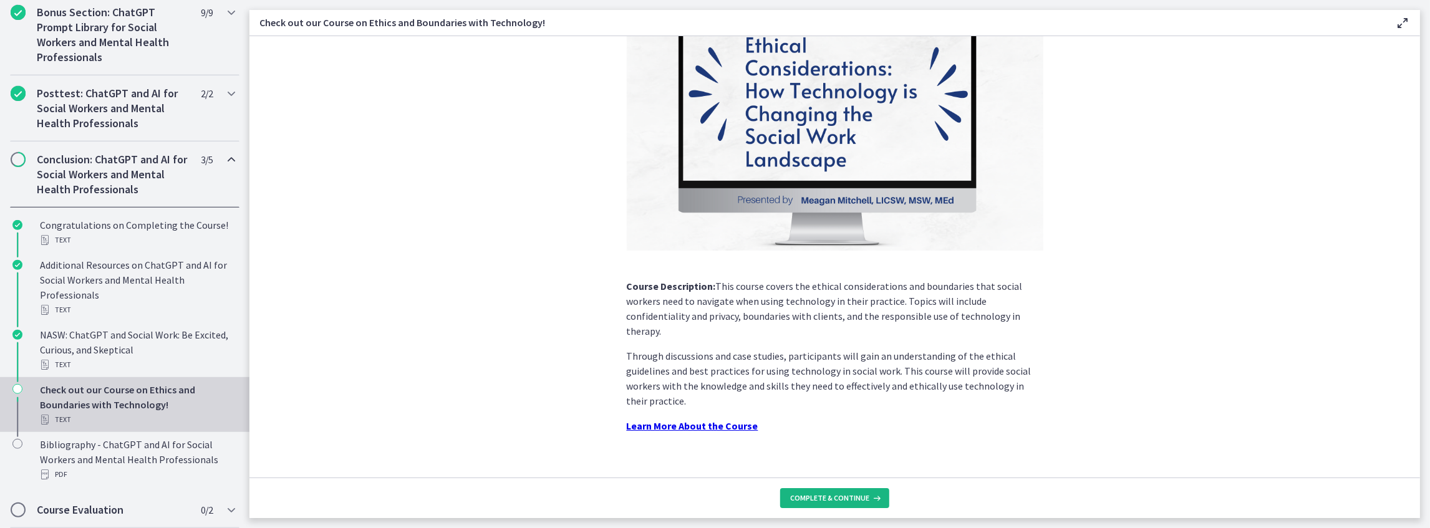
click at [805, 316] on span "Complete & continue" at bounding box center [829, 498] width 79 height 10
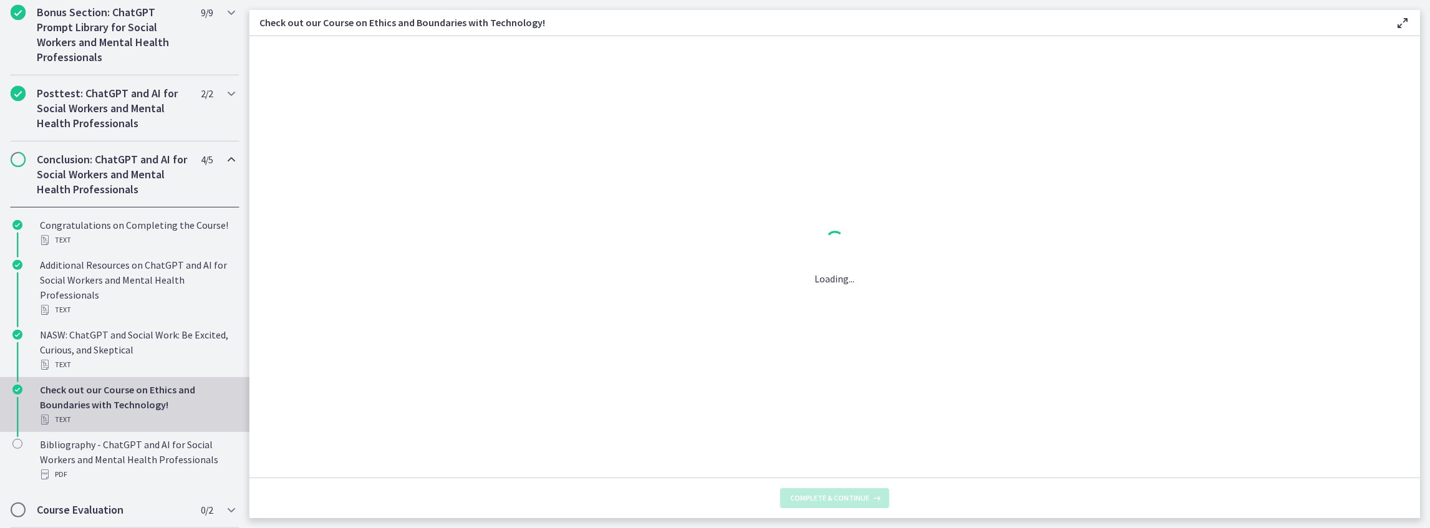
scroll to position [0, 0]
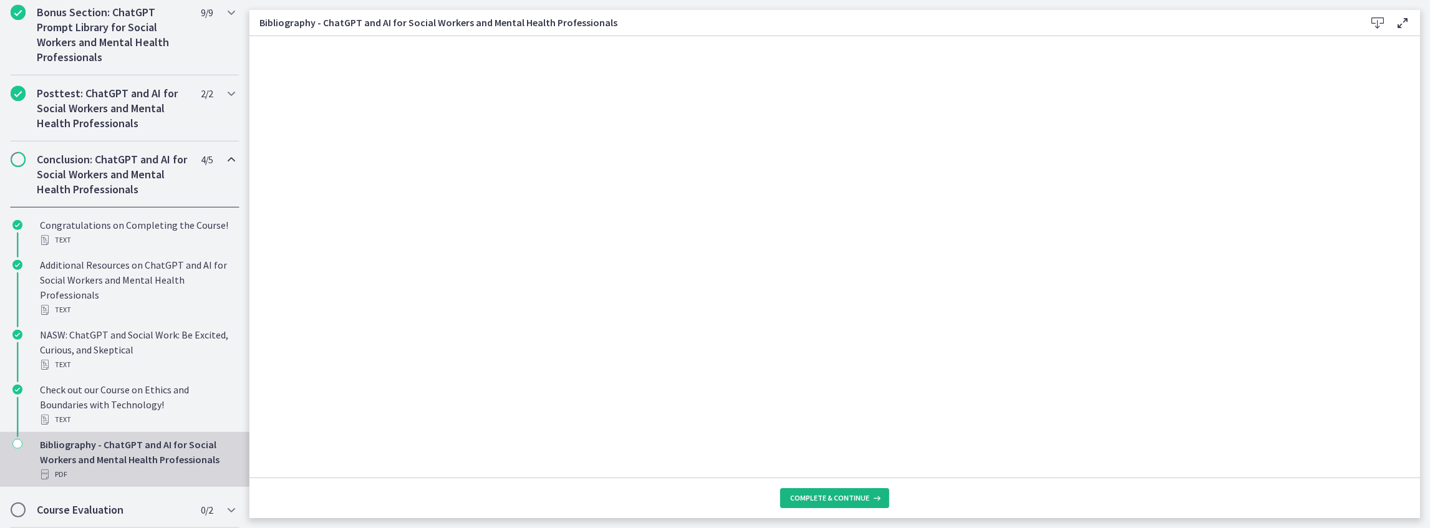
click at [804, 316] on span "Complete & continue" at bounding box center [829, 498] width 79 height 10
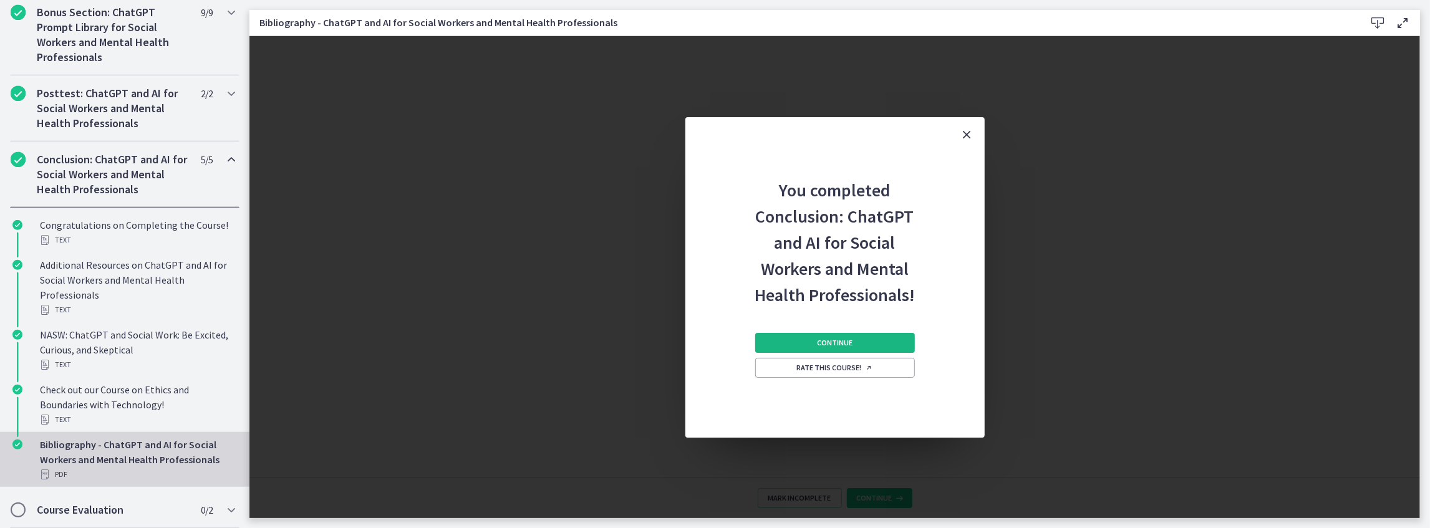
click at [842, 316] on button "Continue" at bounding box center [835, 343] width 160 height 20
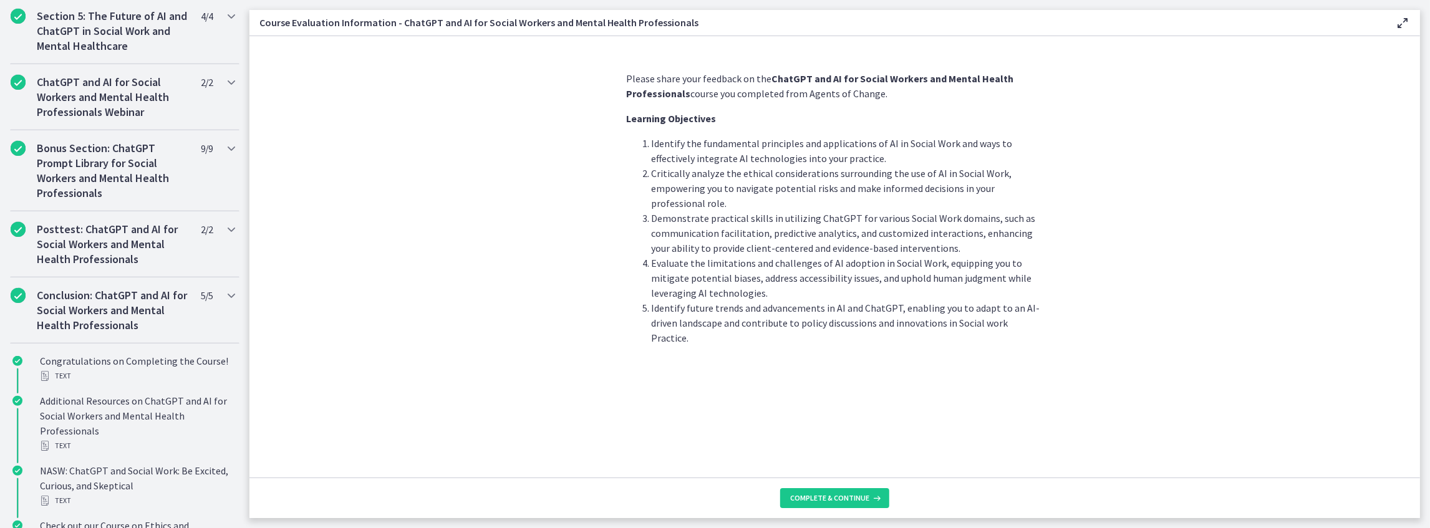
scroll to position [548, 0]
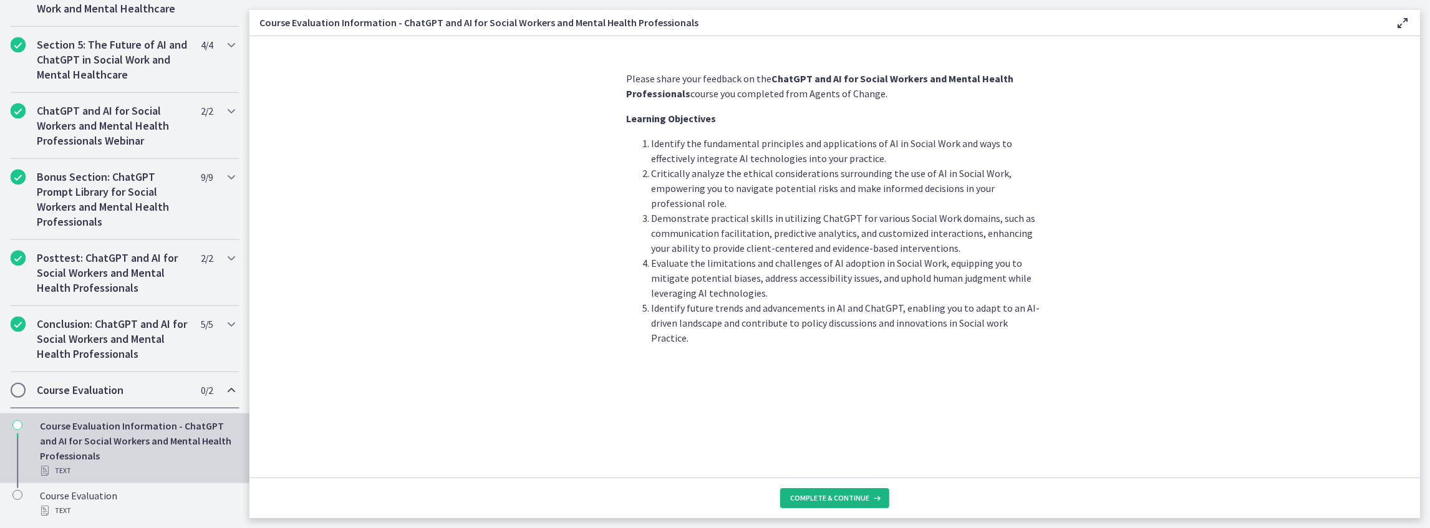
click at [823, 316] on span "Complete & continue" at bounding box center [829, 498] width 79 height 10
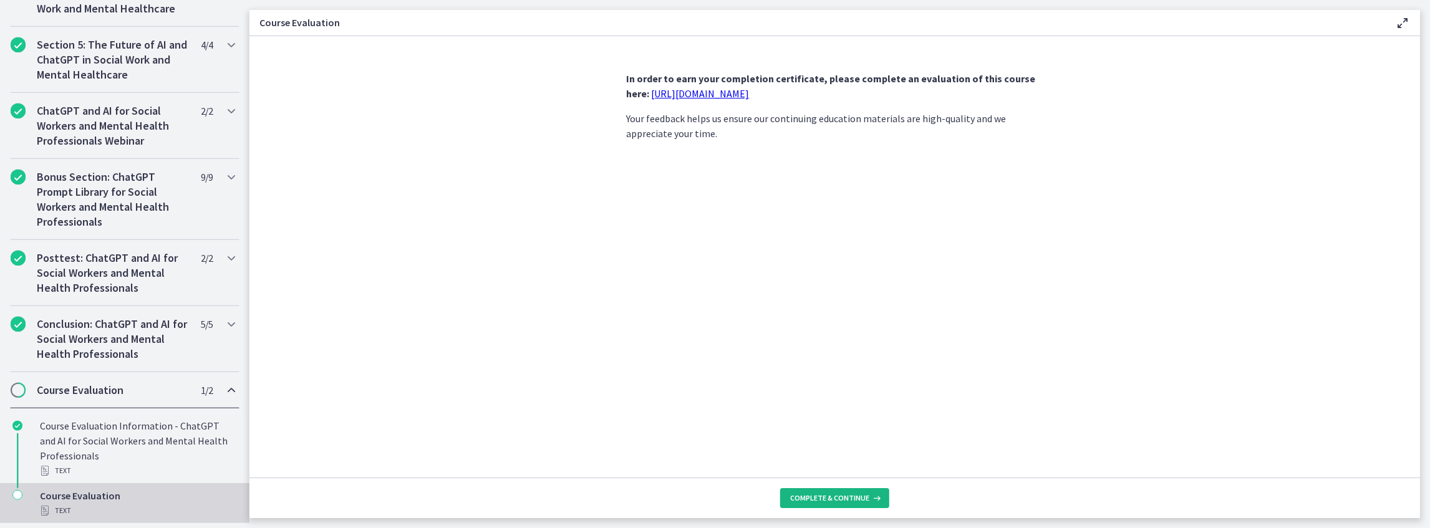
click at [821, 316] on span "Complete & continue" at bounding box center [829, 498] width 79 height 10
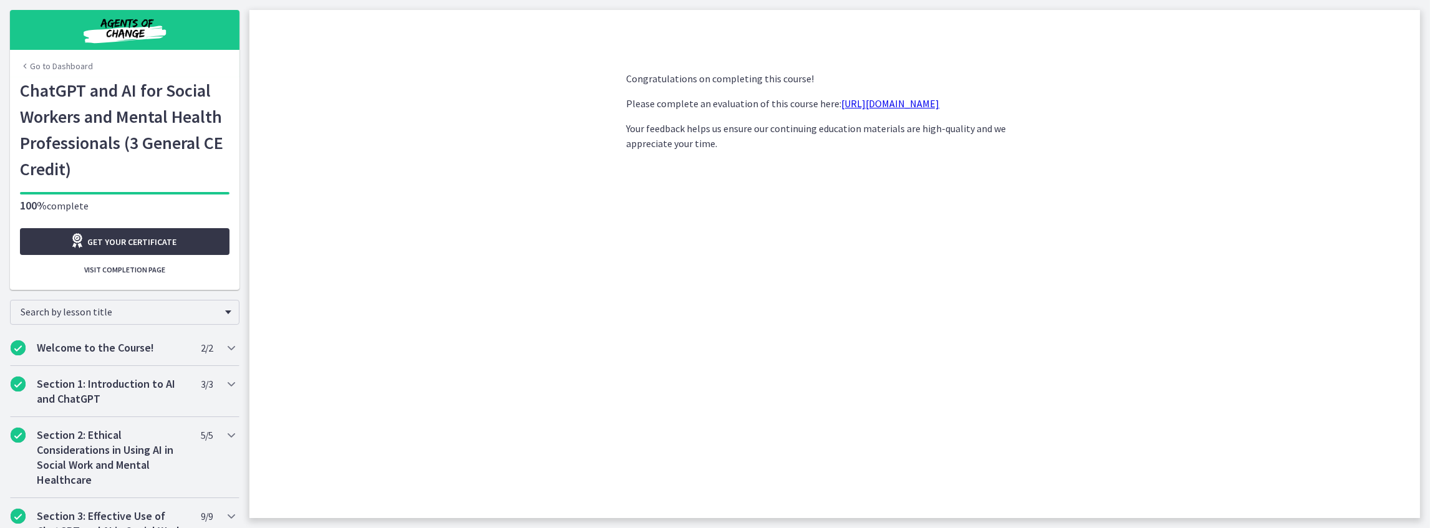
click at [120, 251] on link "Get your certificate" at bounding box center [125, 241] width 210 height 27
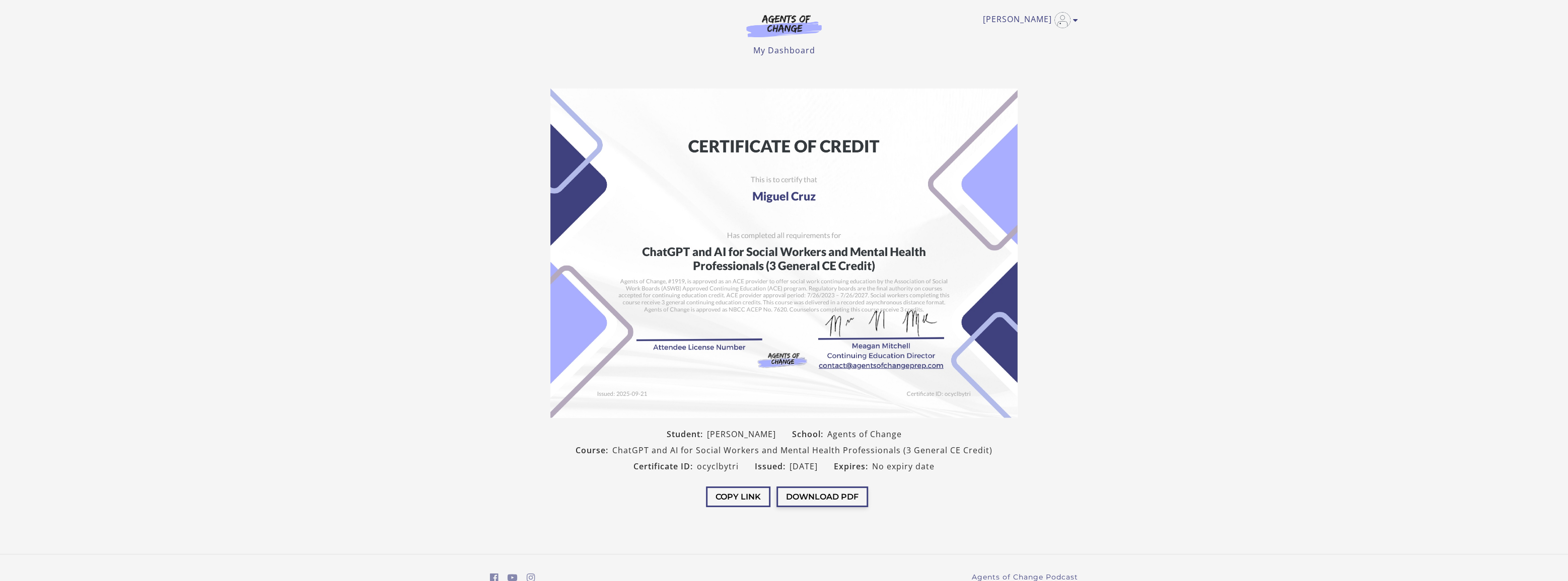
click at [800, 426] on button "Download PDF" at bounding box center [822, 497] width 91 height 21
click at [1149, 211] on section "Student: [PERSON_NAME] School: Agents of Change Course: ChatGPT and AI for Soci…" at bounding box center [784, 301] width 1568 height 441
